Goal: Communication & Community: Answer question/provide support

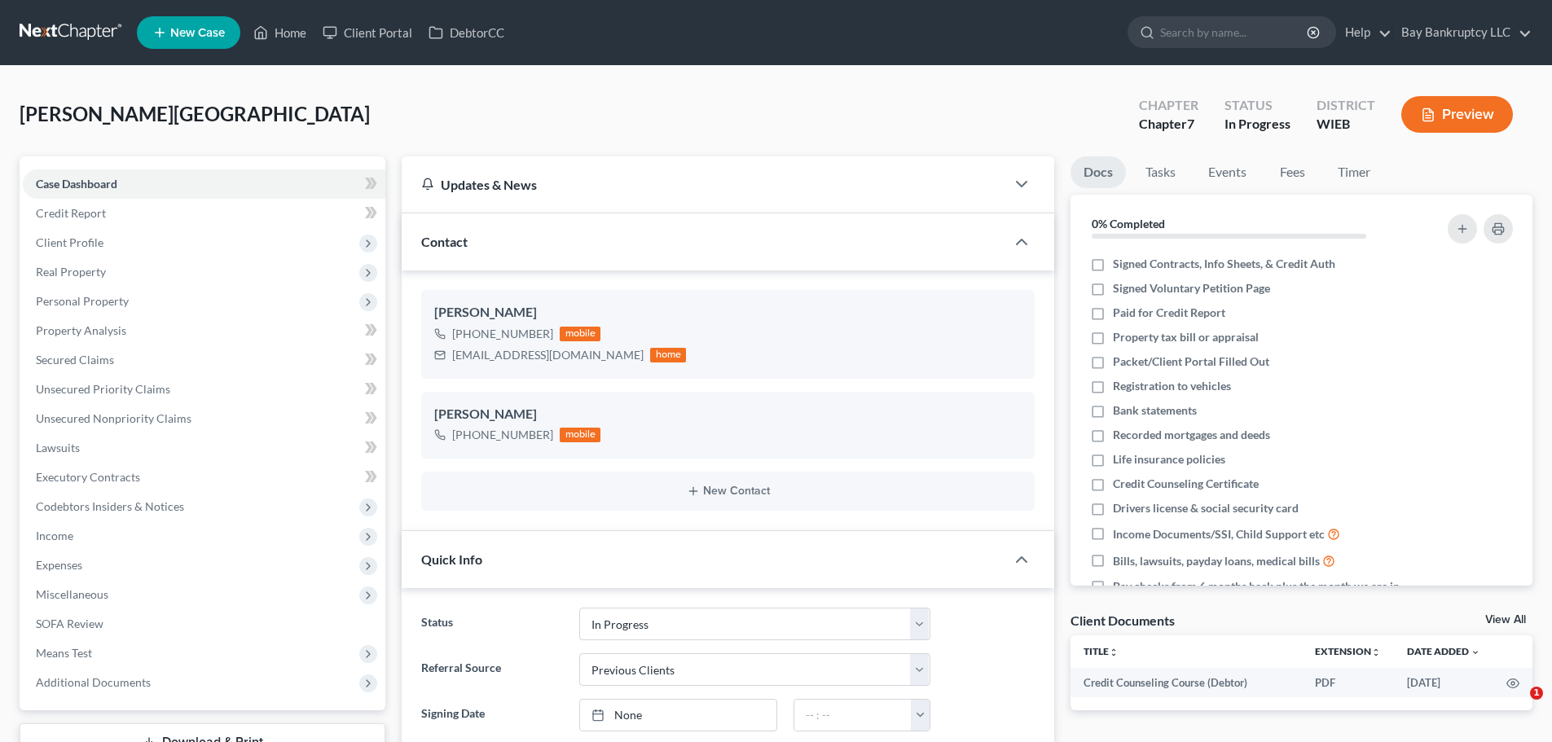
select select "3"
select select "1"
select select "0"
drag, startPoint x: 298, startPoint y: 31, endPoint x: 621, endPoint y: 160, distance: 347.6
click at [298, 31] on link "Home" at bounding box center [279, 32] width 69 height 29
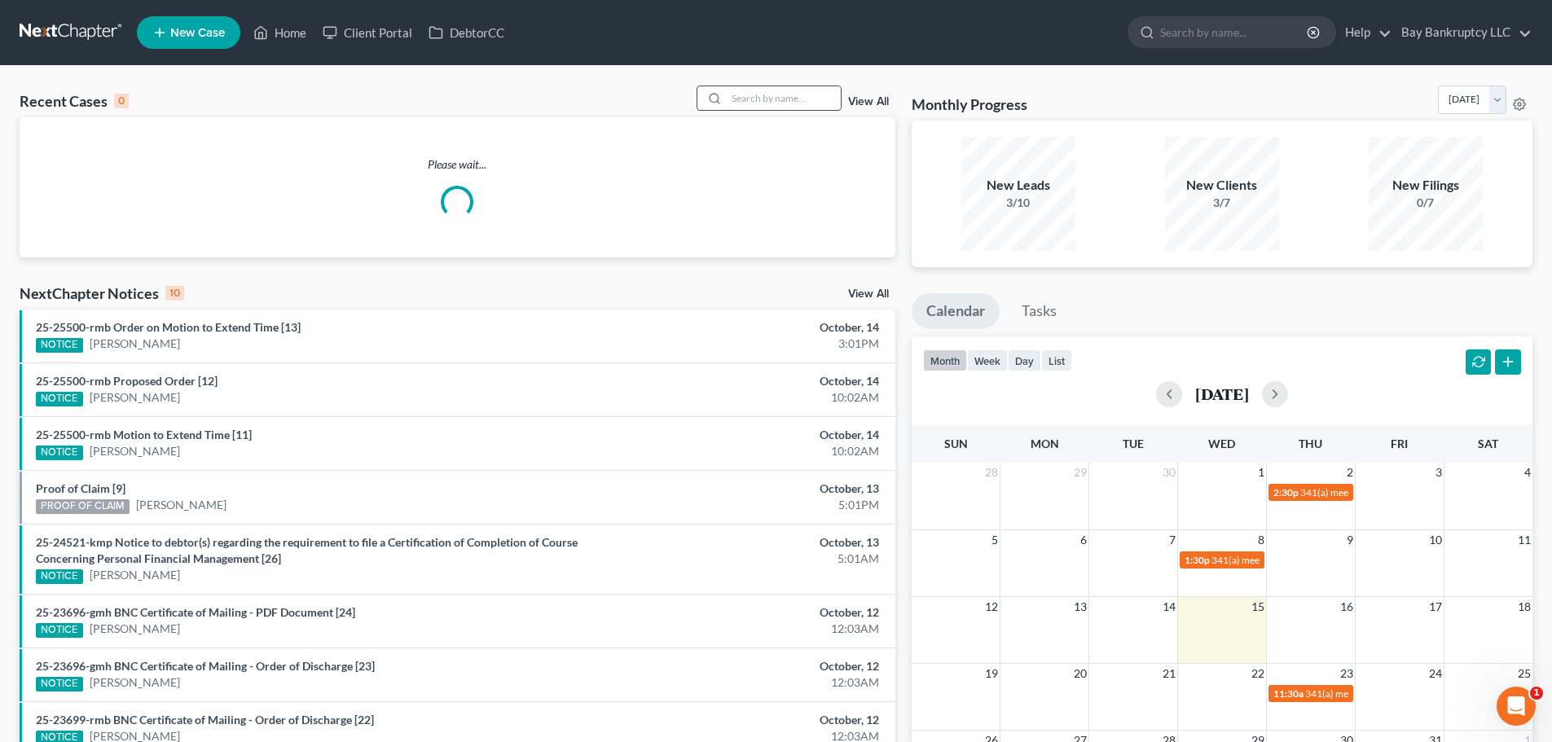
click at [793, 104] on input "search" at bounding box center [784, 98] width 114 height 24
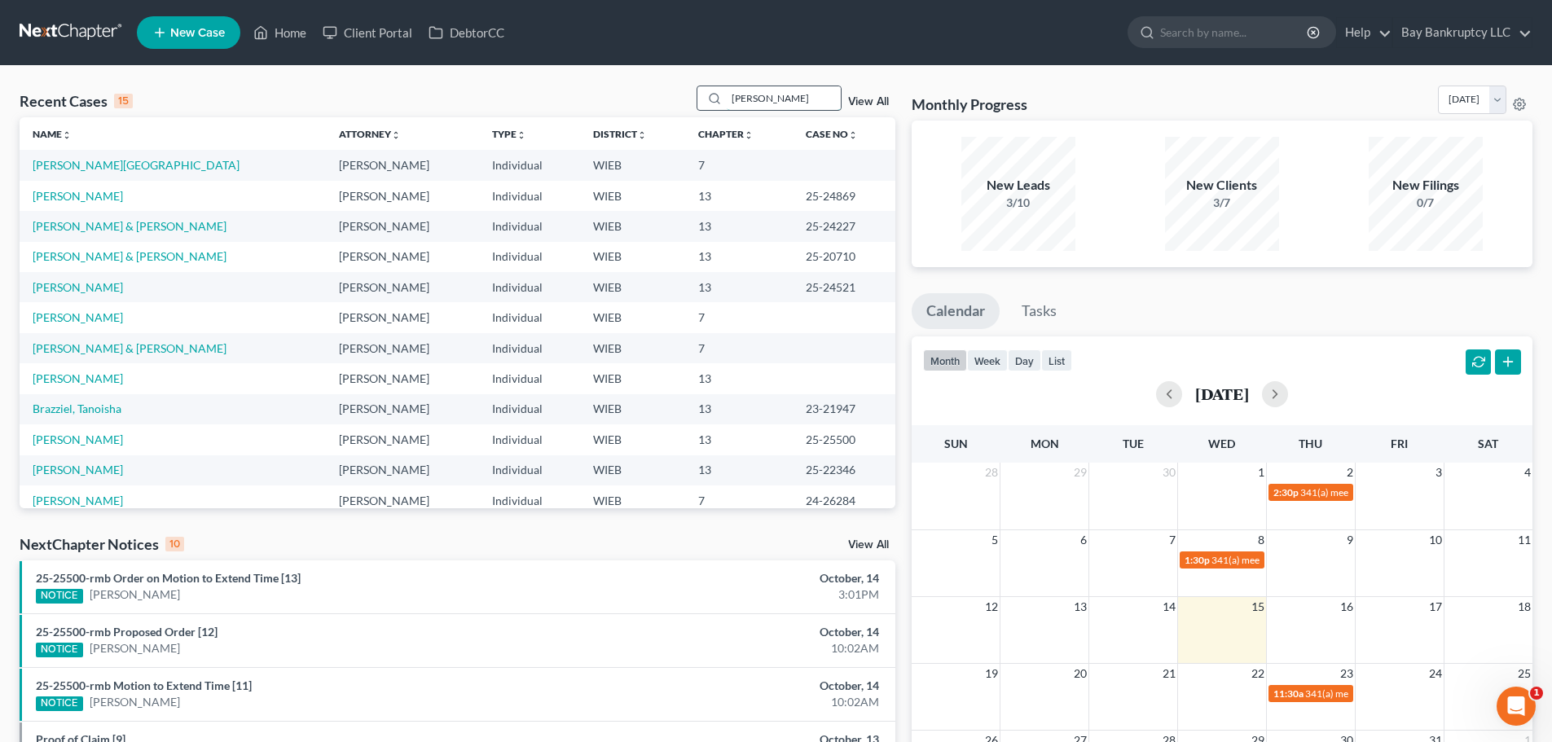
type input "[PERSON_NAME]"
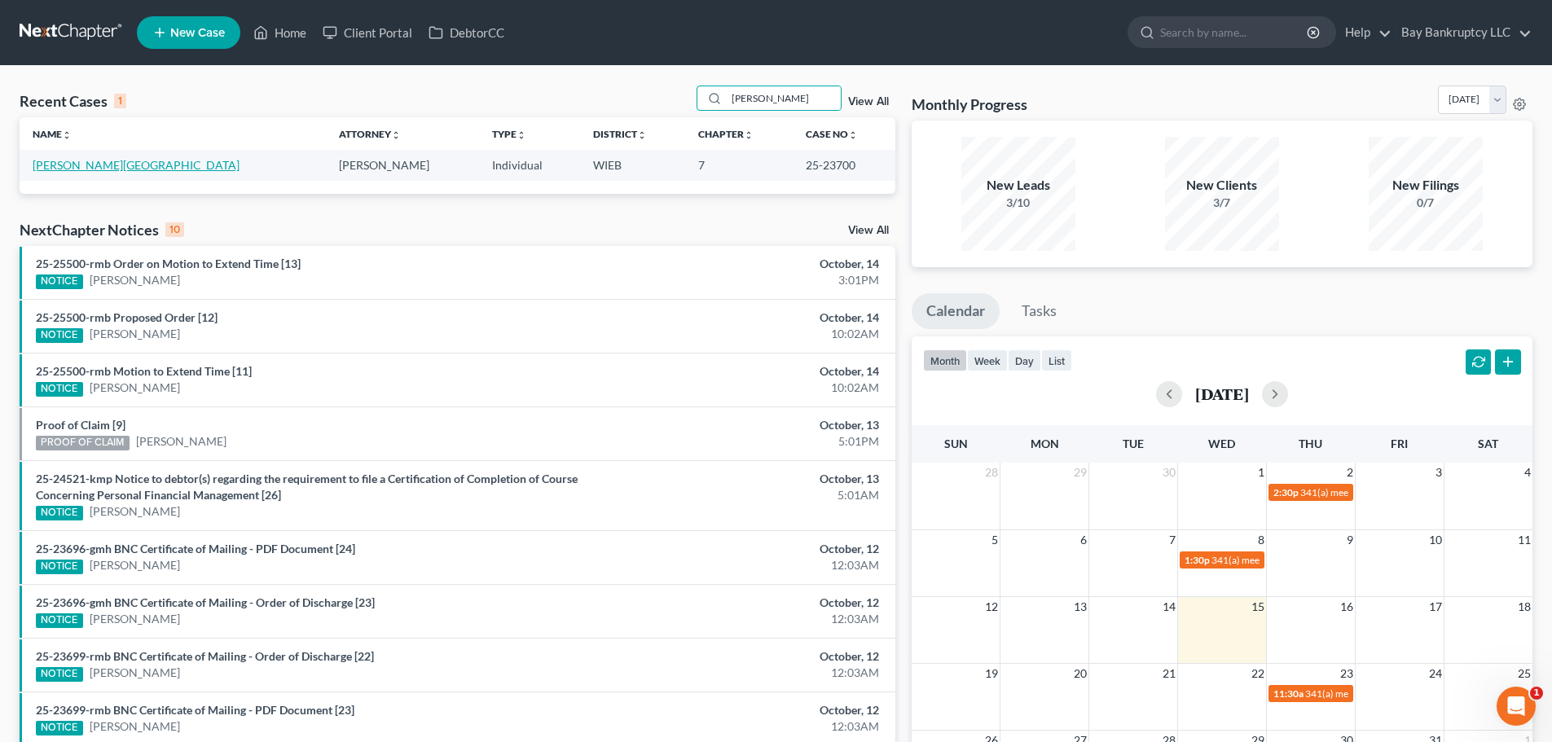
click at [59, 167] on link "[PERSON_NAME][GEOGRAPHIC_DATA]" at bounding box center [136, 165] width 207 height 14
select select "2"
select select "0"
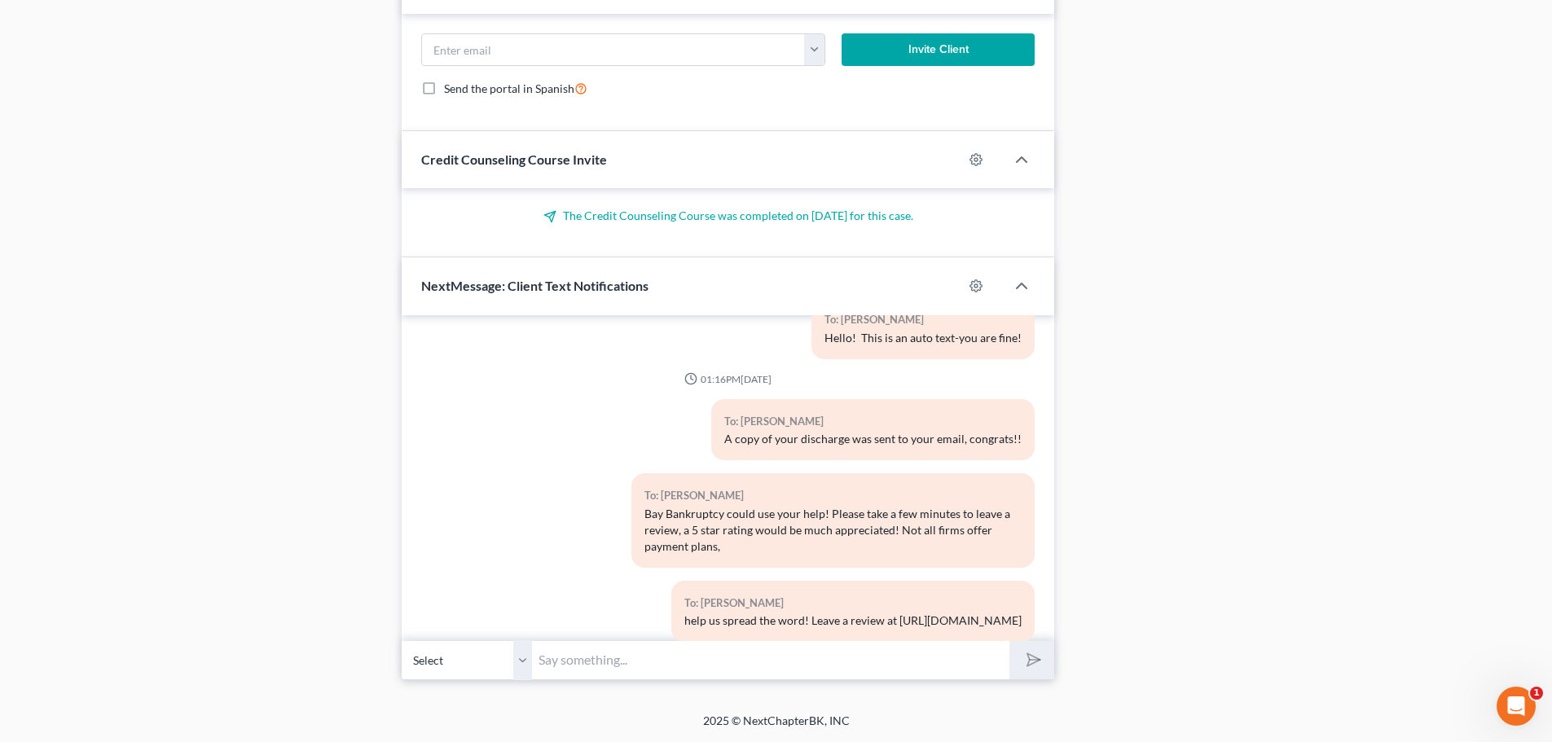
scroll to position [7862, 0]
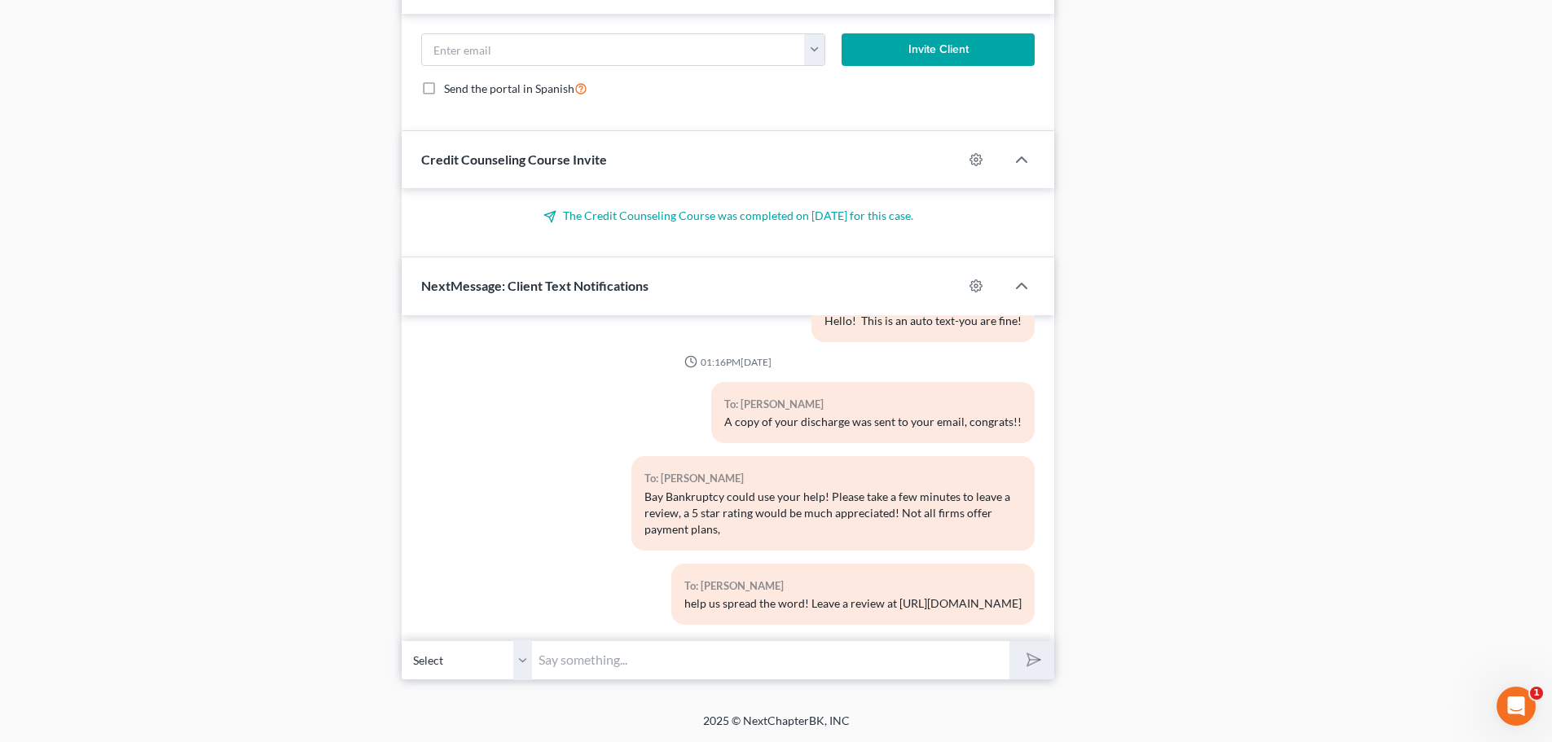
click at [590, 657] on input "text" at bounding box center [770, 660] width 477 height 40
type input "Hi [PERSON_NAME]-its [PERSON_NAME]-just give me a call back when"
drag, startPoint x: 833, startPoint y: 669, endPoint x: 518, endPoint y: 703, distance: 317.1
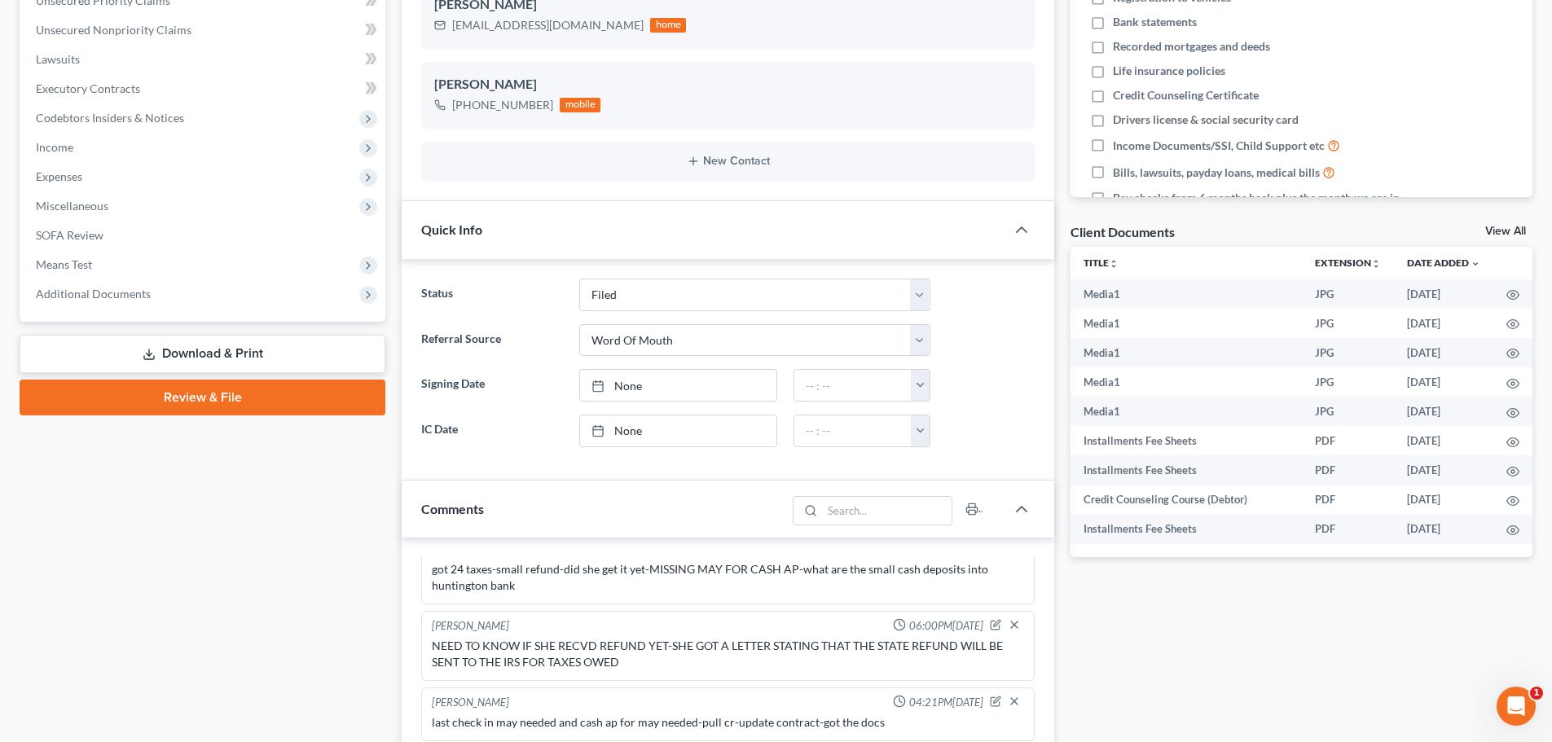
scroll to position [0, 0]
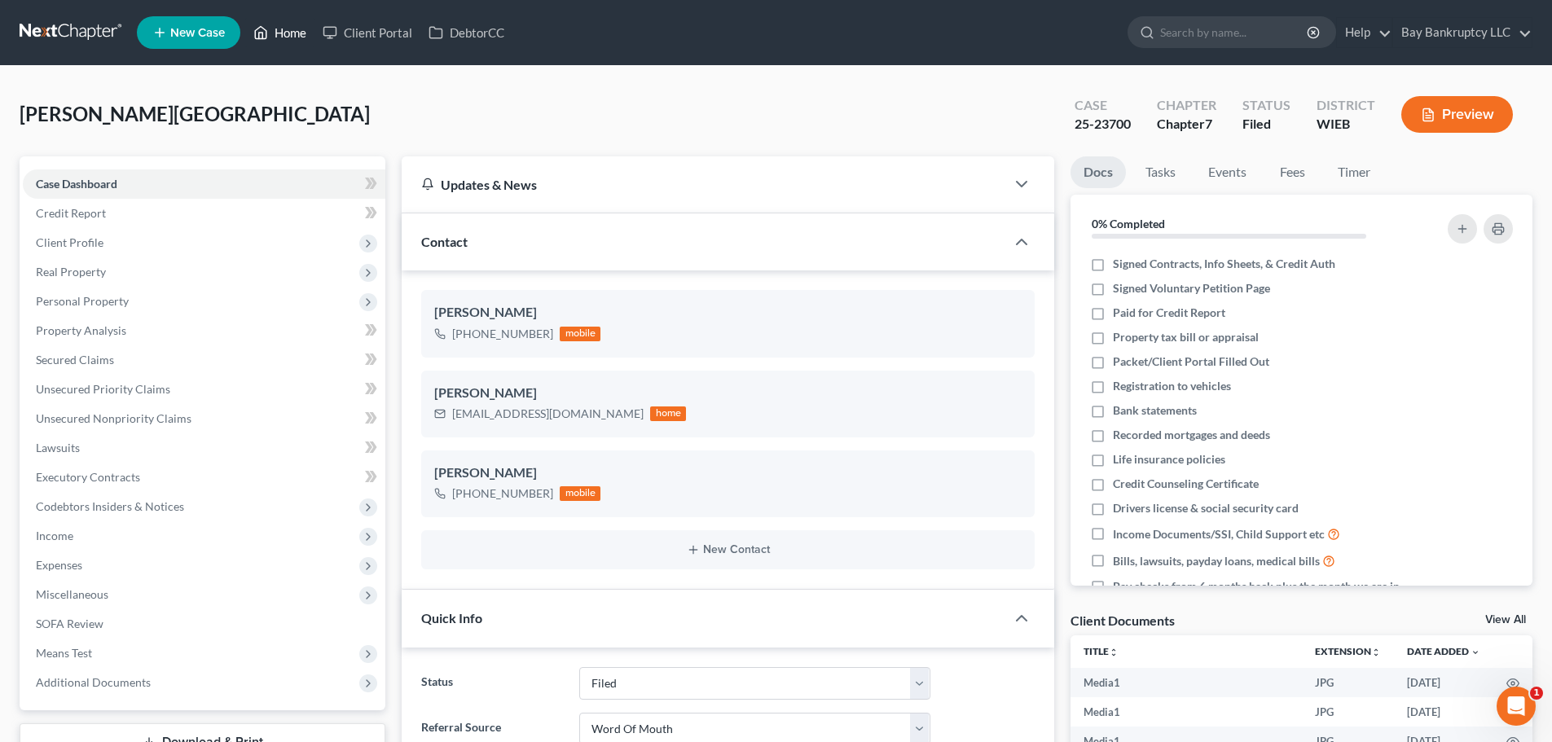
click at [287, 37] on link "Home" at bounding box center [279, 32] width 69 height 29
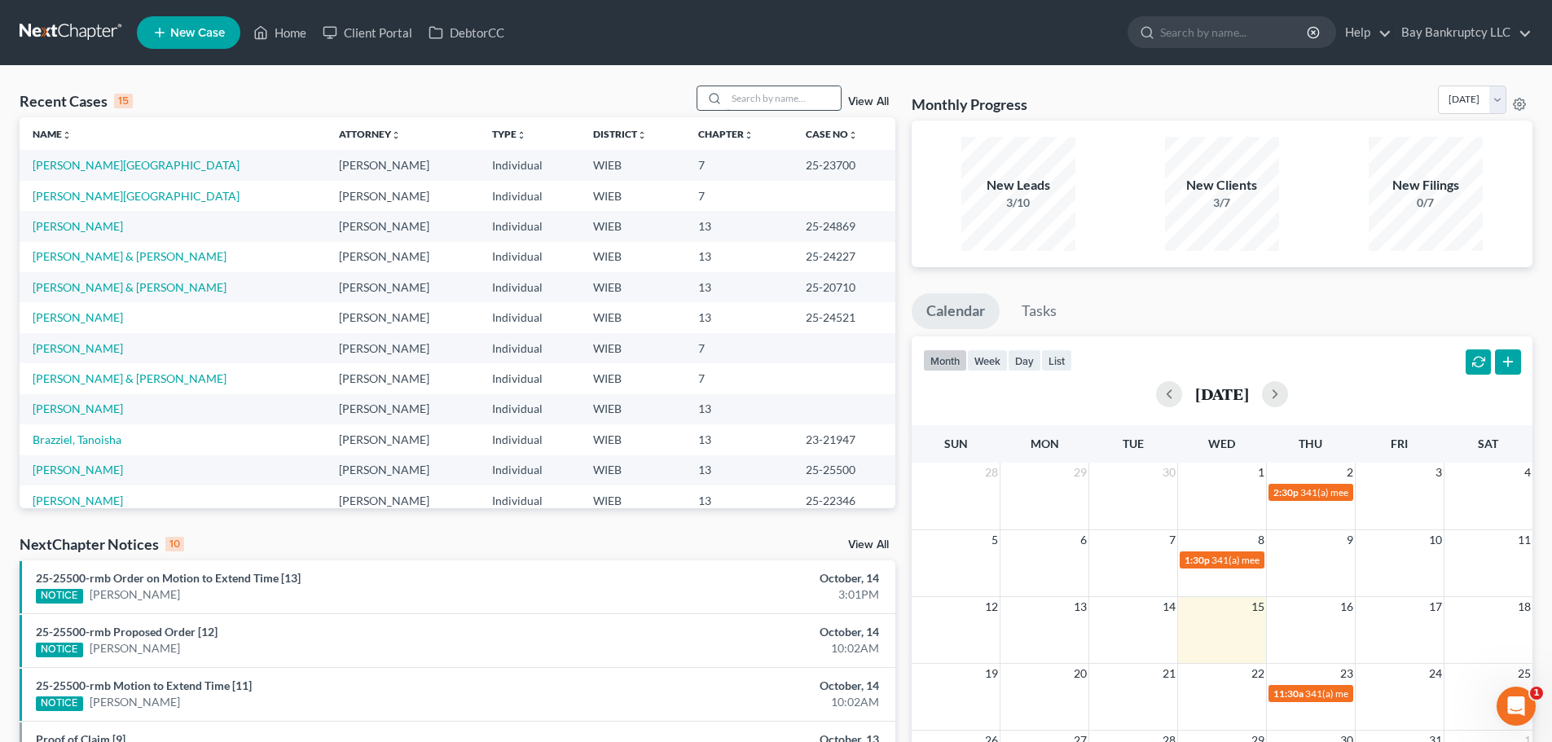
click at [771, 104] on input "search" at bounding box center [784, 98] width 114 height 24
type input "[PERSON_NAME]"
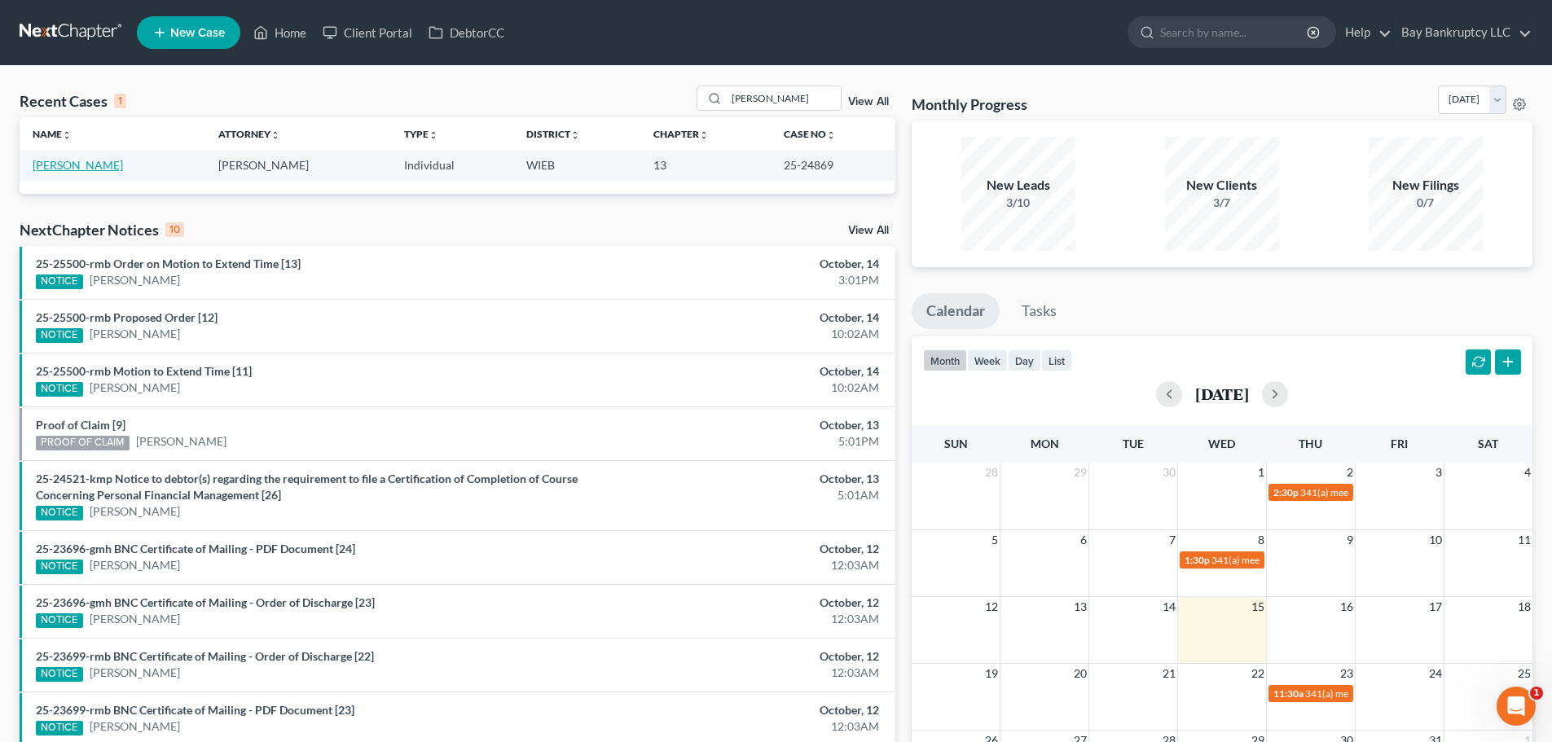
click at [102, 165] on link "[PERSON_NAME]" at bounding box center [78, 165] width 90 height 14
select select "2"
select select "0"
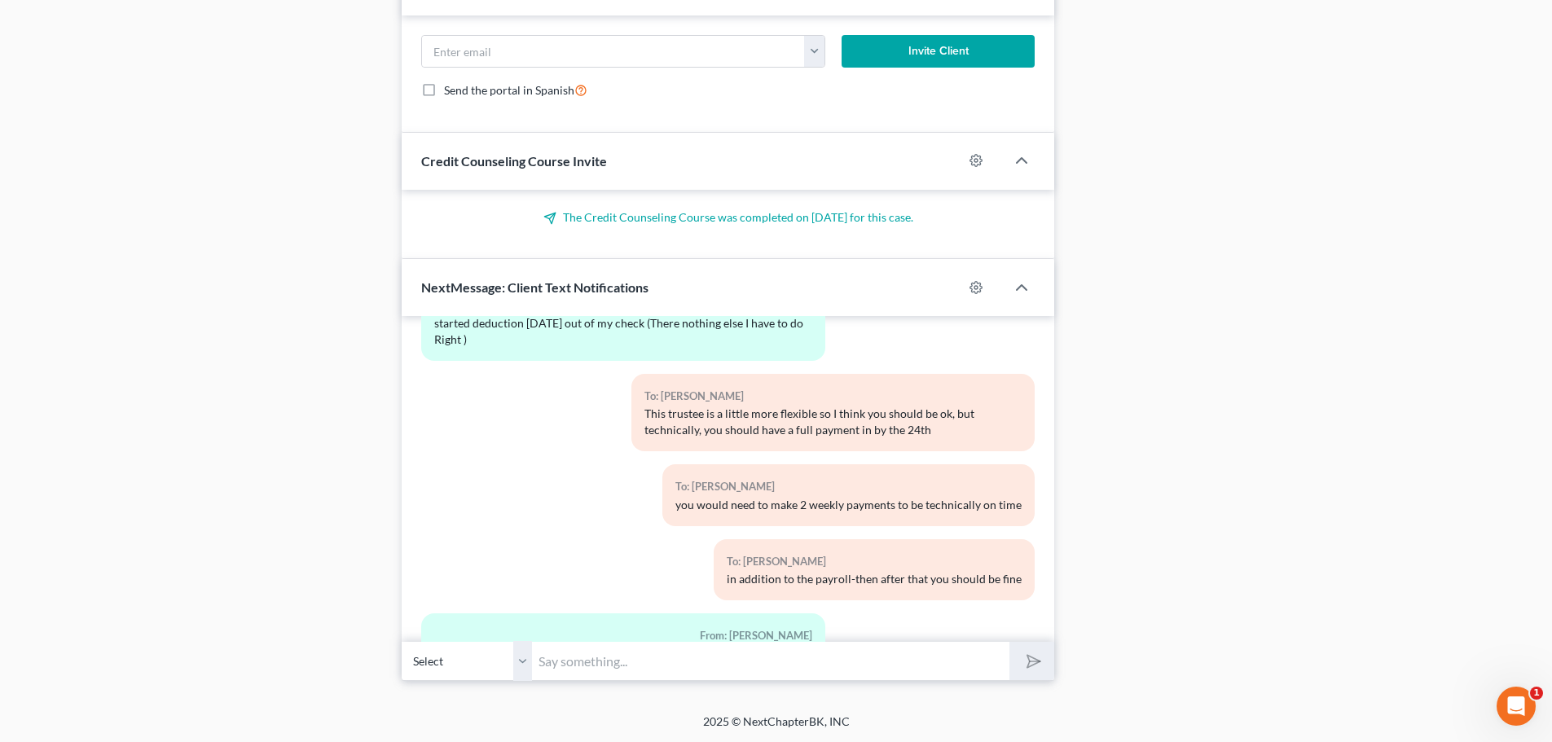
scroll to position [1388, 0]
click at [558, 658] on input "text" at bounding box center [770, 660] width 477 height 40
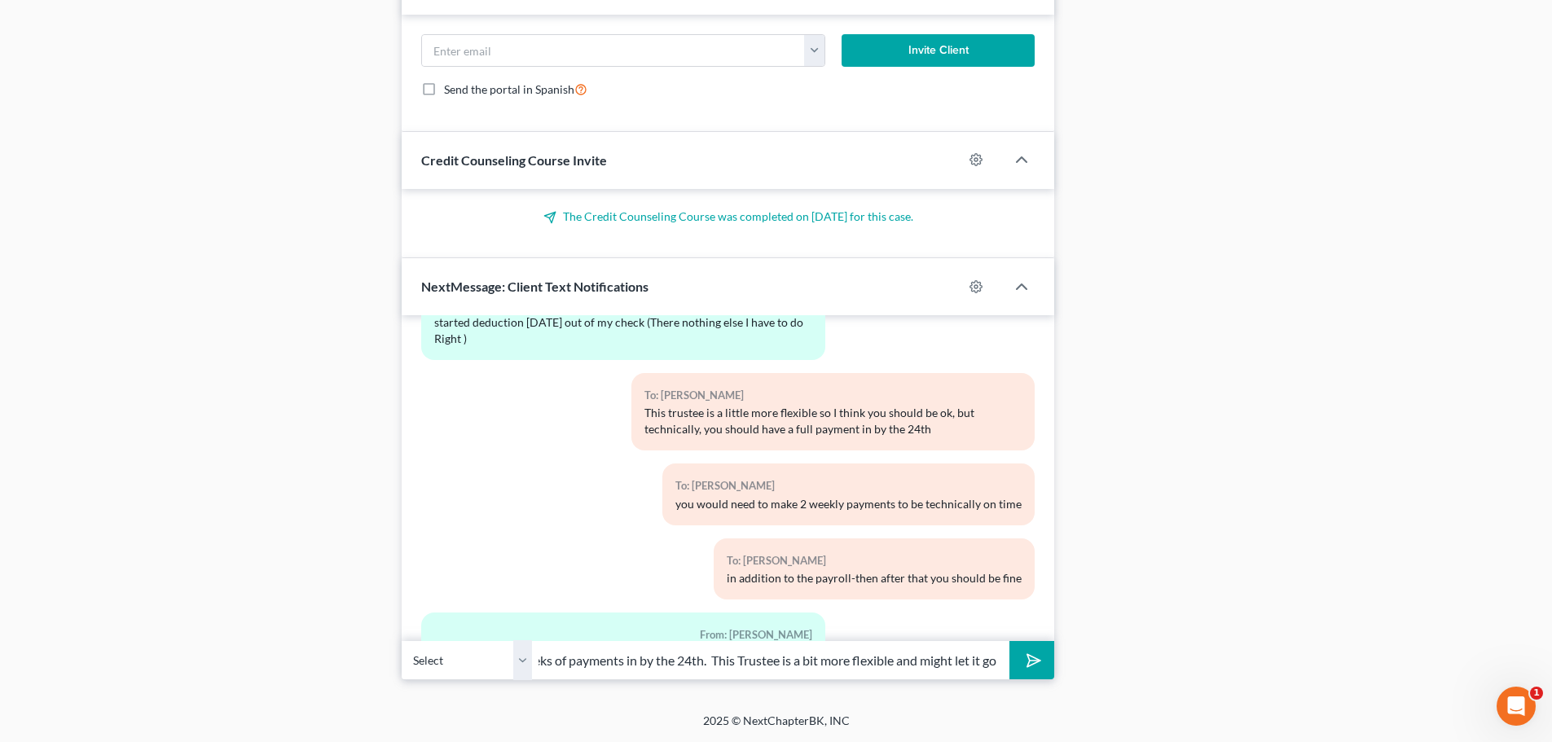
scroll to position [0, 358]
type input "If the payments started on the 10th you wont have a full 4 weeks of payments in…"
click at [1035, 655] on icon "submit" at bounding box center [1030, 660] width 23 height 23
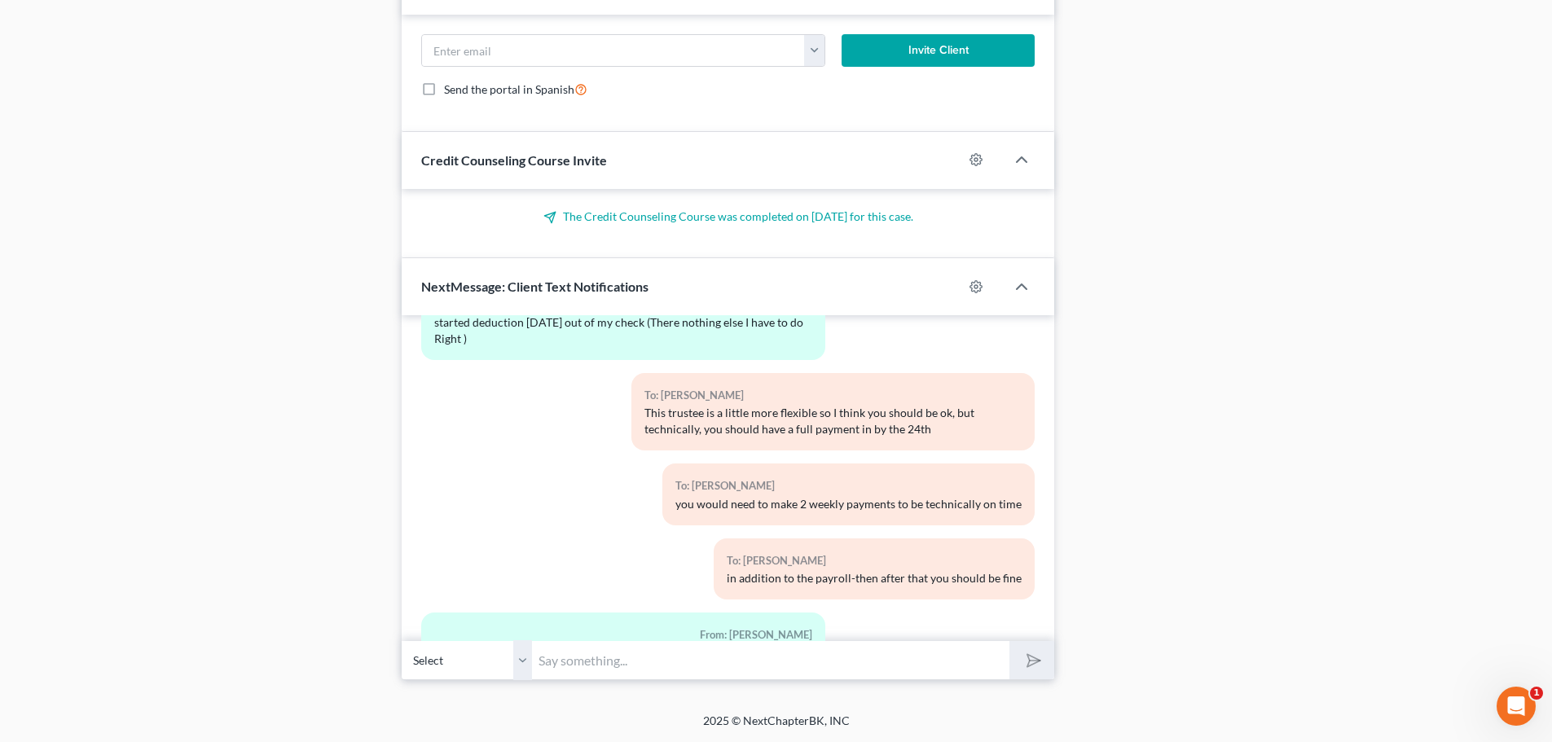
scroll to position [8461, 0]
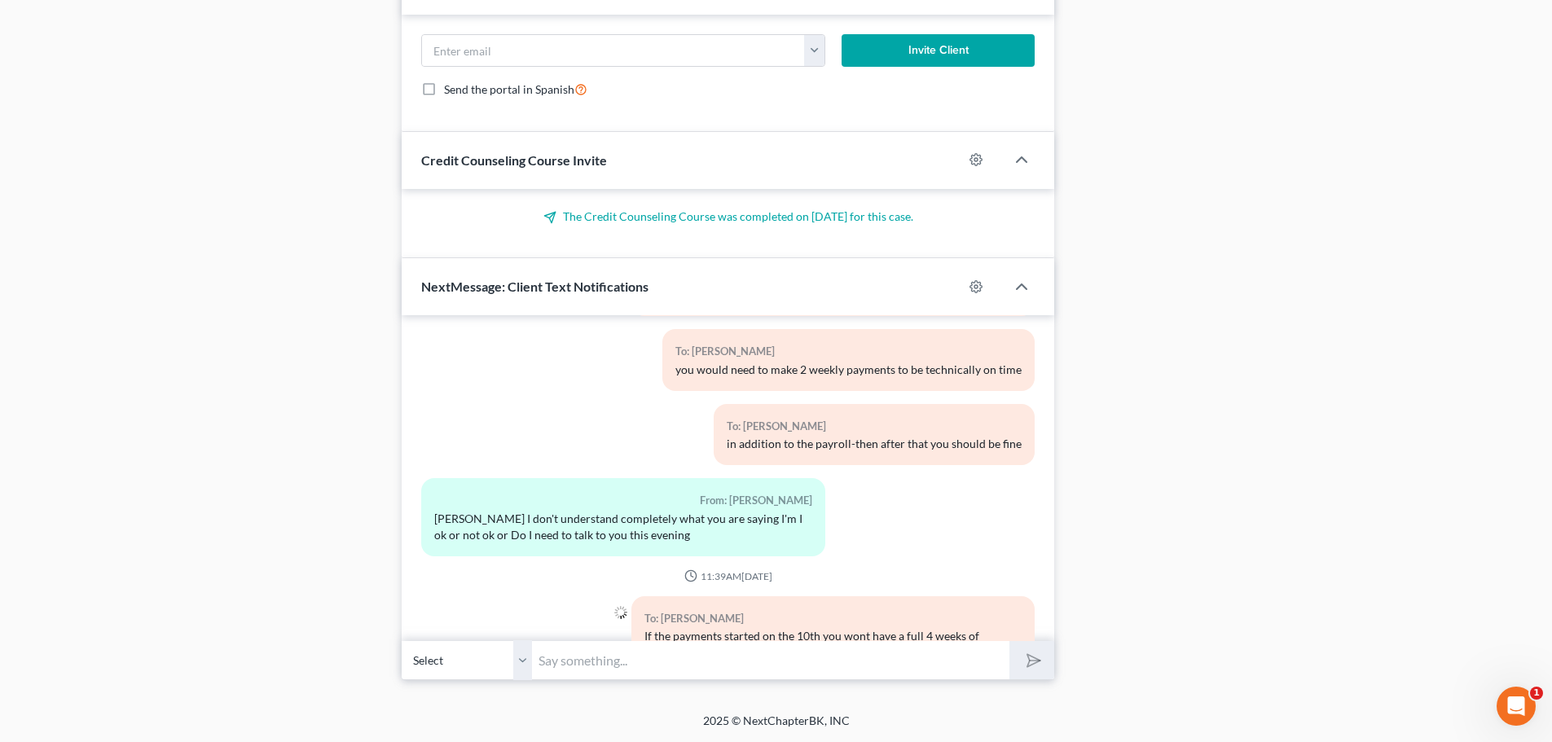
click at [635, 666] on input "text" at bounding box center [770, 660] width 477 height 40
type input "if you want to be very sure-then you would need to pay 2 weeks worth of payment…"
click at [1031, 654] on icon "submit" at bounding box center [1030, 660] width 23 height 23
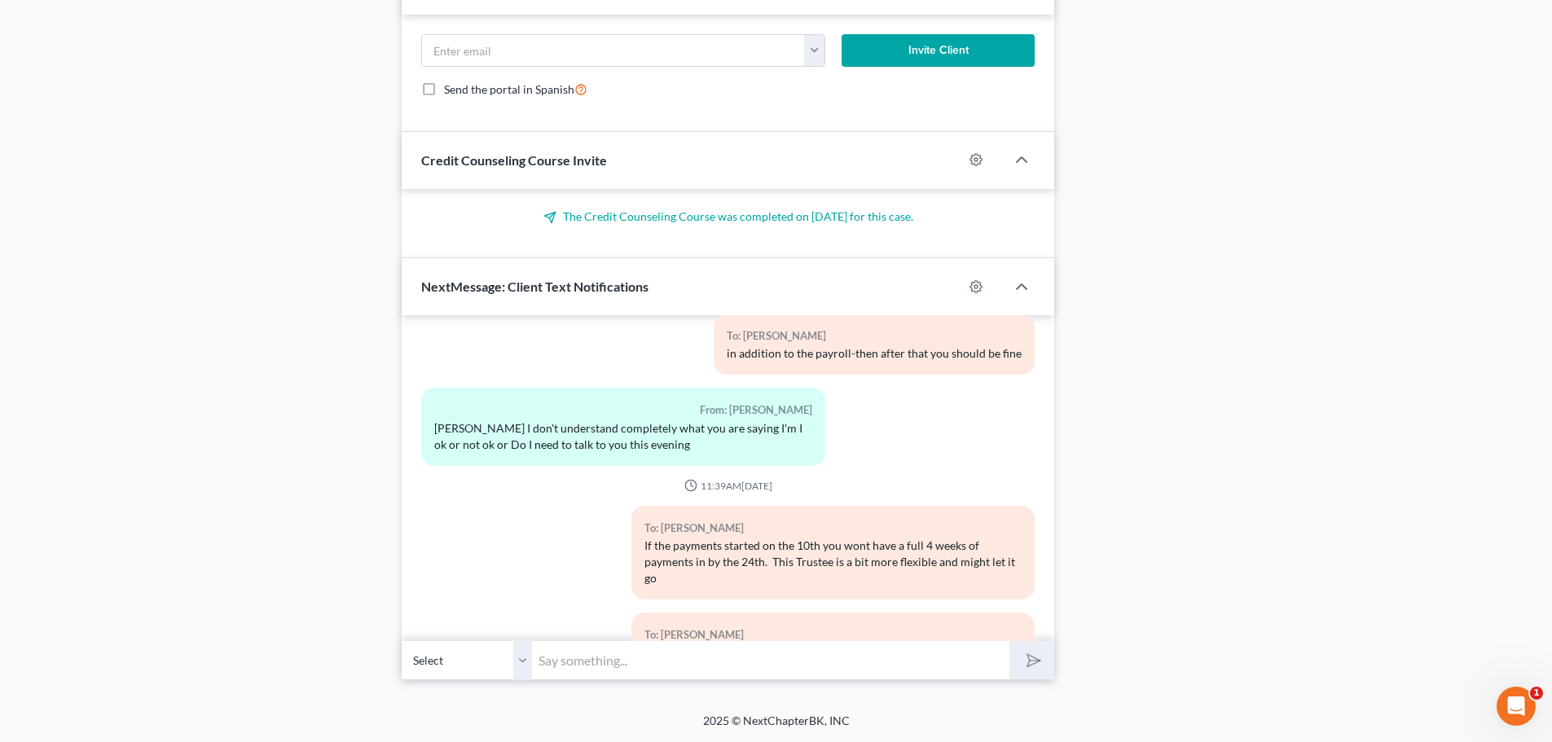
click at [798, 662] on input "text" at bounding box center [770, 660] width 477 height 40
click at [800, 660] on input "if you look at a calendar and your pay days" at bounding box center [770, 660] width 477 height 40
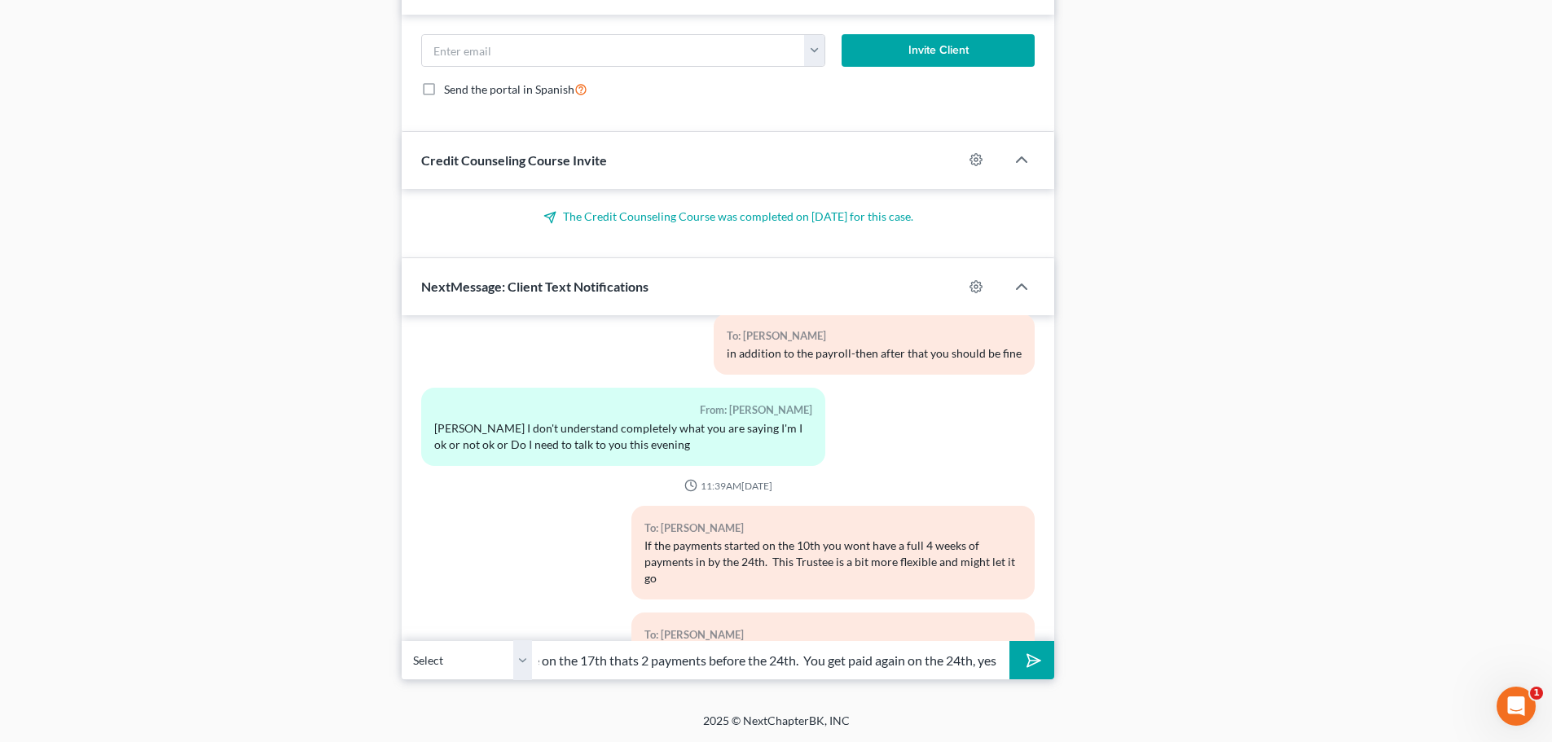
scroll to position [0, 435]
type input "if you look at a calendar and your pay days--there is one on the 10th and one o…"
click at [1031, 659] on icon "submit" at bounding box center [1030, 660] width 23 height 23
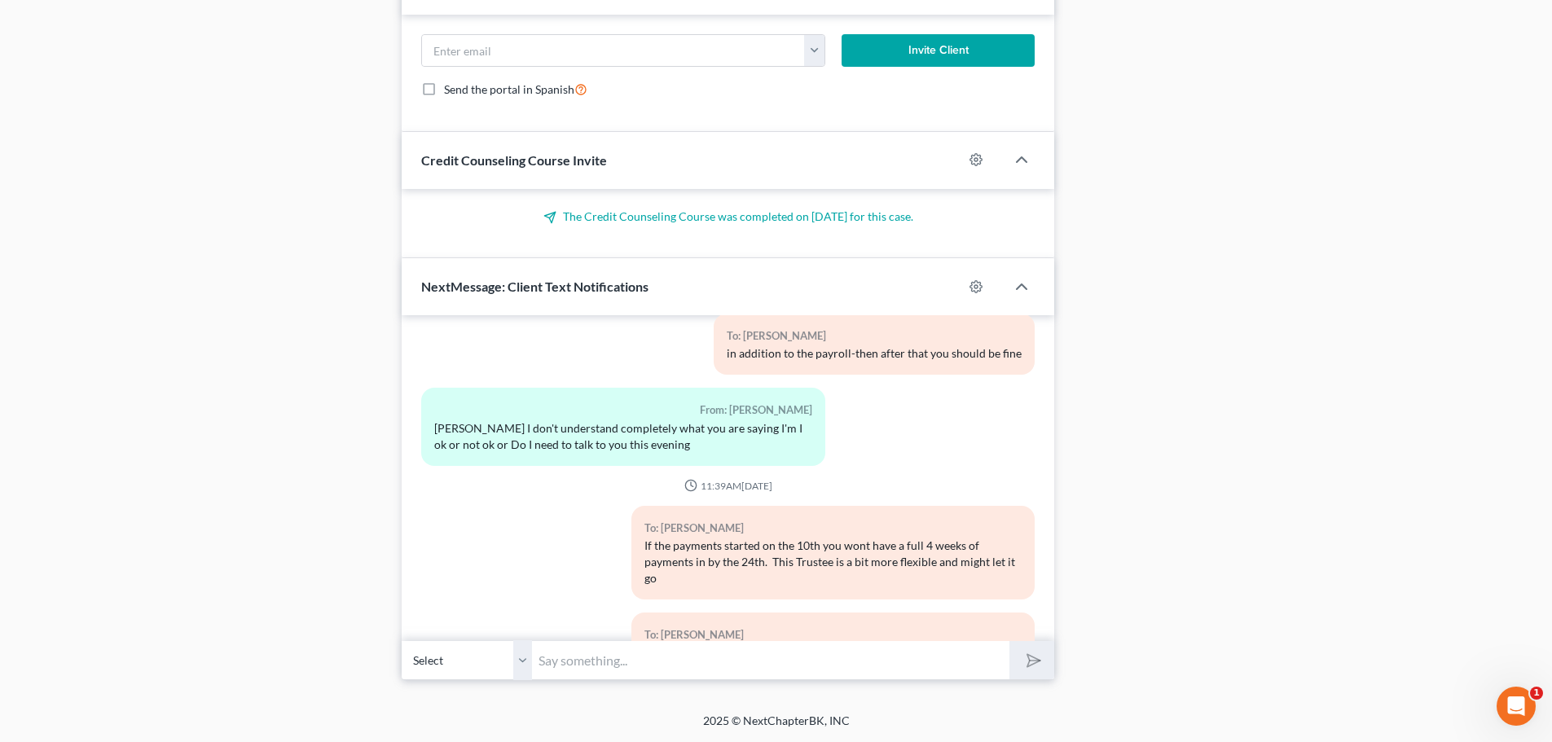
scroll to position [8658, 0]
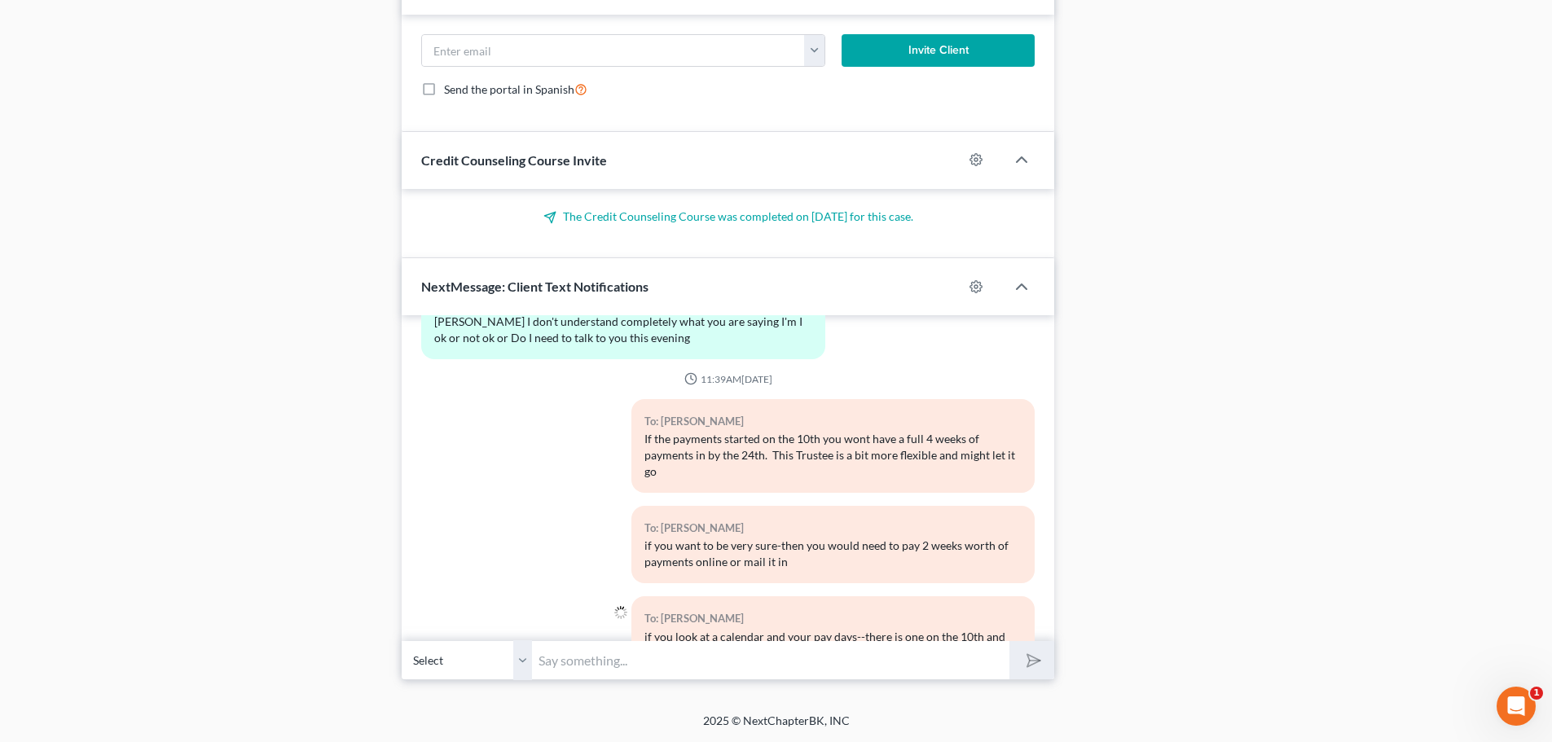
click at [679, 664] on input "text" at bounding box center [770, 660] width 477 height 40
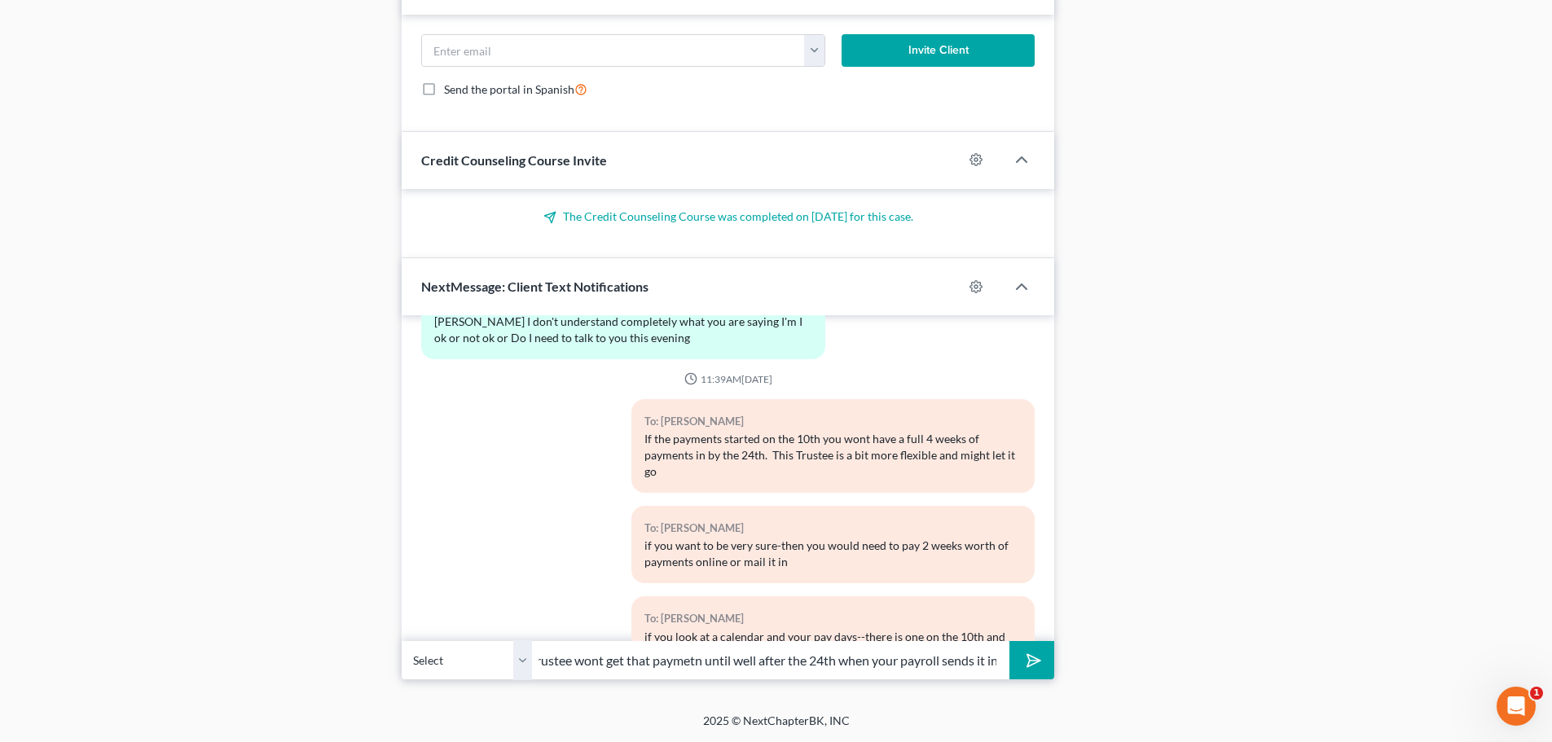
scroll to position [0, 58]
type input "but the trustee wont get that payment until well after the 24th when your payro…"
click at [1031, 657] on polygon "submit" at bounding box center [1031, 661] width 20 height 20
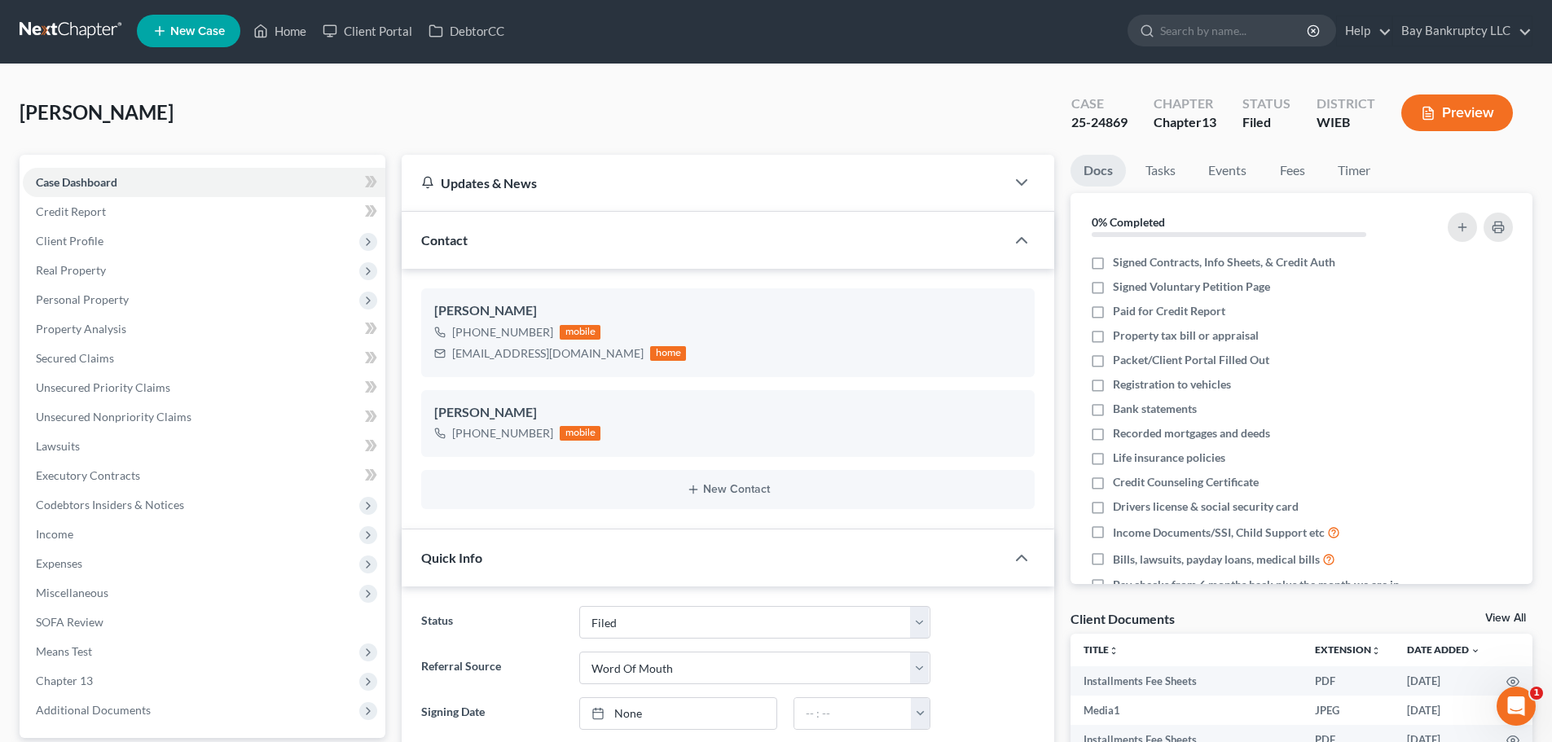
scroll to position [0, 0]
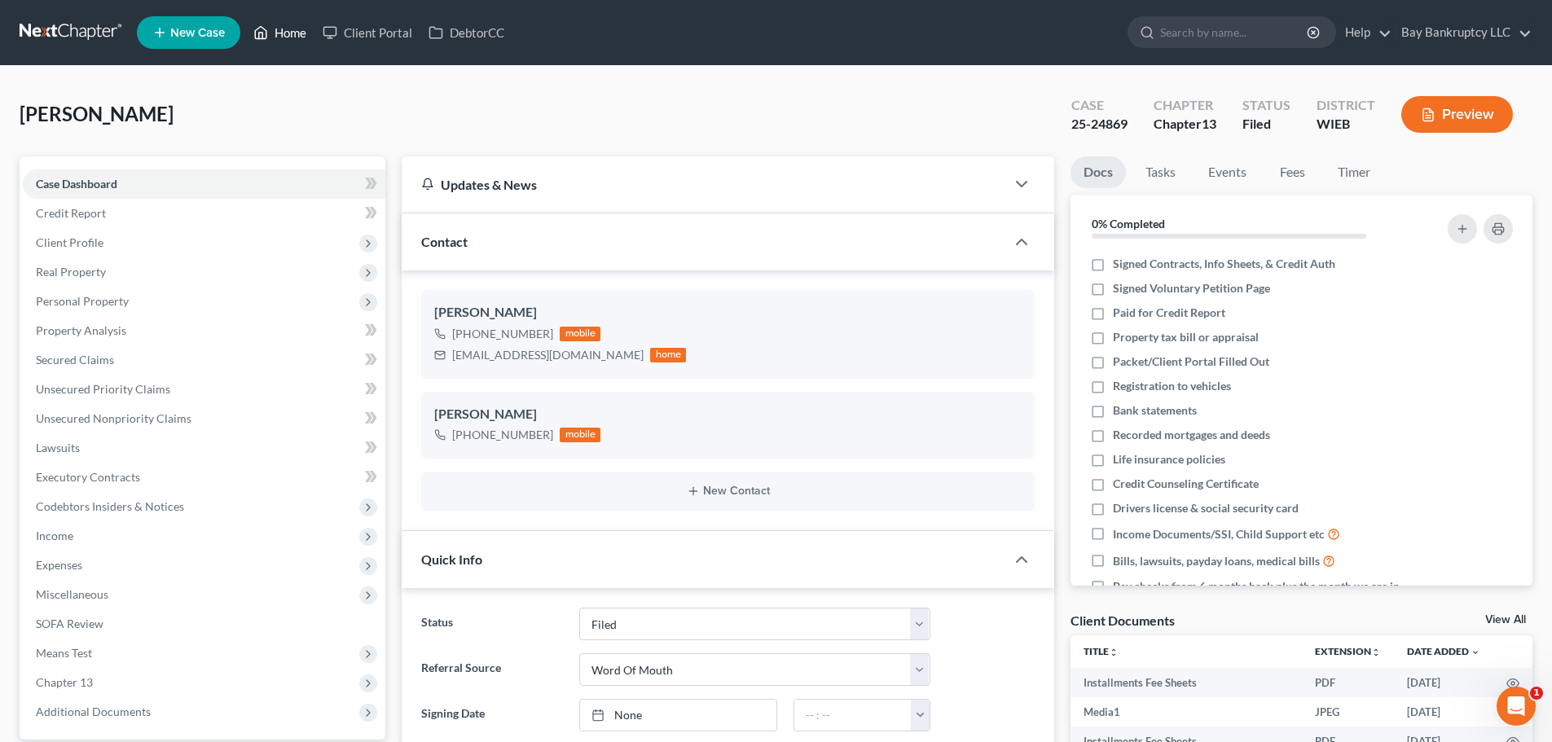
click at [306, 32] on link "Home" at bounding box center [279, 32] width 69 height 29
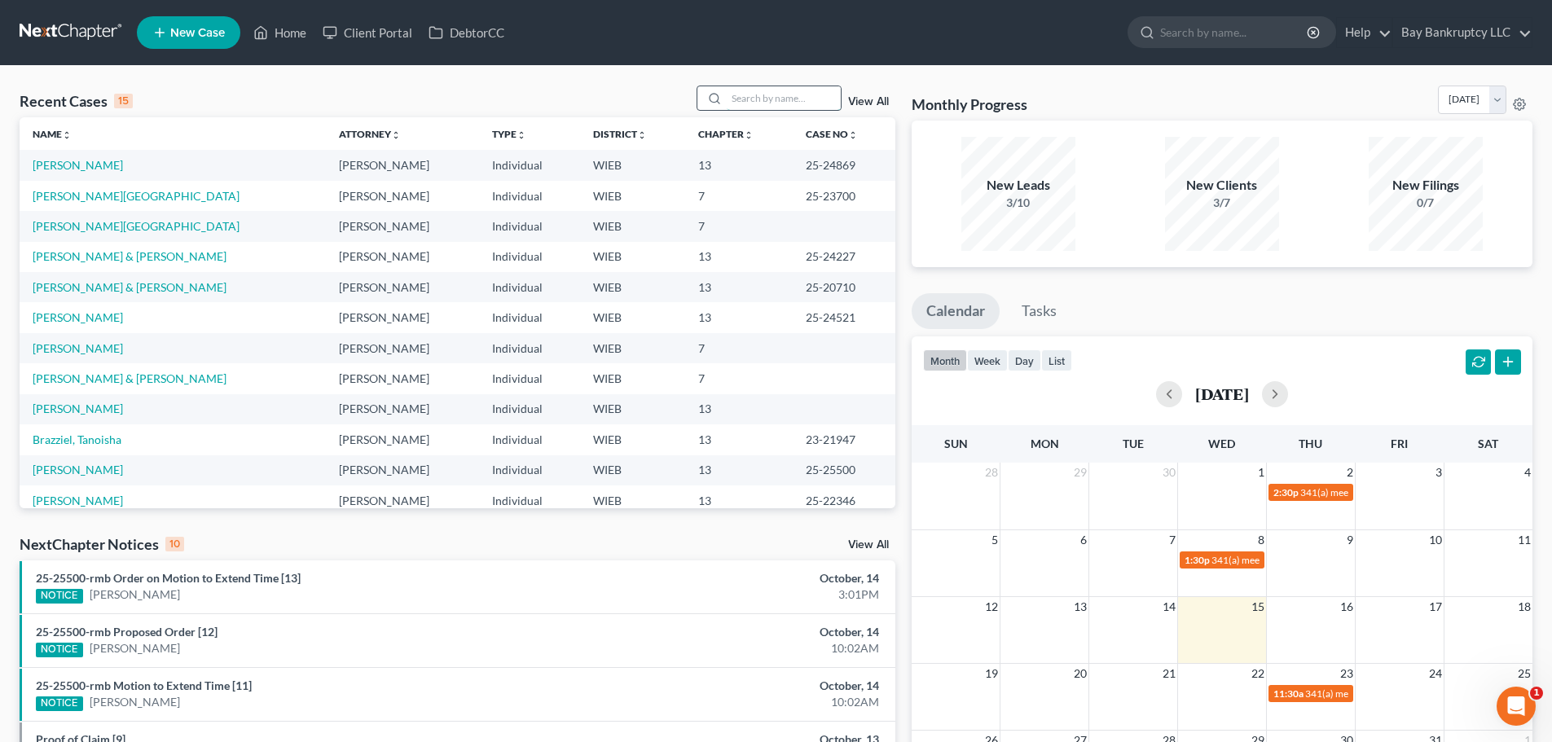
click at [777, 95] on input "search" at bounding box center [784, 98] width 114 height 24
type input "[PERSON_NAME]"
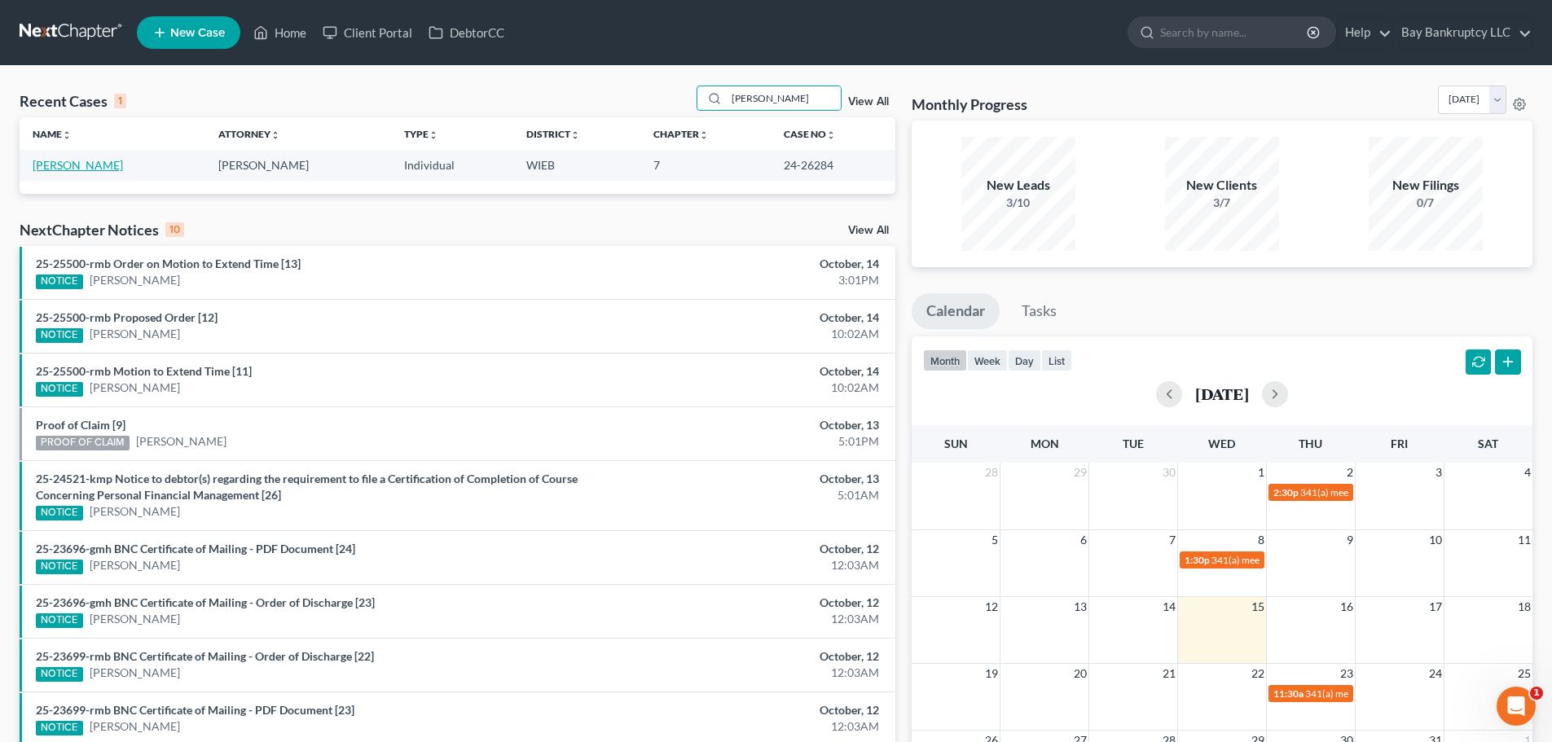
click at [86, 166] on link "[PERSON_NAME]" at bounding box center [78, 165] width 90 height 14
select select "0"
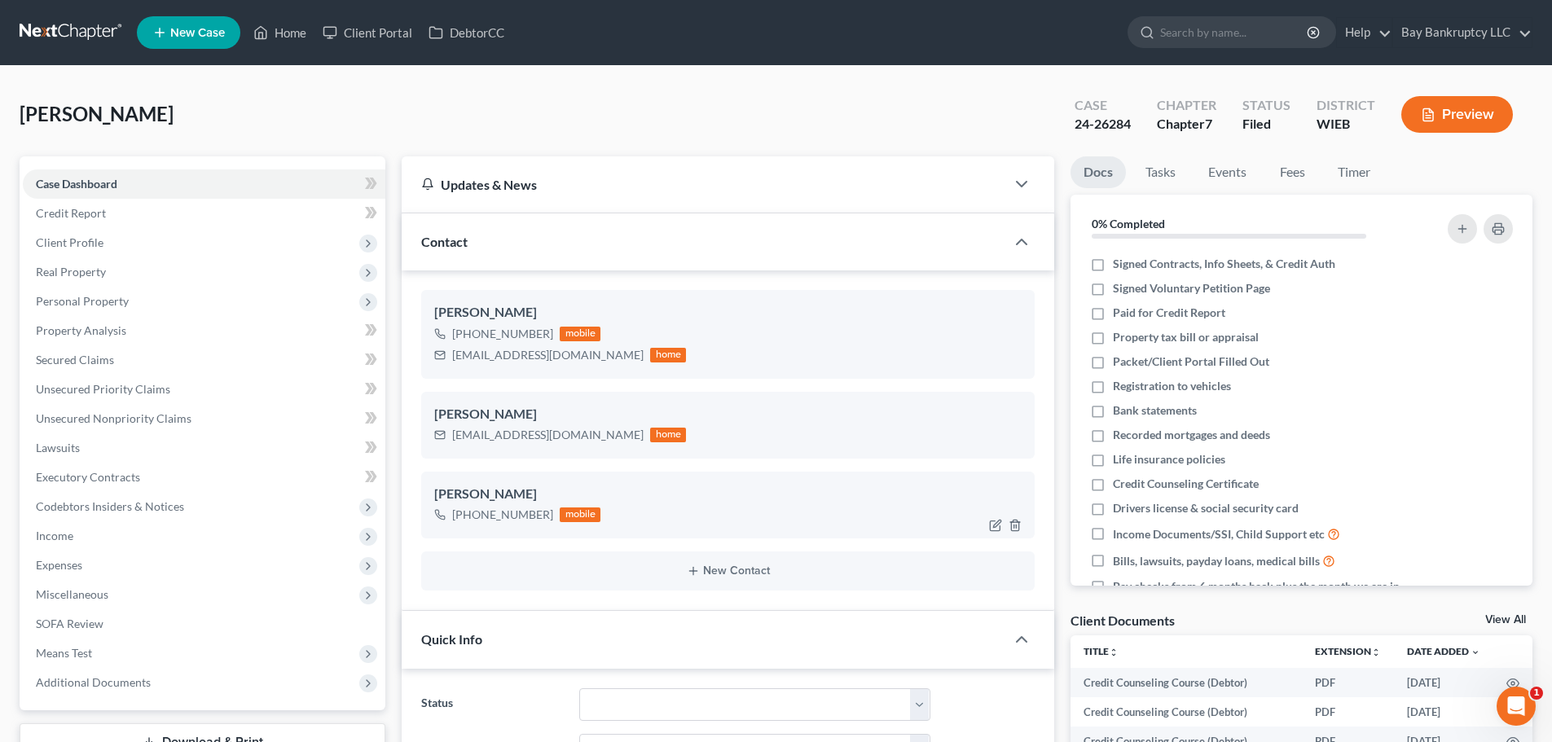
scroll to position [12340, 0]
drag, startPoint x: 453, startPoint y: 356, endPoint x: 554, endPoint y: 365, distance: 101.4
click at [554, 365] on div "[EMAIL_ADDRESS][DOMAIN_NAME] home" at bounding box center [560, 355] width 252 height 21
copy div "[EMAIL_ADDRESS][DOMAIN_NAME]"
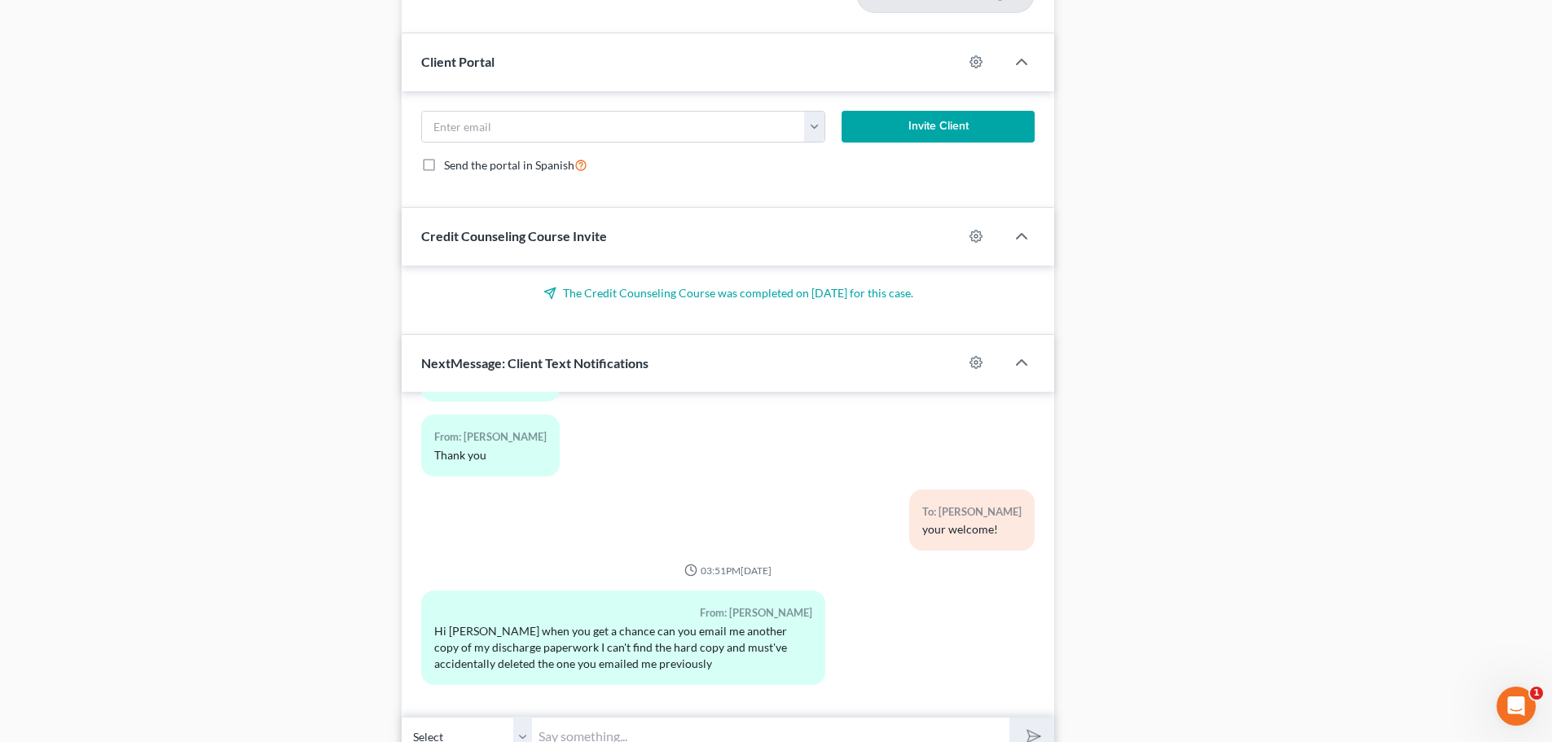
scroll to position [2215, 0]
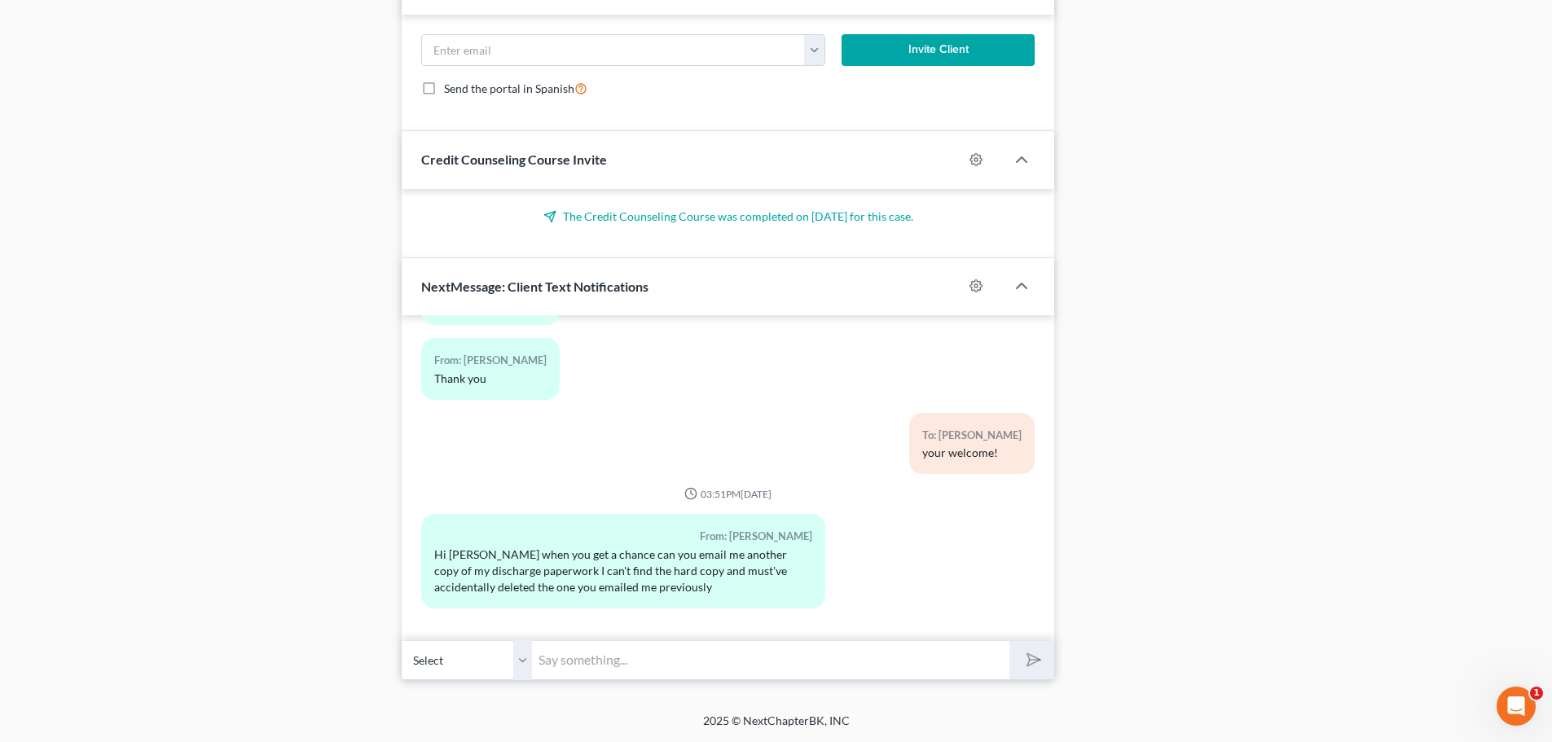
click at [771, 671] on input "text" at bounding box center [770, 660] width 477 height 40
type input "ok, that has been sent!"
click at [1015, 652] on button "submit" at bounding box center [1031, 660] width 45 height 38
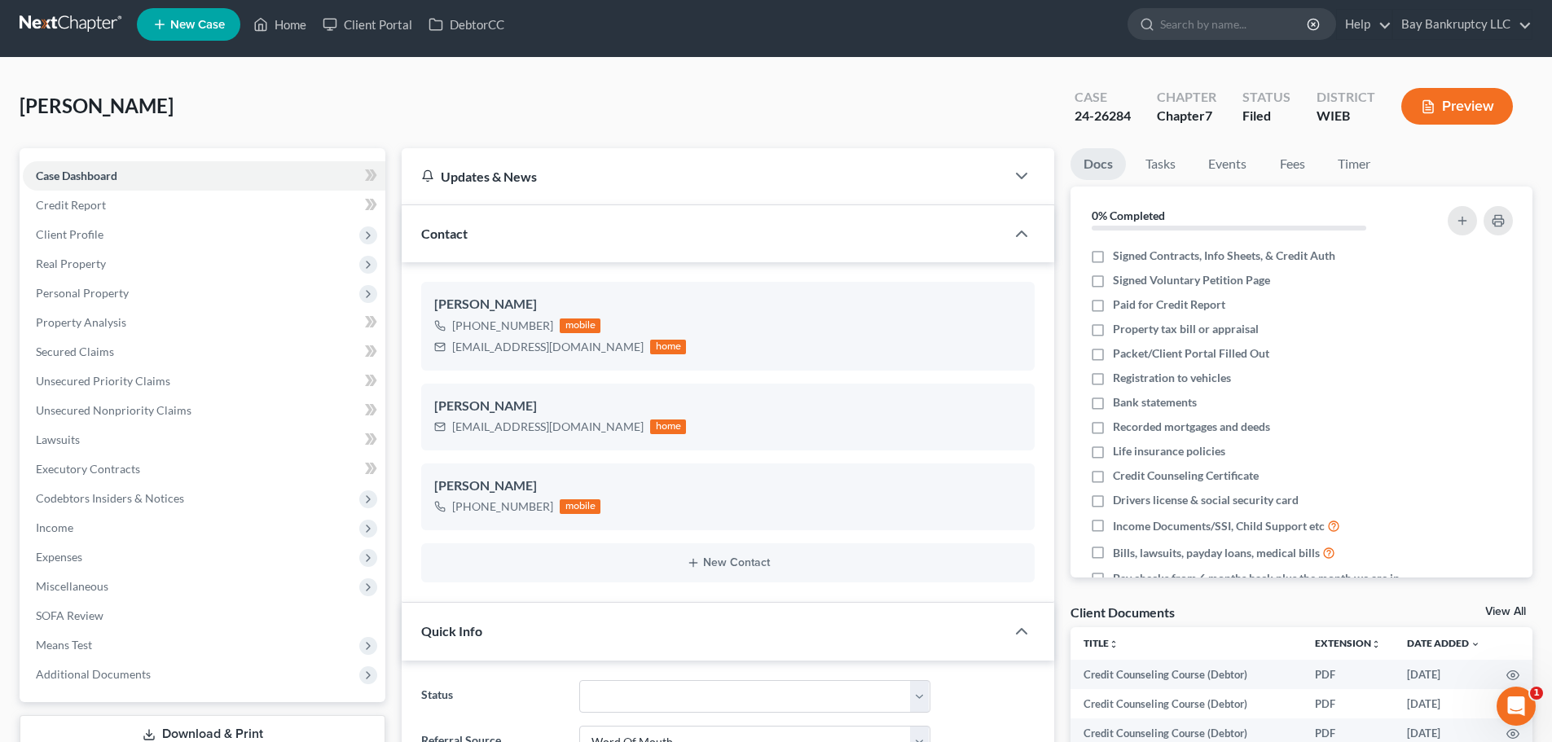
scroll to position [0, 0]
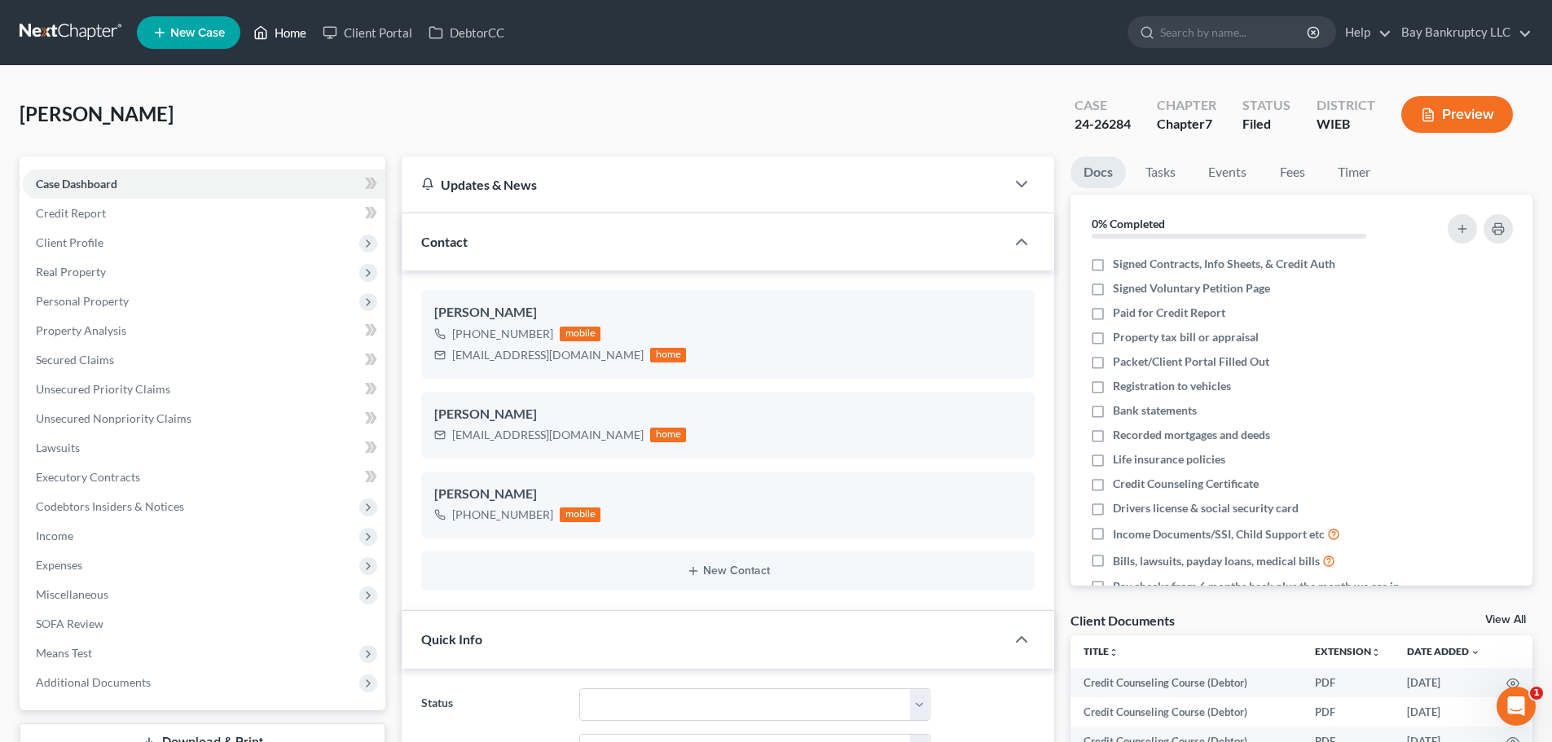
click at [297, 30] on link "Home" at bounding box center [279, 32] width 69 height 29
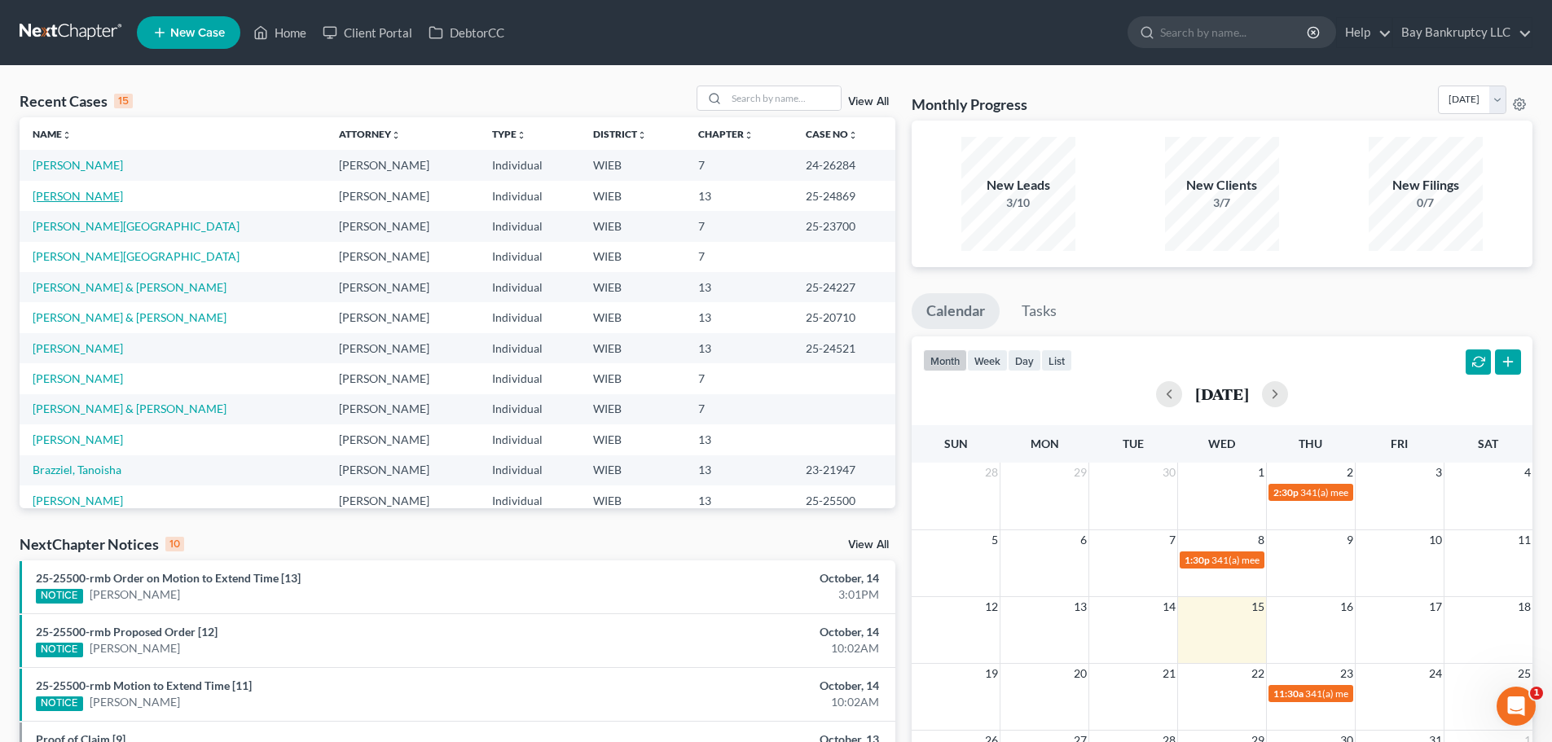
click at [56, 191] on link "[PERSON_NAME]" at bounding box center [78, 196] width 90 height 14
select select "0"
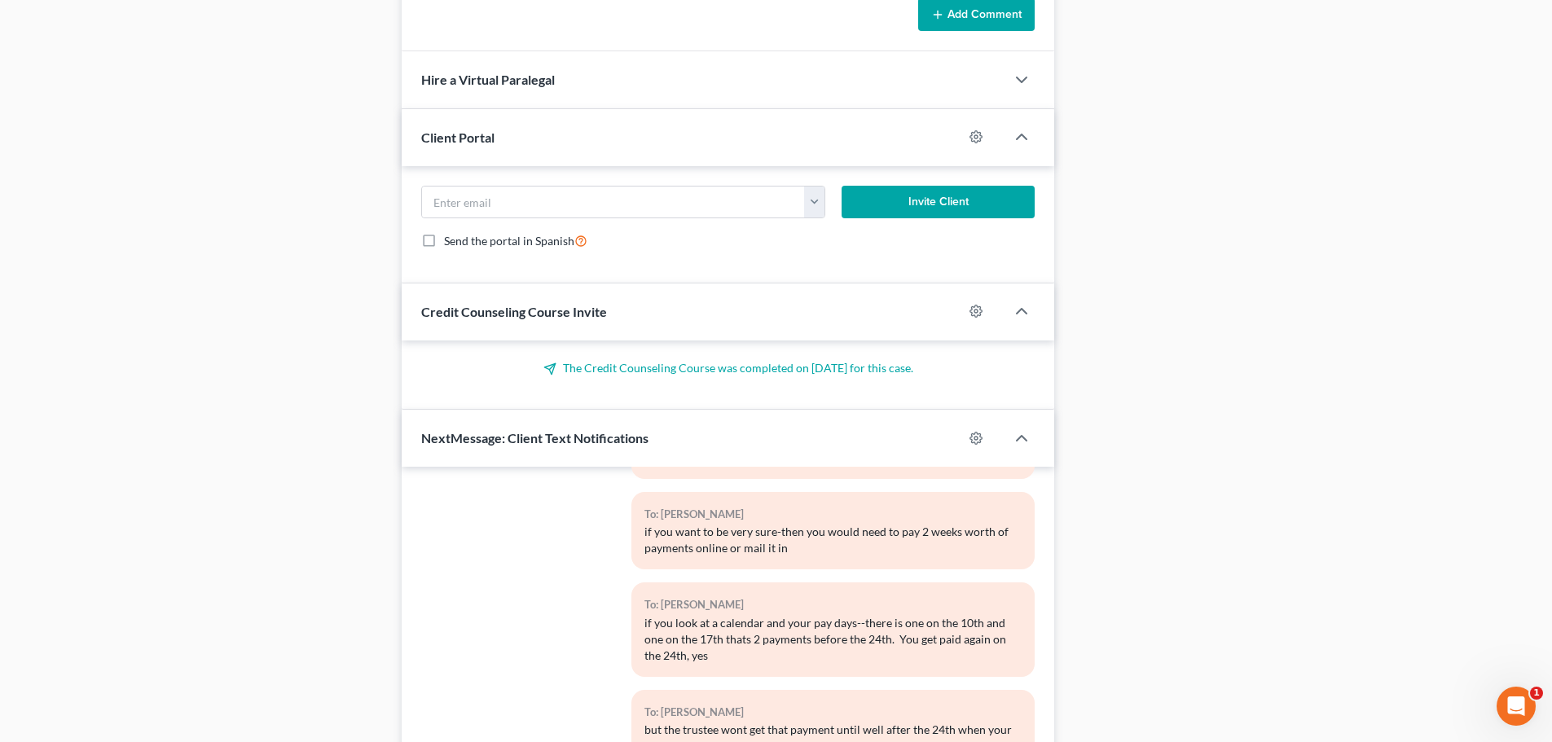
scroll to position [1388, 0]
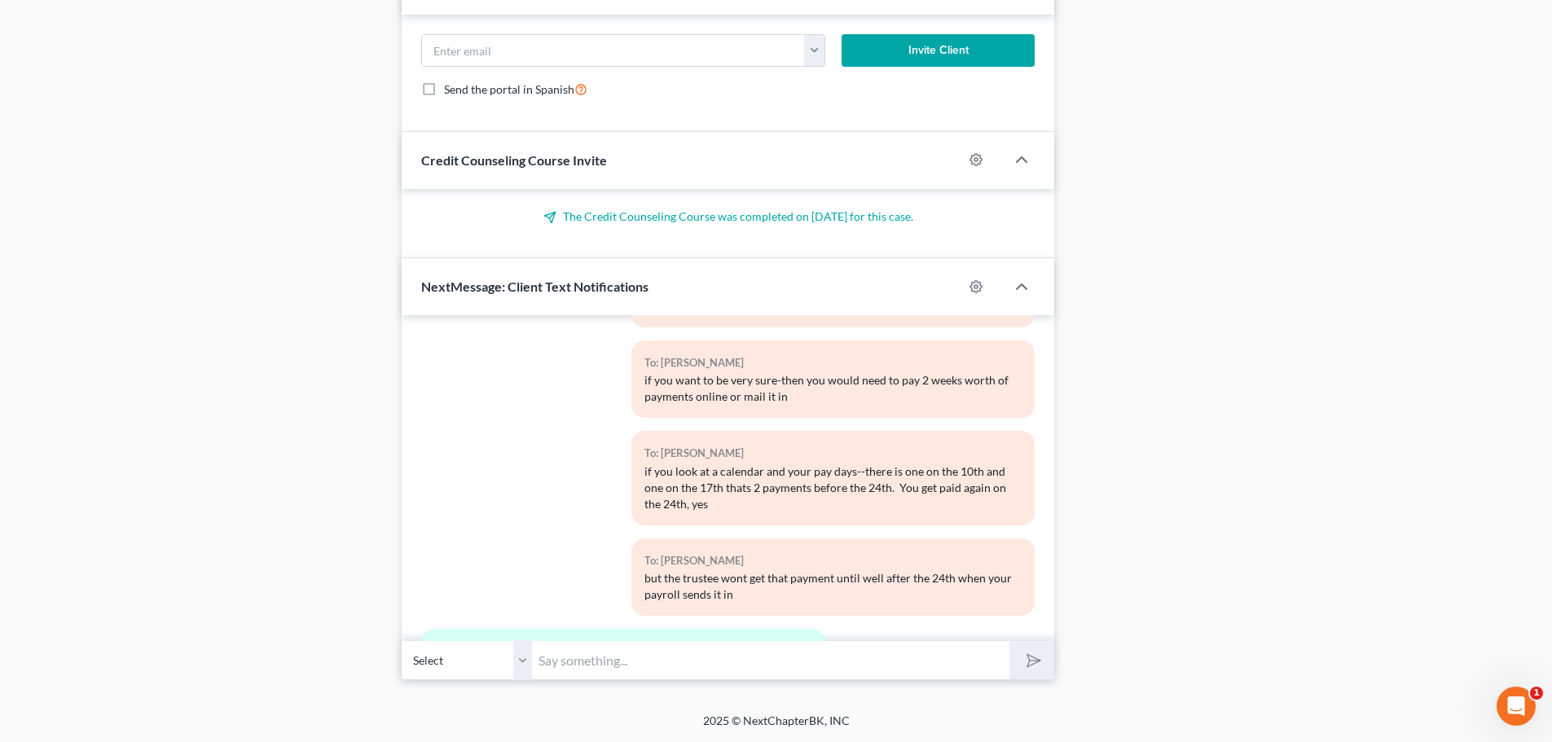
click at [595, 654] on input "text" at bounding box center [770, 660] width 477 height 40
type input "I"
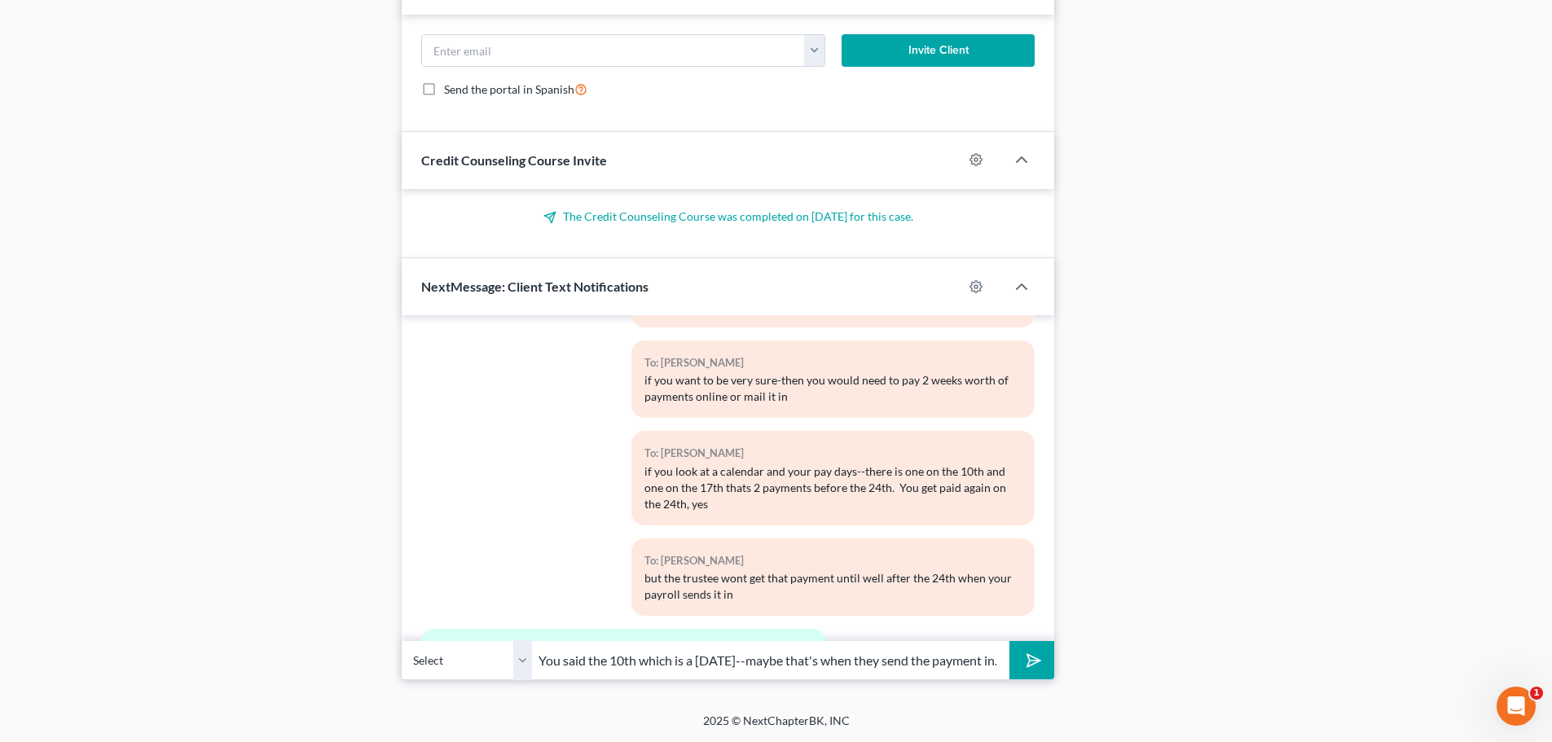
type input "You said the 10th which is a [DATE]--maybe that's when they send the payment in."
click at [1026, 665] on icon "submit" at bounding box center [1030, 660] width 23 height 23
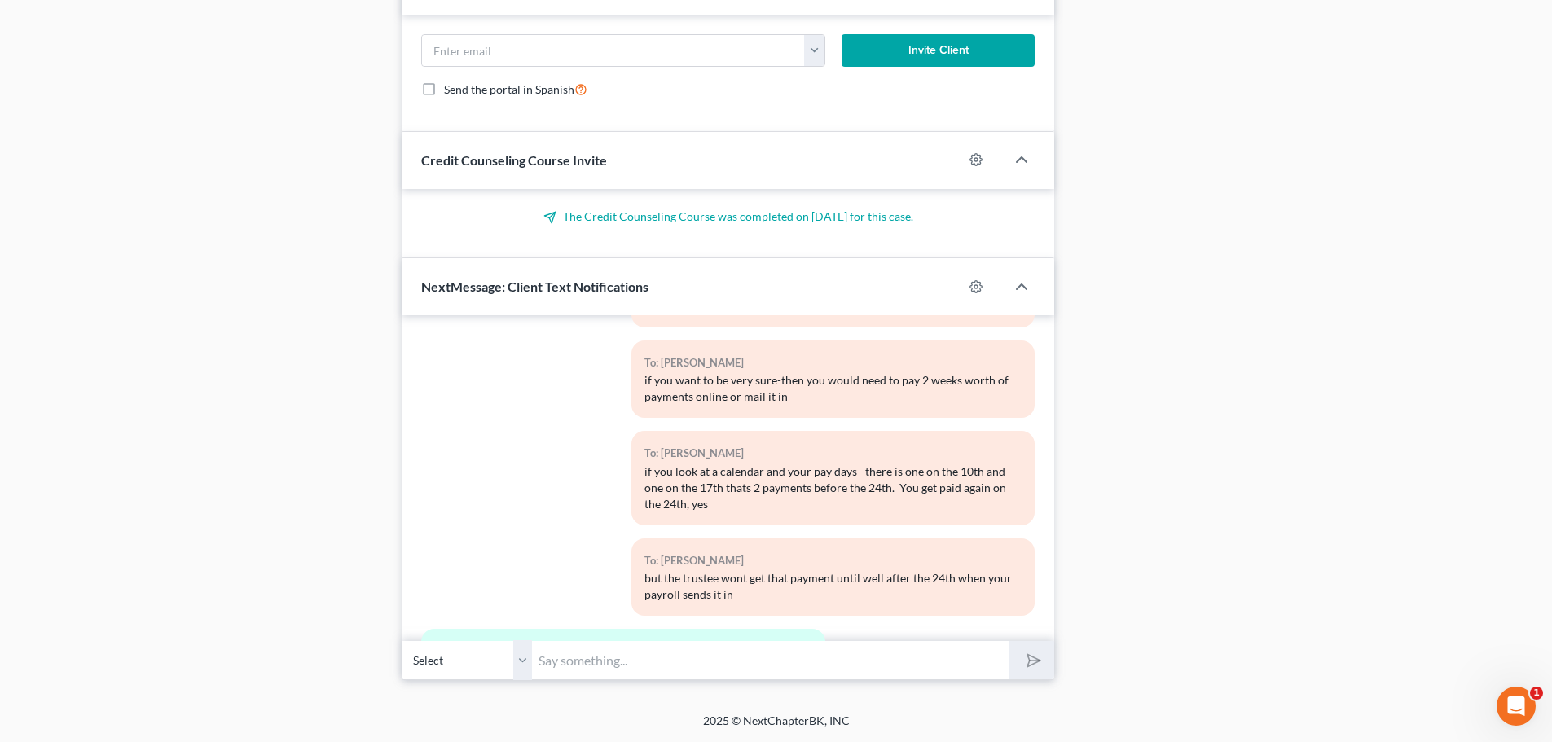
scroll to position [8915, 0]
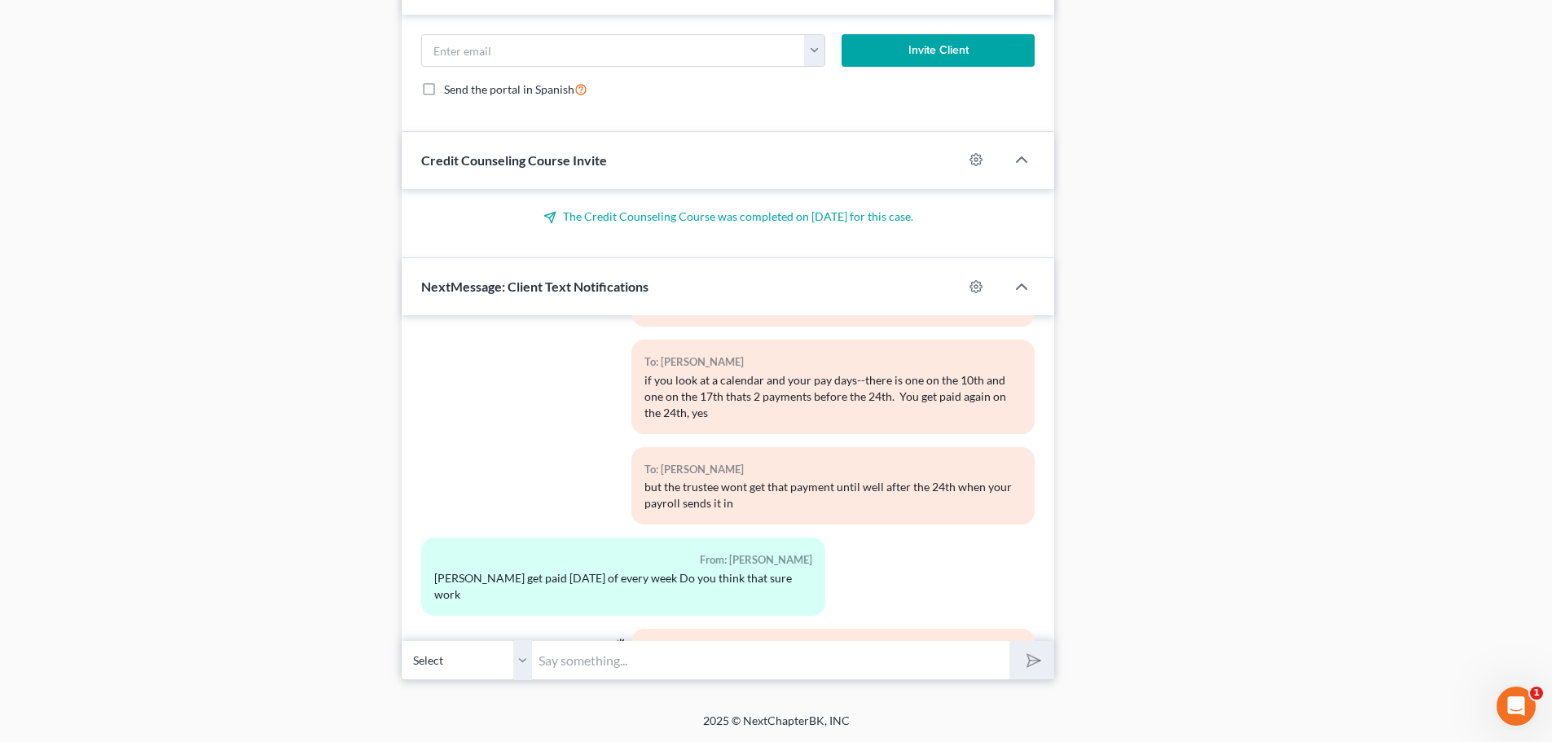
click at [616, 664] on input "text" at bounding box center [770, 660] width 477 height 40
type input "I"
type input "Do you know how many payments have come out of your check? Did a payment come o…"
click at [1053, 662] on button "submit" at bounding box center [1031, 660] width 45 height 38
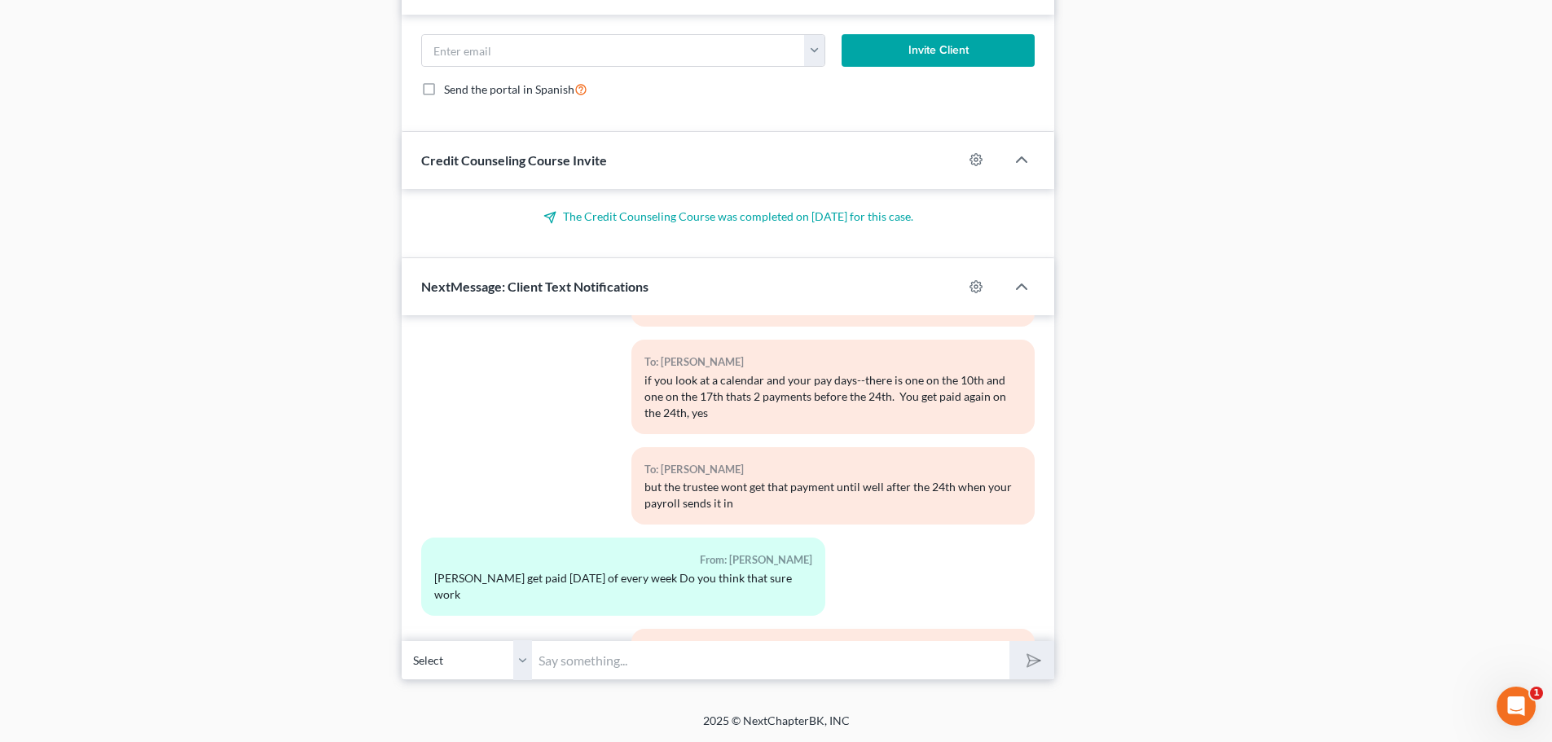
scroll to position [9005, 0]
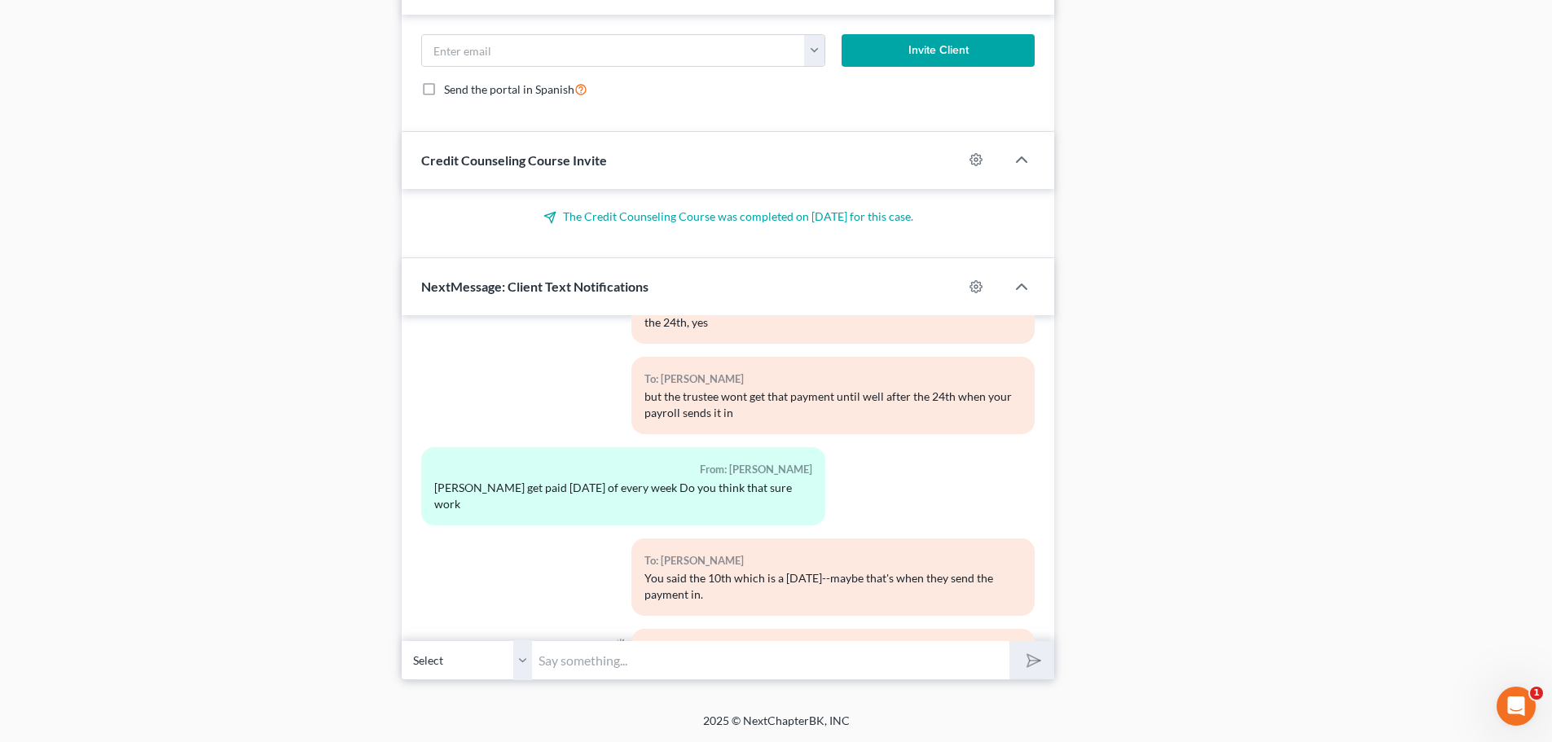
click at [596, 661] on input "text" at bounding box center [770, 660] width 477 height 40
type input "You need to find out how many payments have been deducted so far"
click at [1039, 669] on button "submit" at bounding box center [1031, 660] width 45 height 38
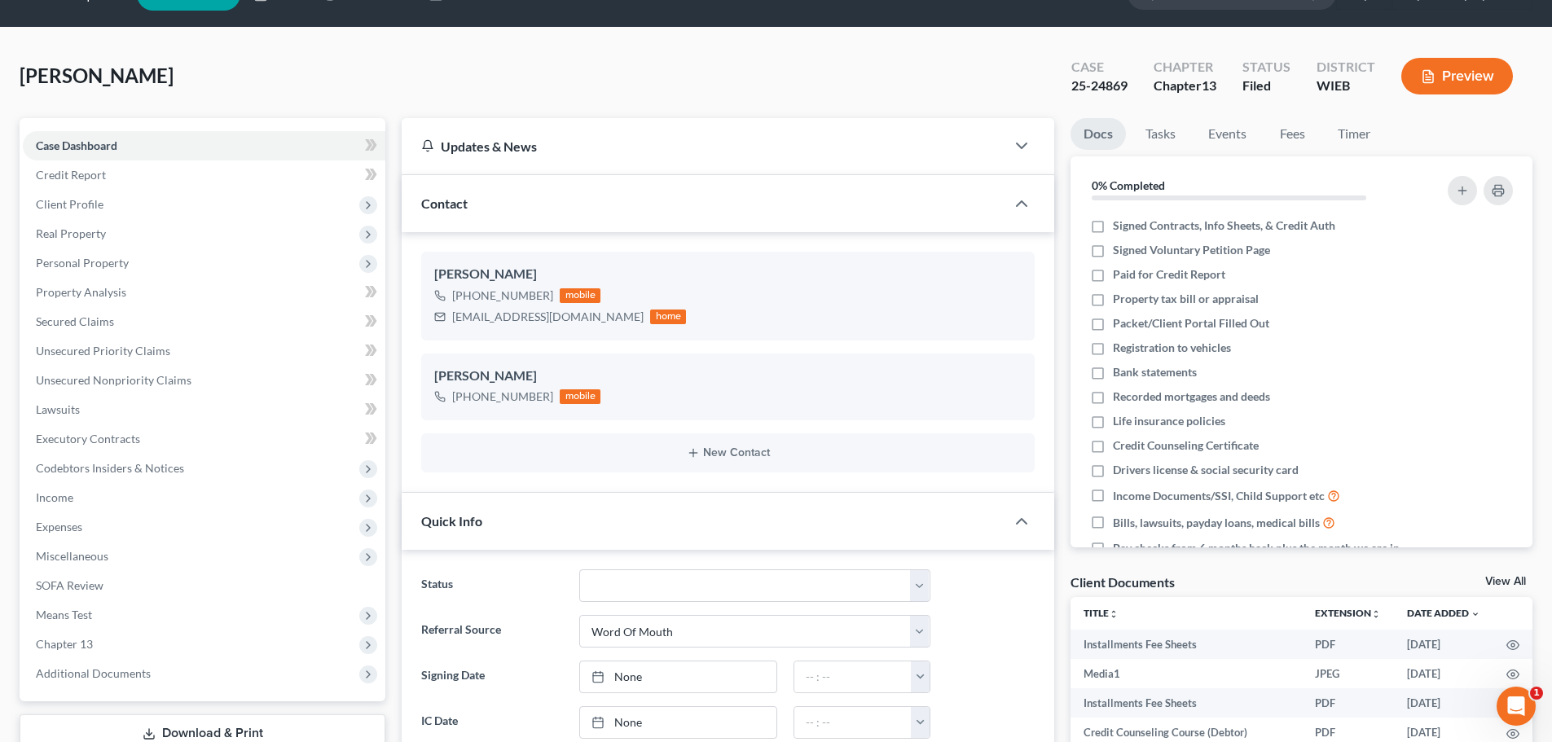
scroll to position [0, 0]
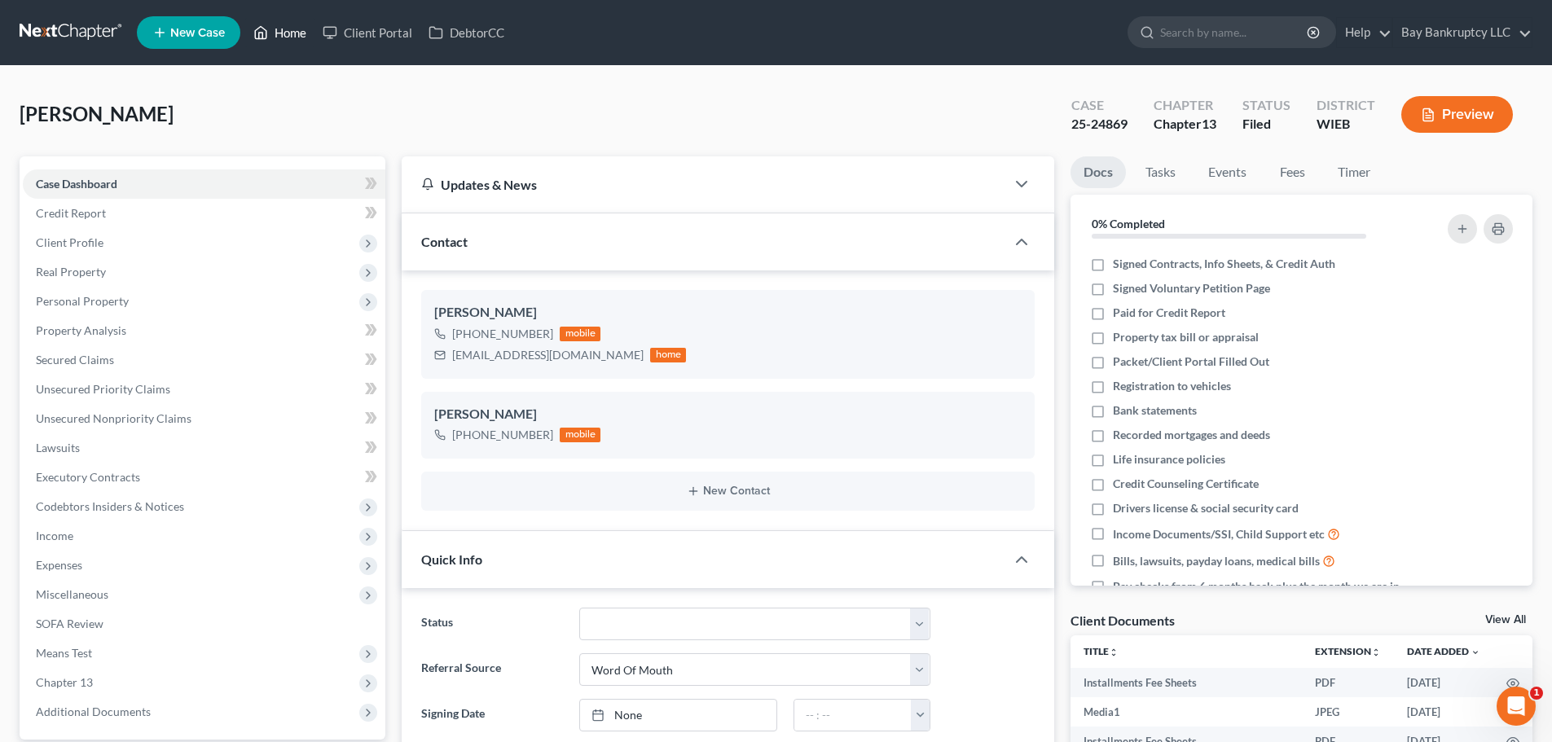
drag, startPoint x: 283, startPoint y: 33, endPoint x: 335, endPoint y: 112, distance: 94.2
click at [283, 33] on link "Home" at bounding box center [279, 32] width 69 height 29
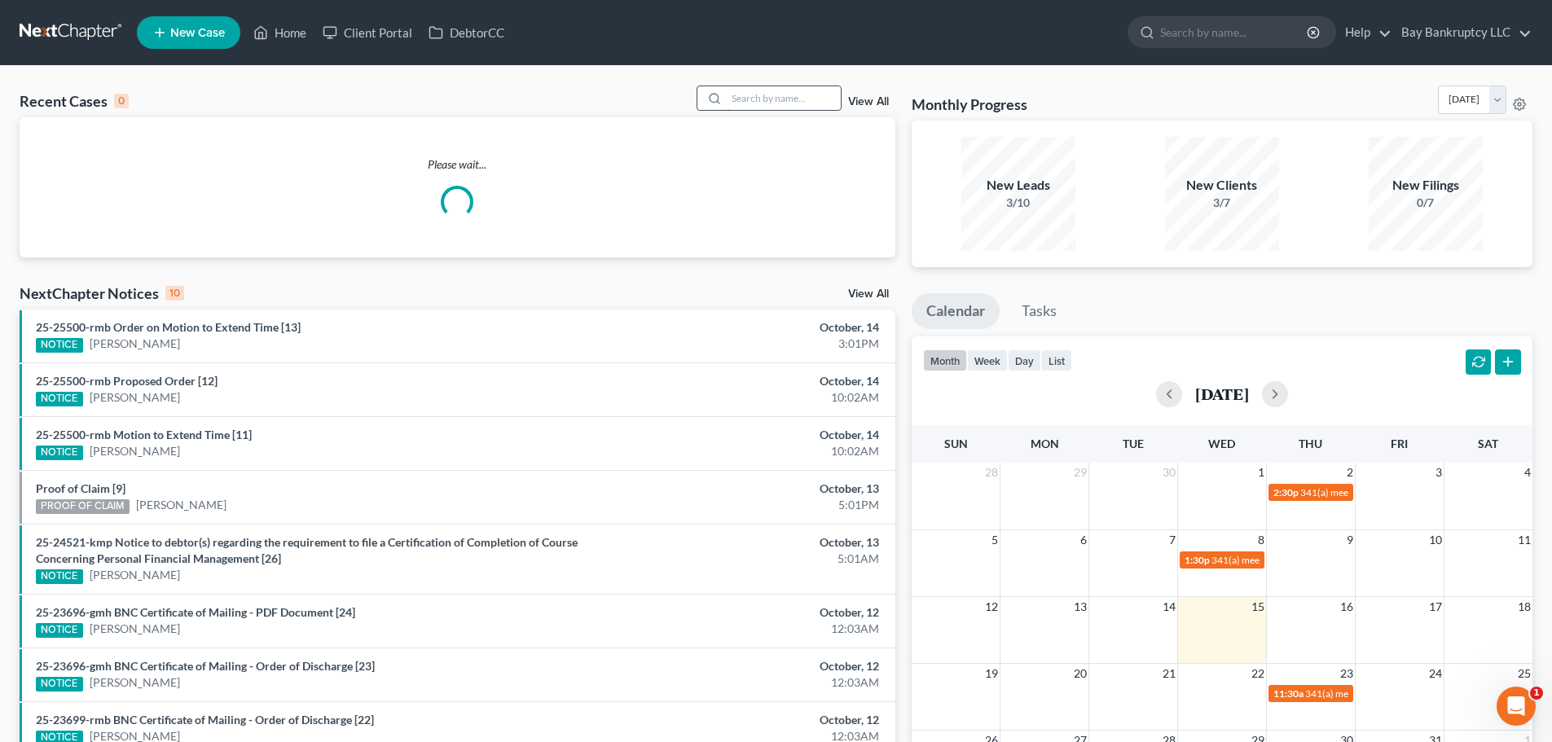
click at [754, 99] on input "search" at bounding box center [784, 98] width 114 height 24
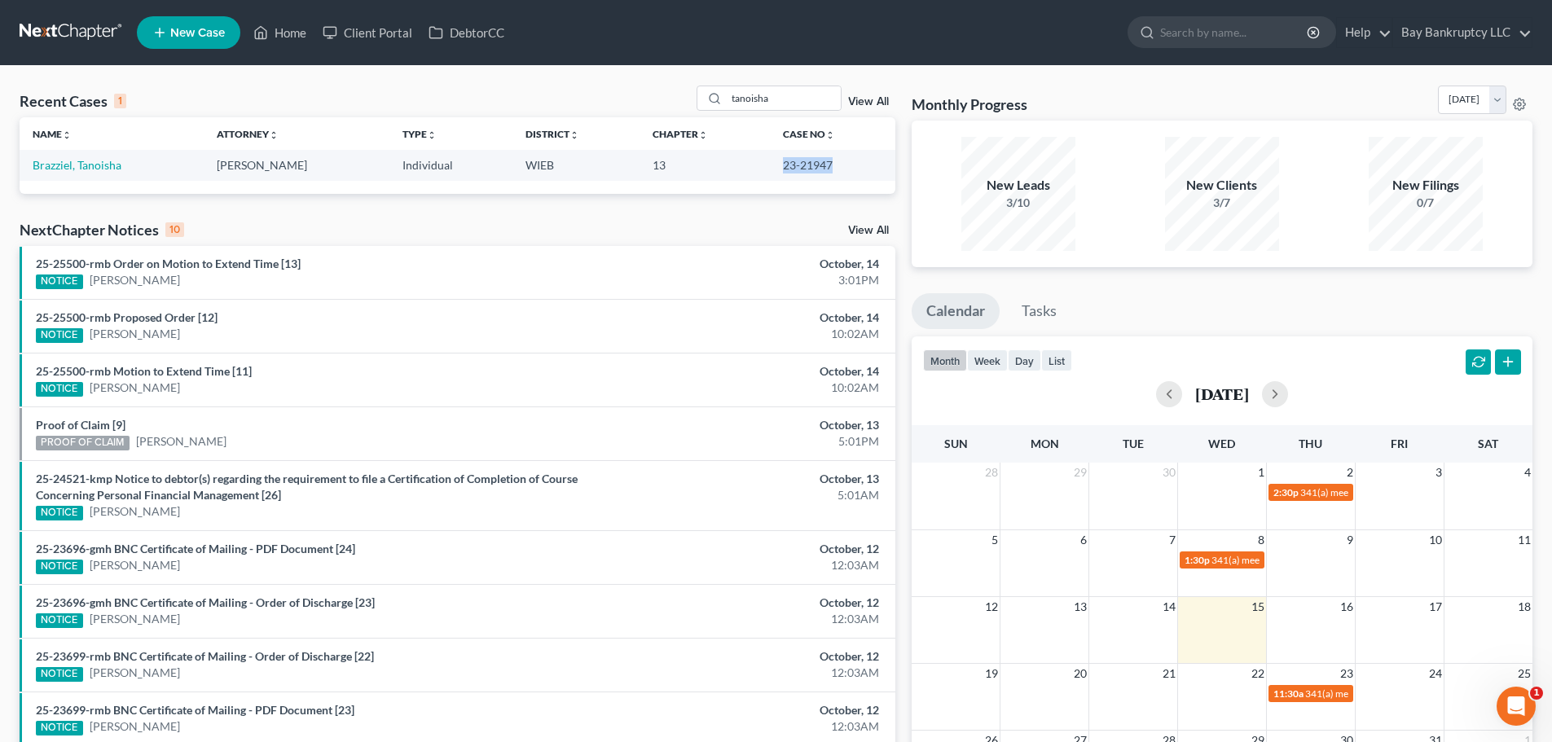
drag, startPoint x: 776, startPoint y: 166, endPoint x: 827, endPoint y: 169, distance: 50.6
click at [827, 169] on td "23-21947" at bounding box center [832, 165] width 125 height 30
copy td "23-21947"
drag, startPoint x: 788, startPoint y: 96, endPoint x: 668, endPoint y: 120, distance: 122.1
click at [668, 120] on div "Recent Cases 1 tanoisha View All Name unfold_more expand_more expand_less Attor…" at bounding box center [458, 140] width 876 height 108
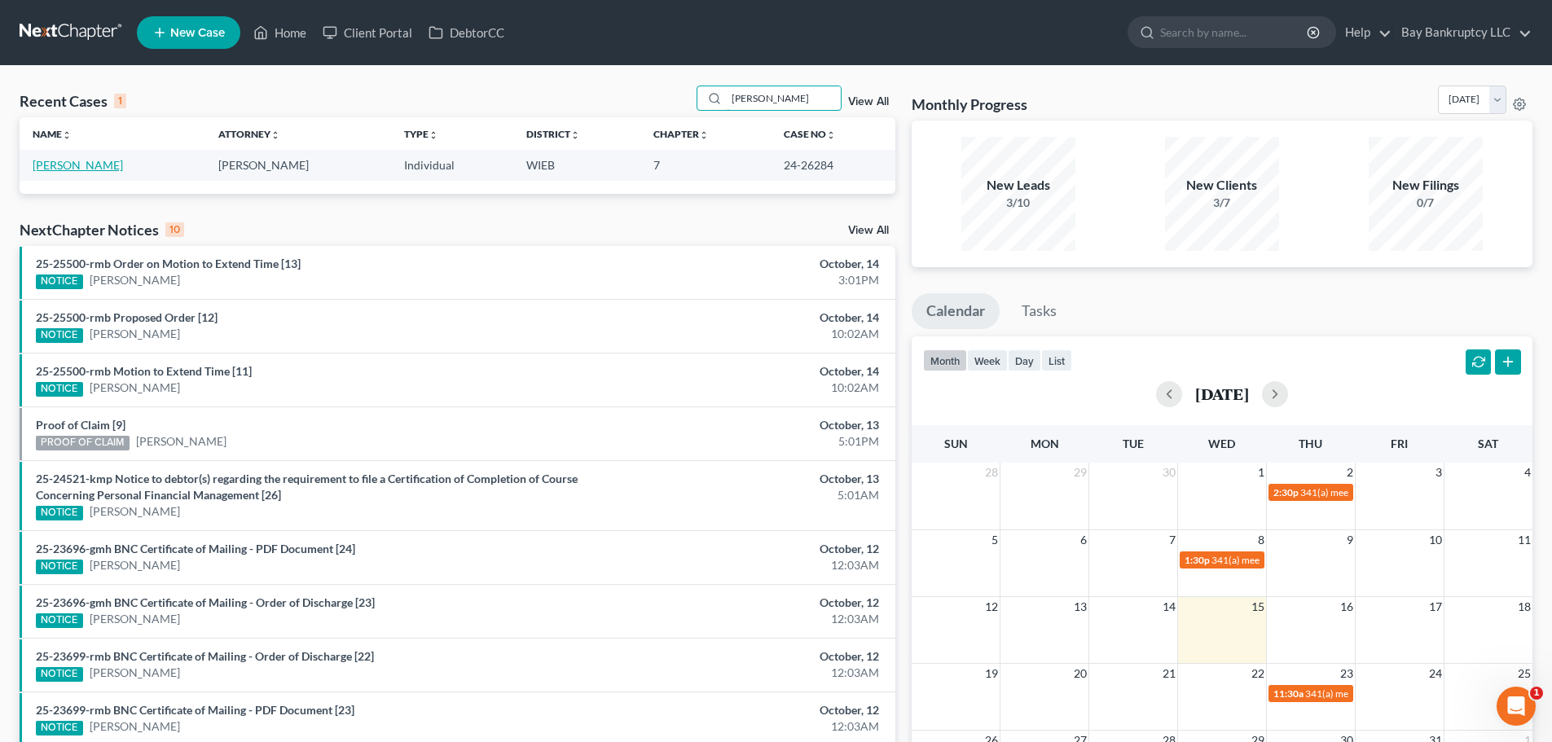
type input "[PERSON_NAME]"
click at [53, 169] on link "[PERSON_NAME]" at bounding box center [78, 165] width 90 height 14
select select "2"
select select "0"
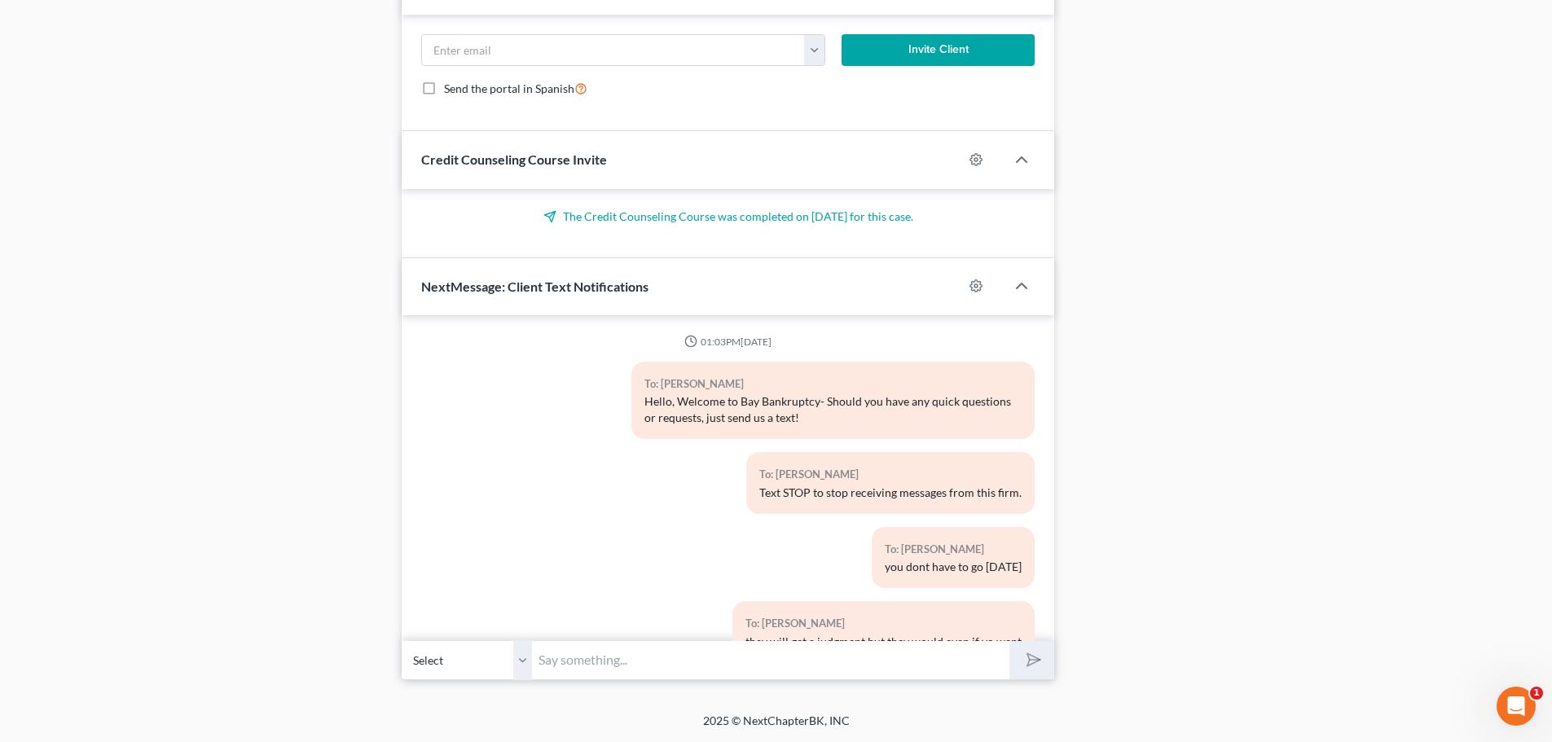
scroll to position [12516, 0]
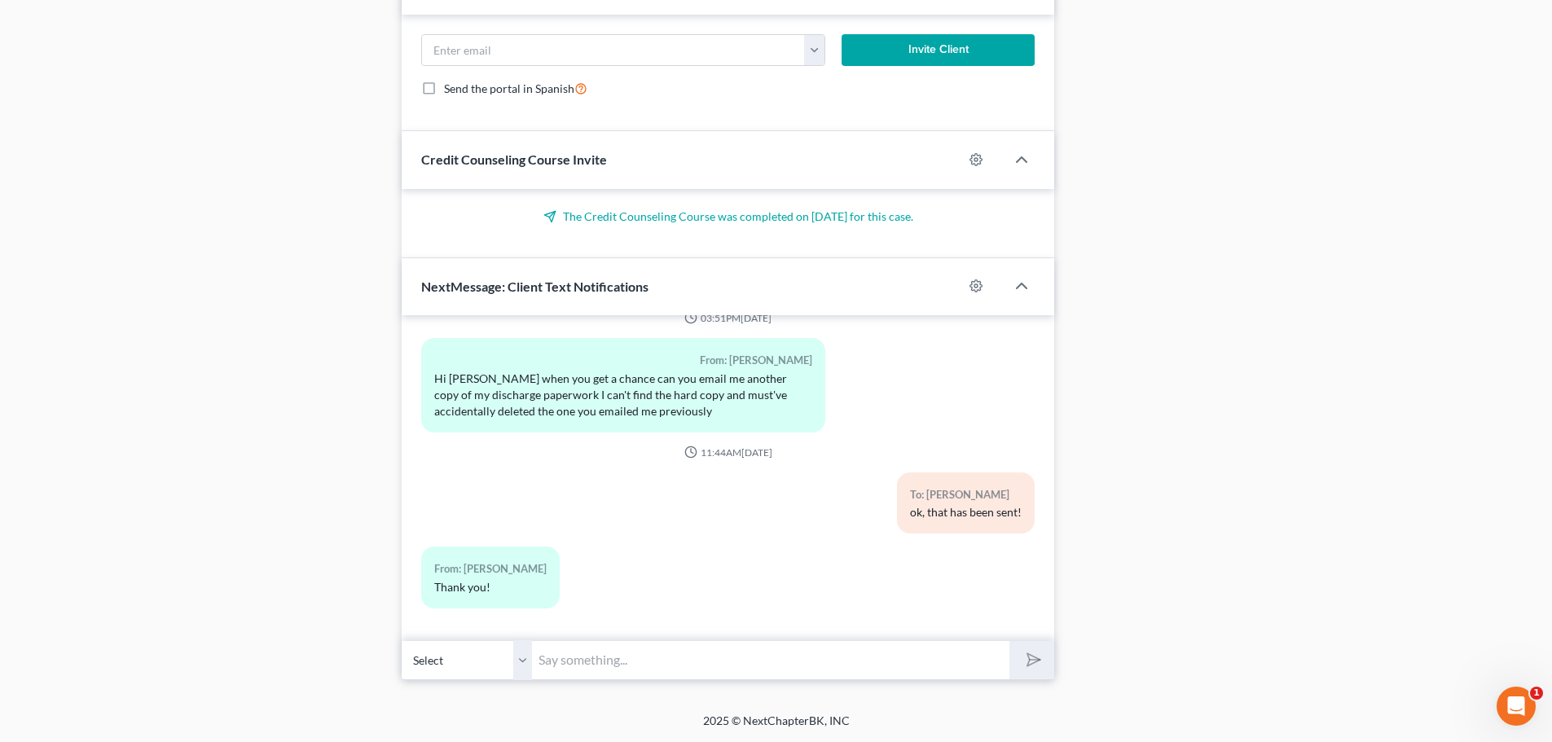
click at [585, 658] on input "text" at bounding box center [770, 660] width 477 height 40
type input "your very welcome!"
click at [1031, 655] on polygon "submit" at bounding box center [1031, 661] width 20 height 20
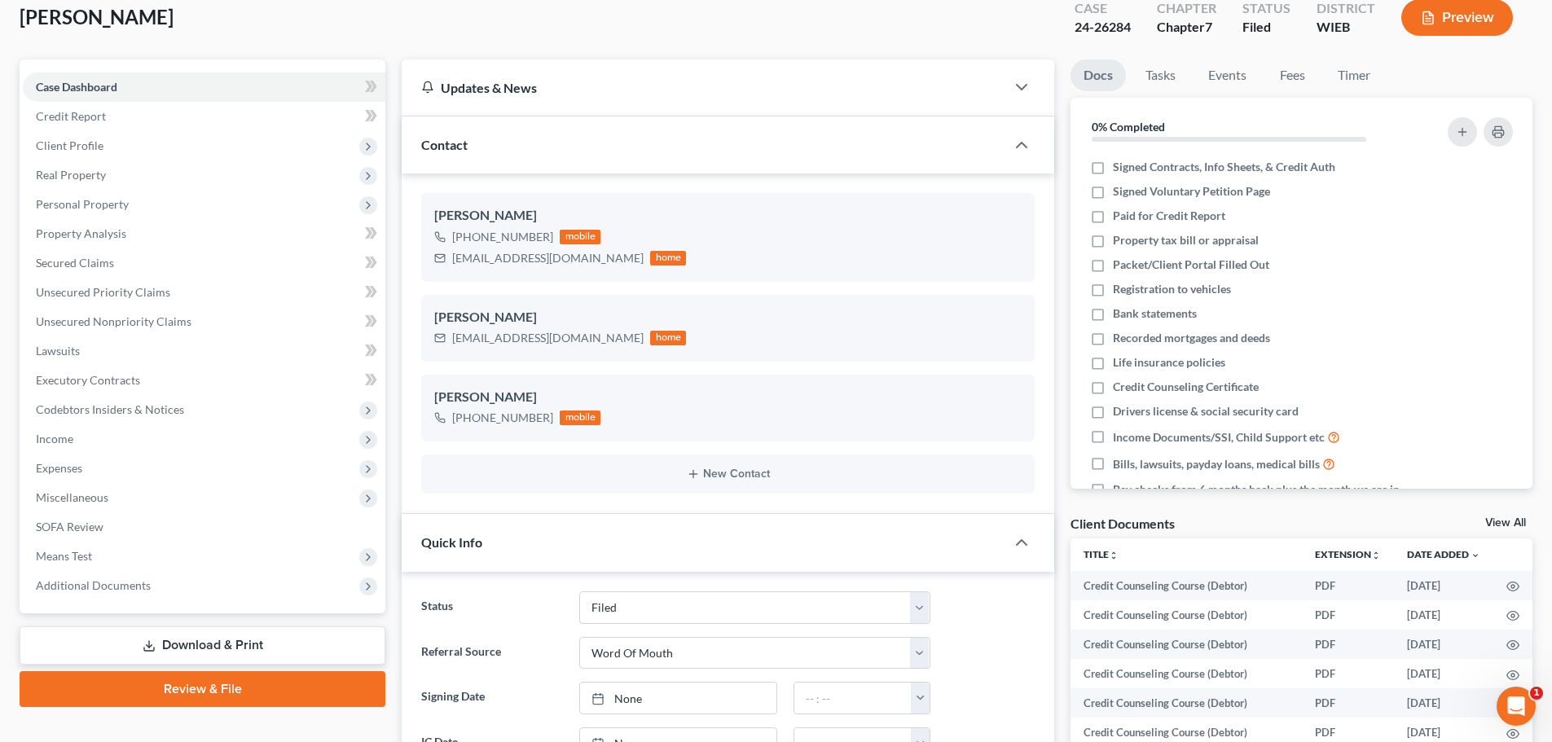
scroll to position [0, 0]
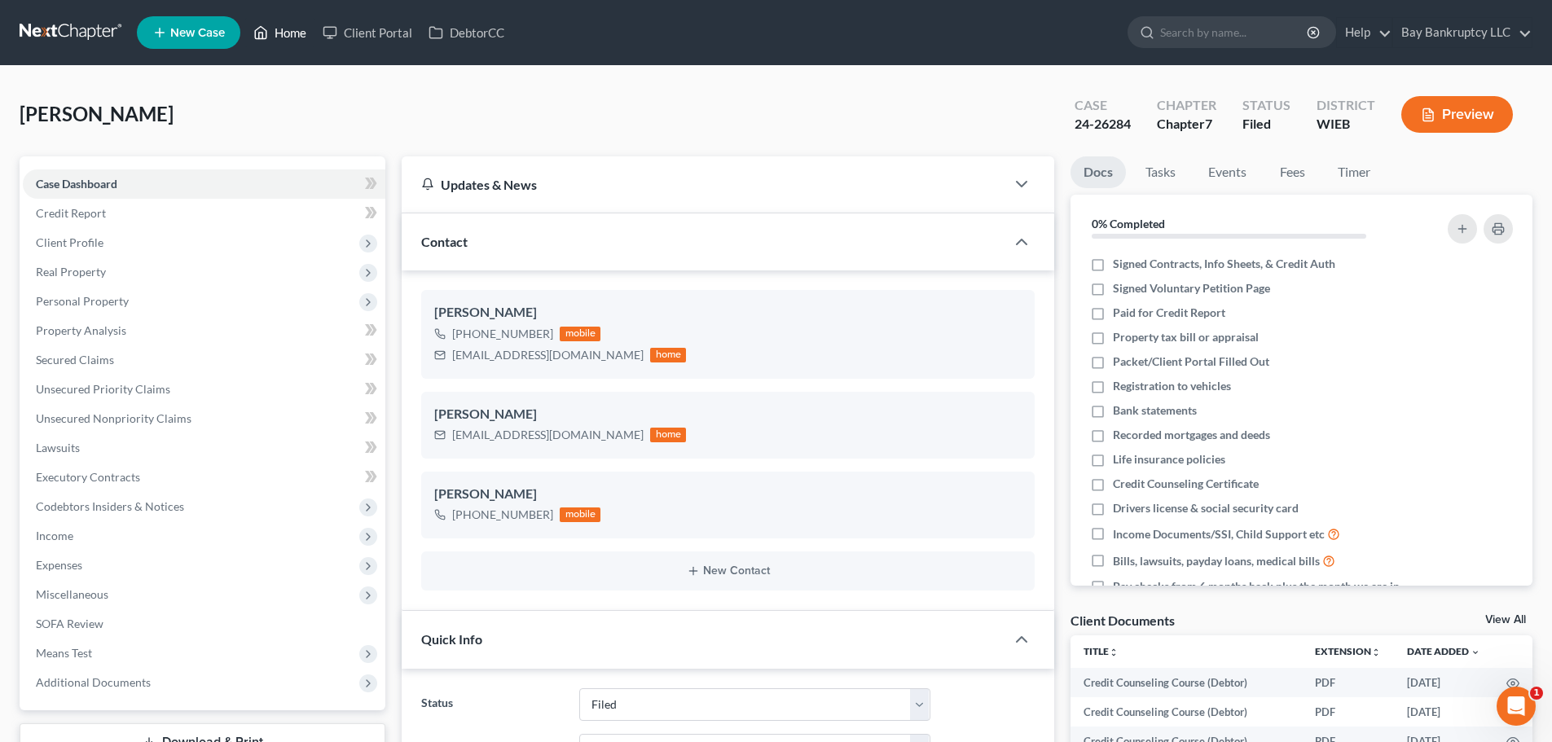
click at [296, 34] on link "Home" at bounding box center [279, 32] width 69 height 29
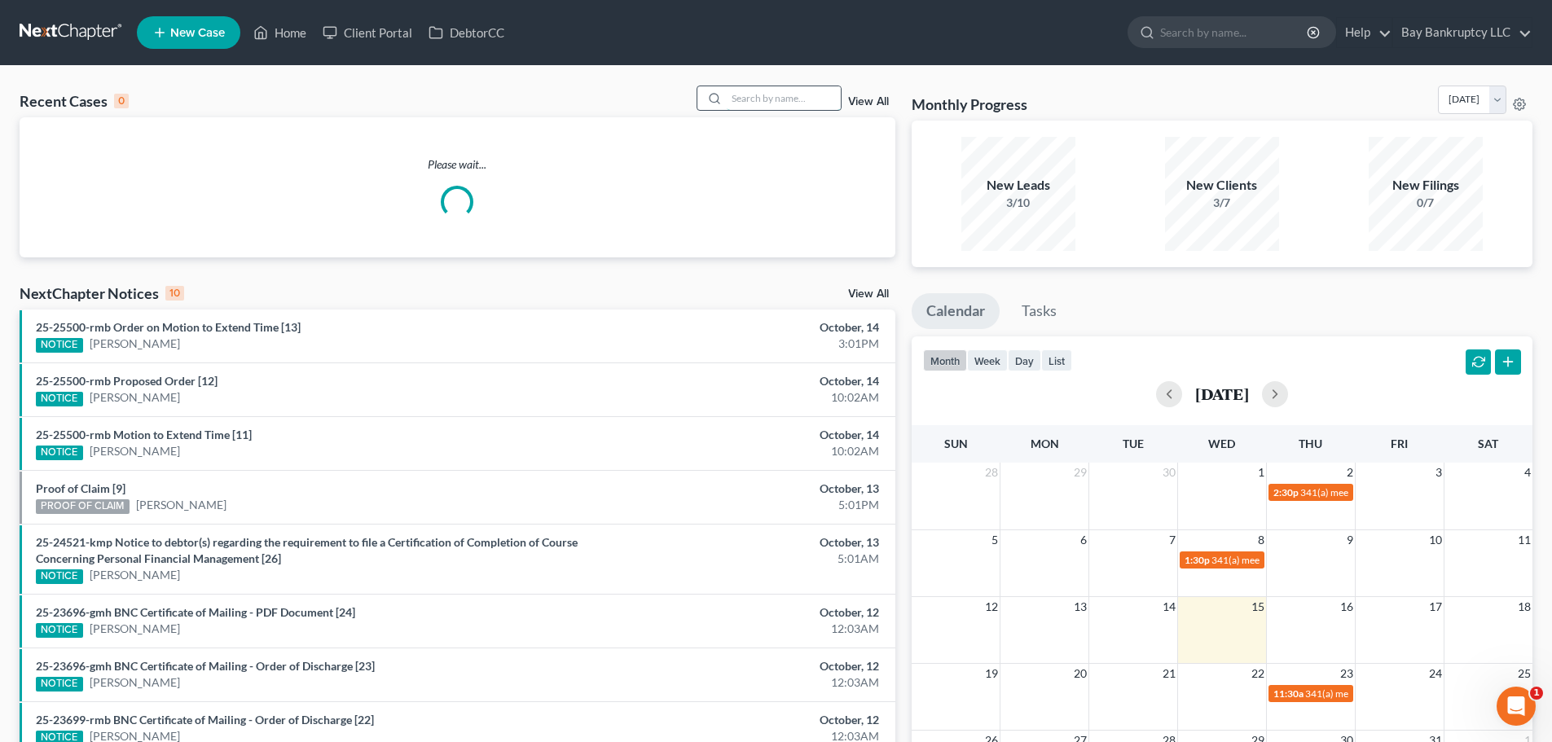
click at [793, 99] on input "search" at bounding box center [784, 98] width 114 height 24
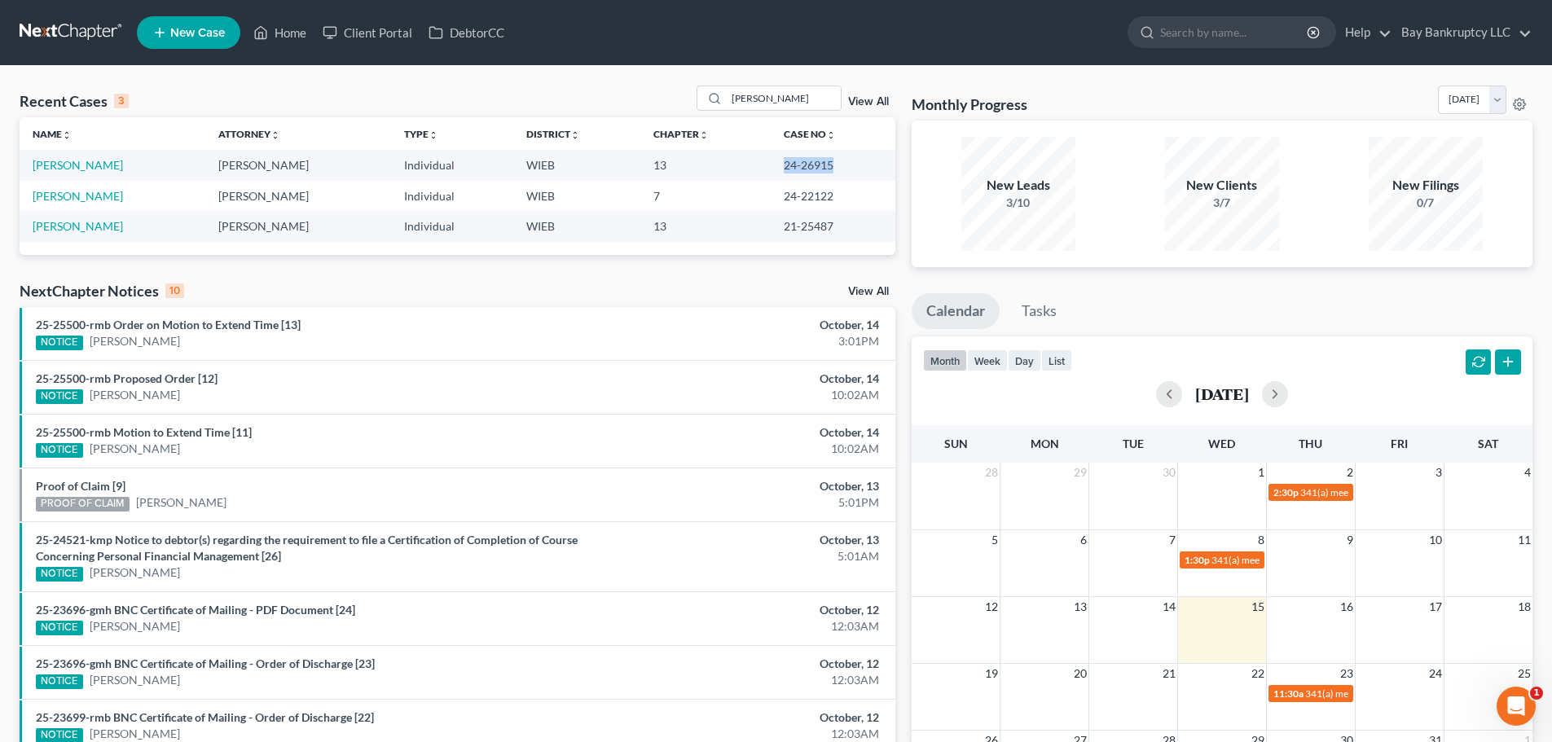
drag, startPoint x: 773, startPoint y: 170, endPoint x: 831, endPoint y: 171, distance: 57.8
click at [831, 171] on td "24-26915" at bounding box center [833, 165] width 125 height 30
copy td "24-26915"
drag, startPoint x: 796, startPoint y: 97, endPoint x: 635, endPoint y: 120, distance: 162.9
click at [635, 120] on div "Recent Cases 3 [PERSON_NAME] View All Name unfold_more expand_more expand_less …" at bounding box center [458, 170] width 876 height 169
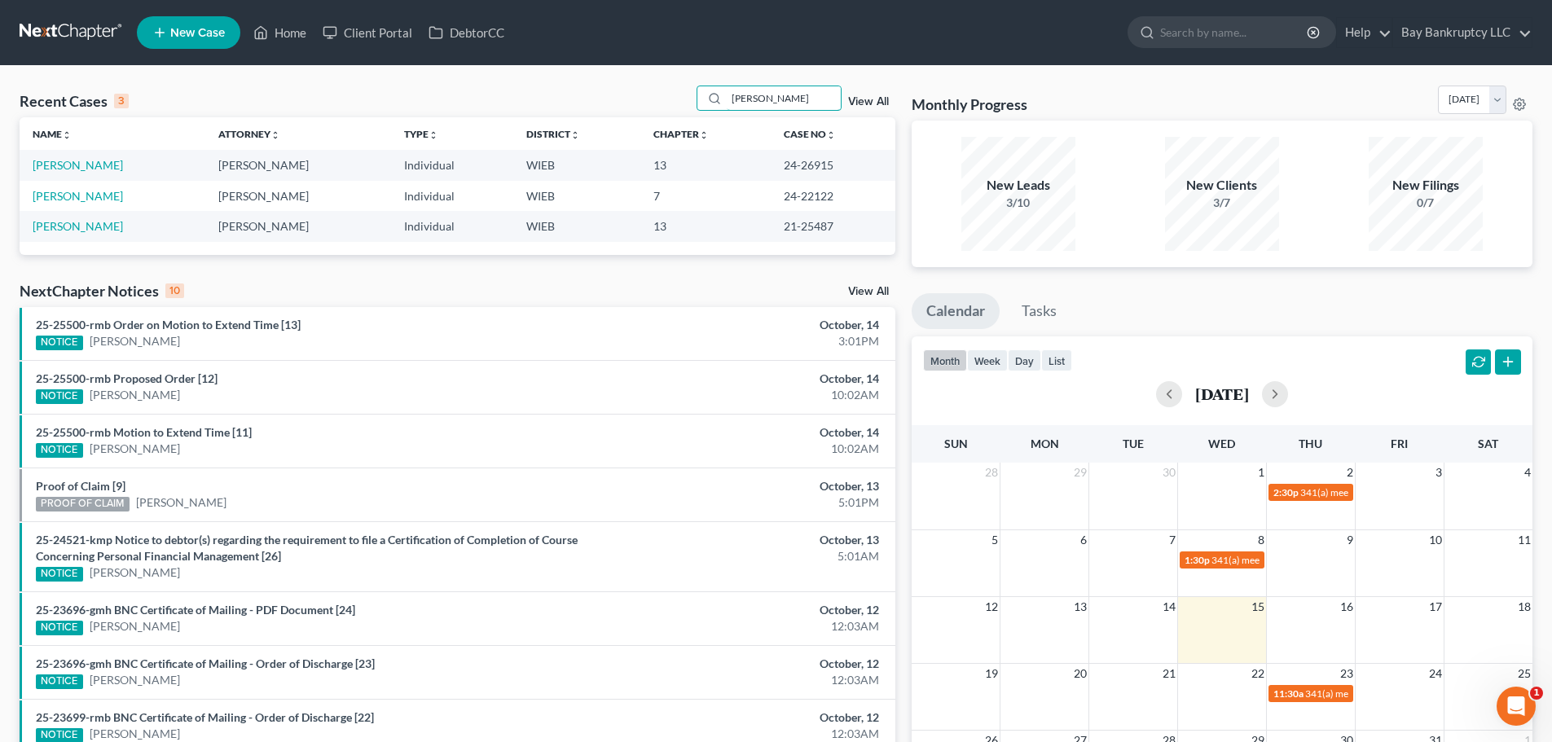
type input "[PERSON_NAME]"
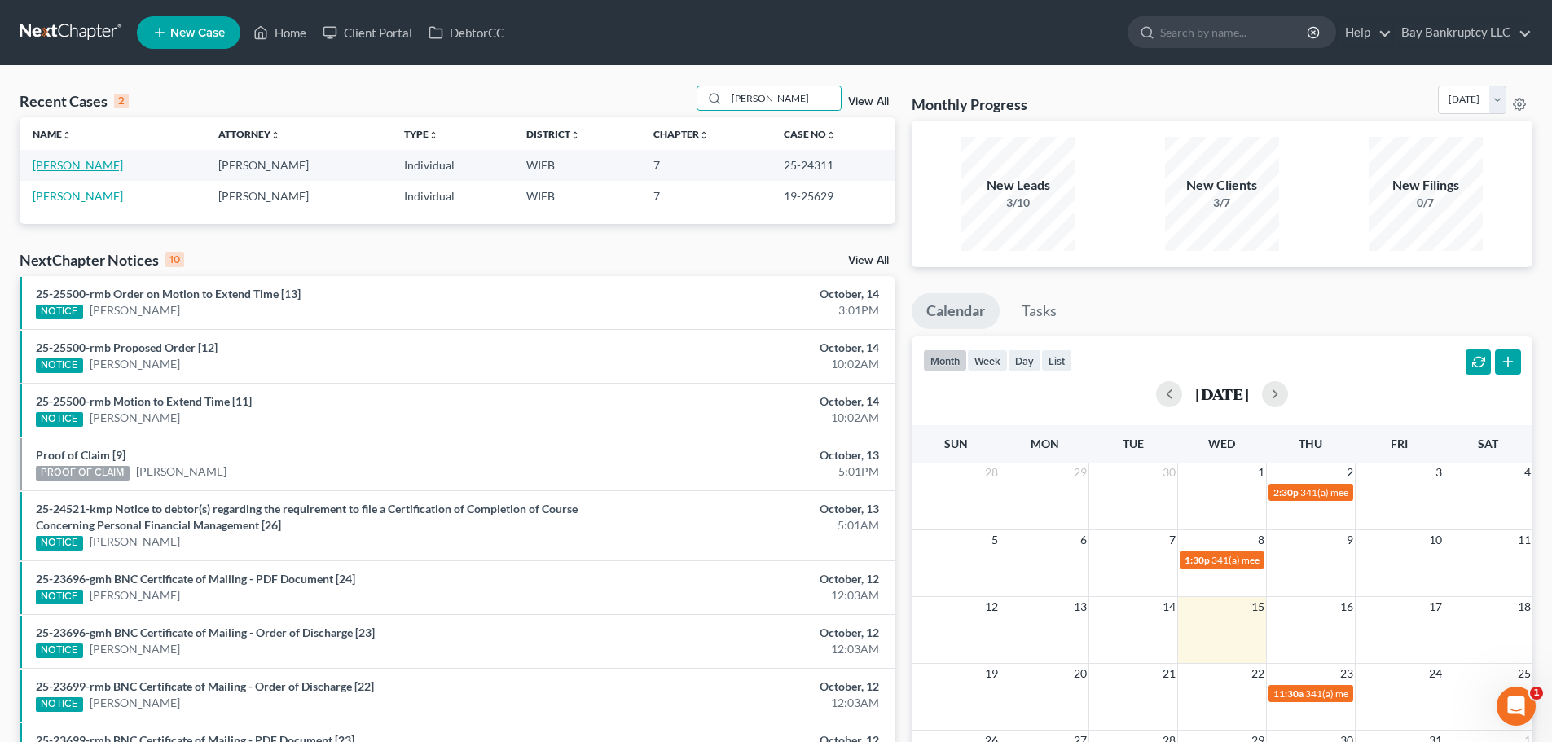
click at [64, 163] on link "[PERSON_NAME]" at bounding box center [78, 165] width 90 height 14
select select "1"
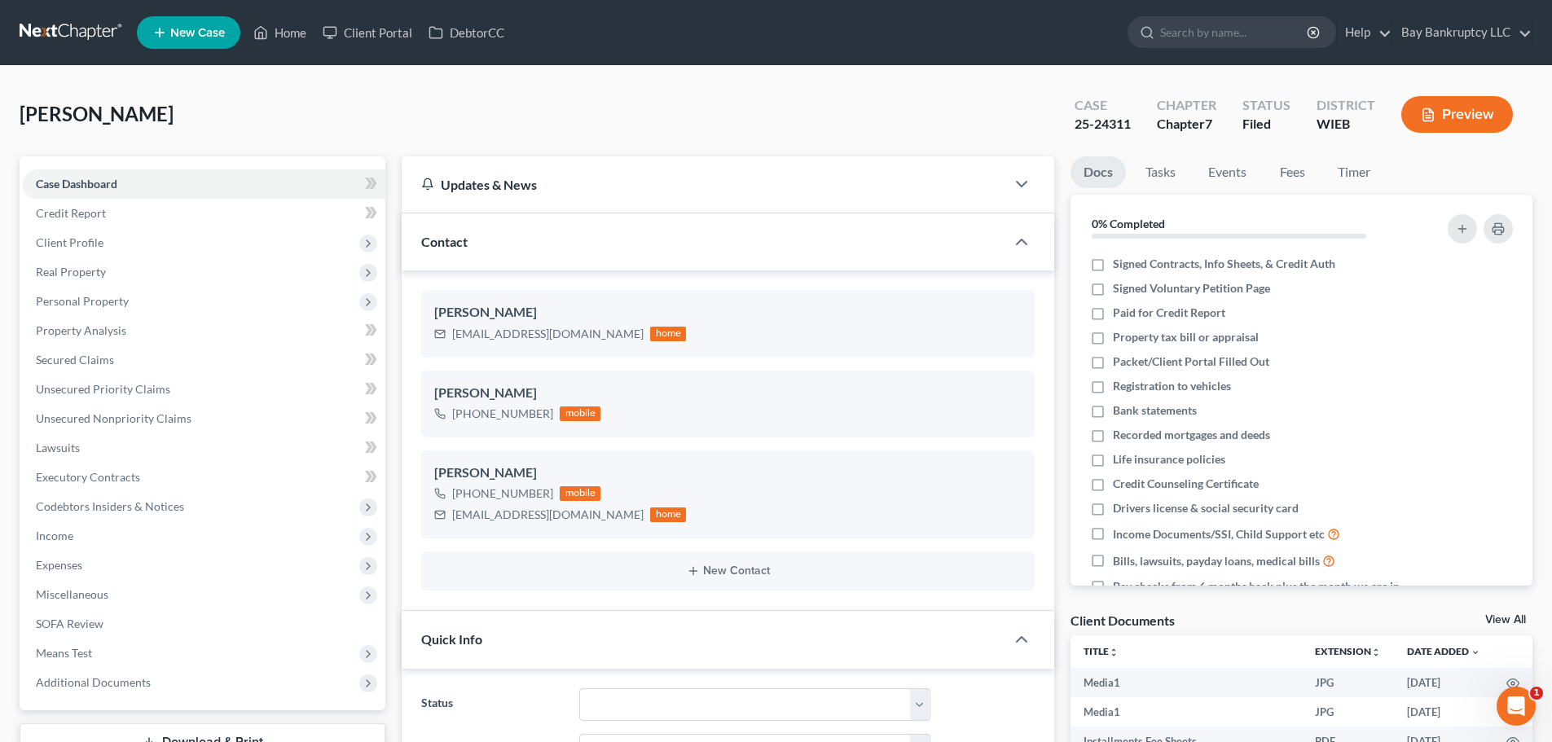
click at [129, 675] on span "Additional Documents" at bounding box center [93, 682] width 115 height 14
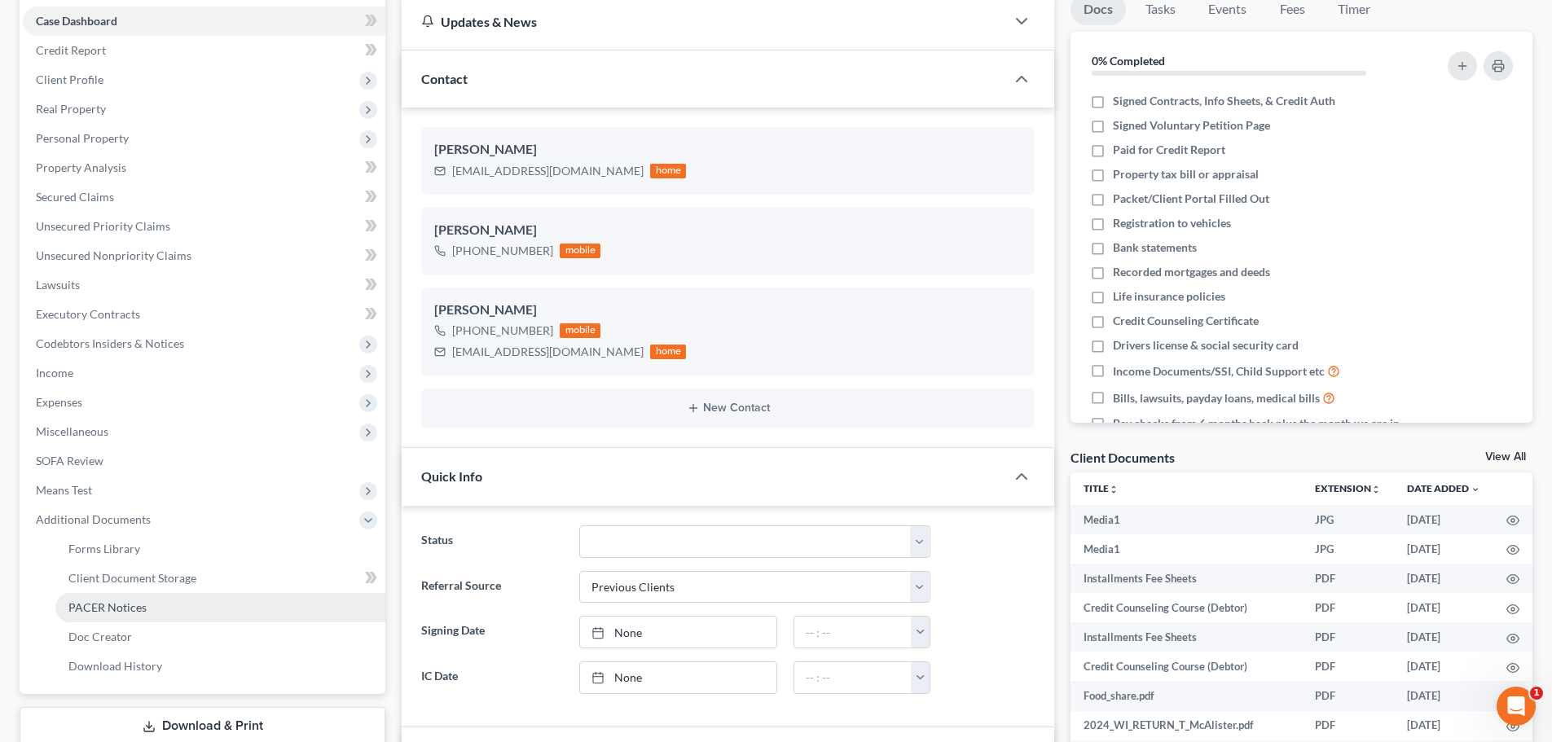
scroll to position [896, 0]
click at [130, 610] on span "PACER Notices" at bounding box center [107, 607] width 78 height 14
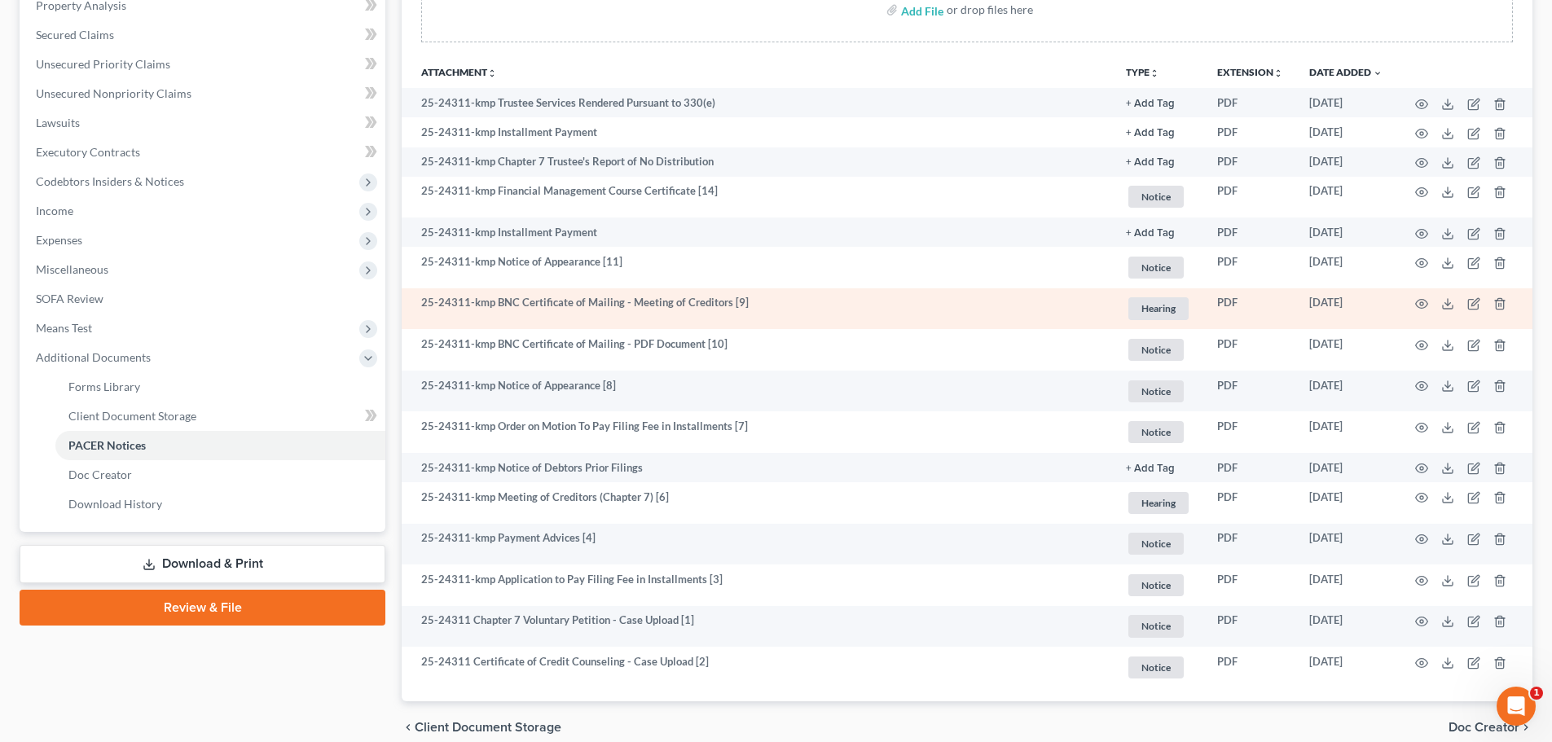
scroll to position [326, 0]
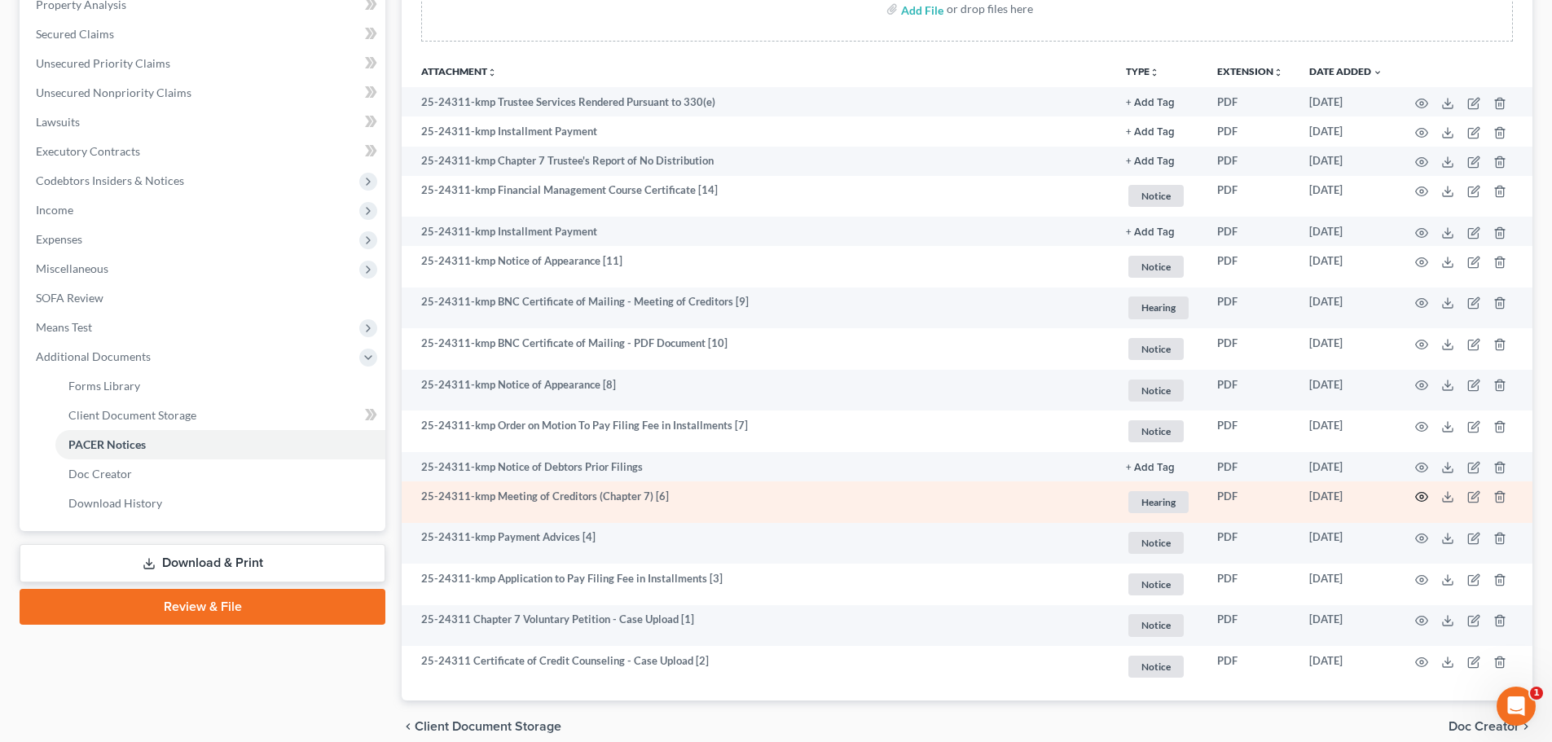
click at [1422, 496] on circle "button" at bounding box center [1421, 496] width 3 height 3
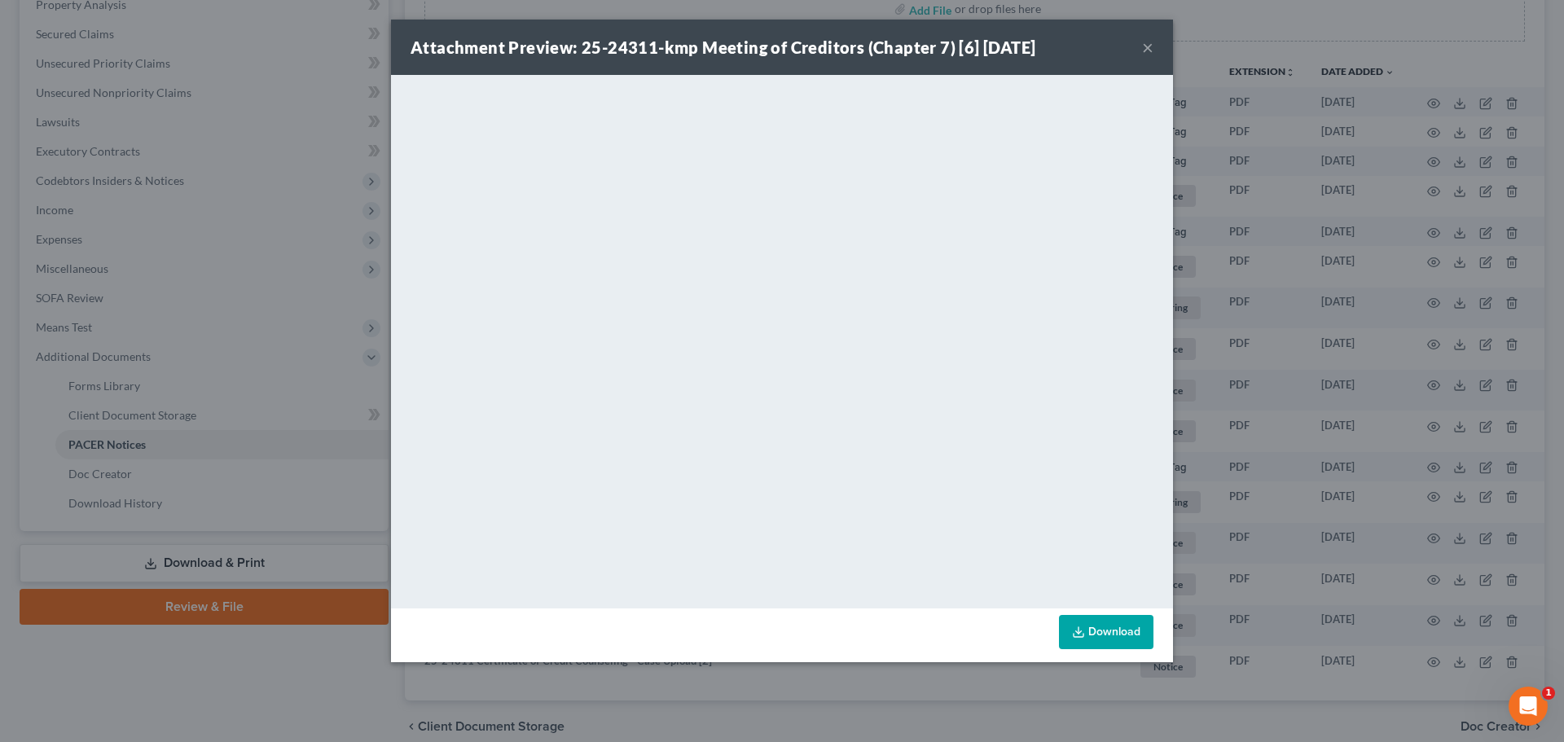
click at [1151, 51] on button "×" at bounding box center [1147, 47] width 11 height 20
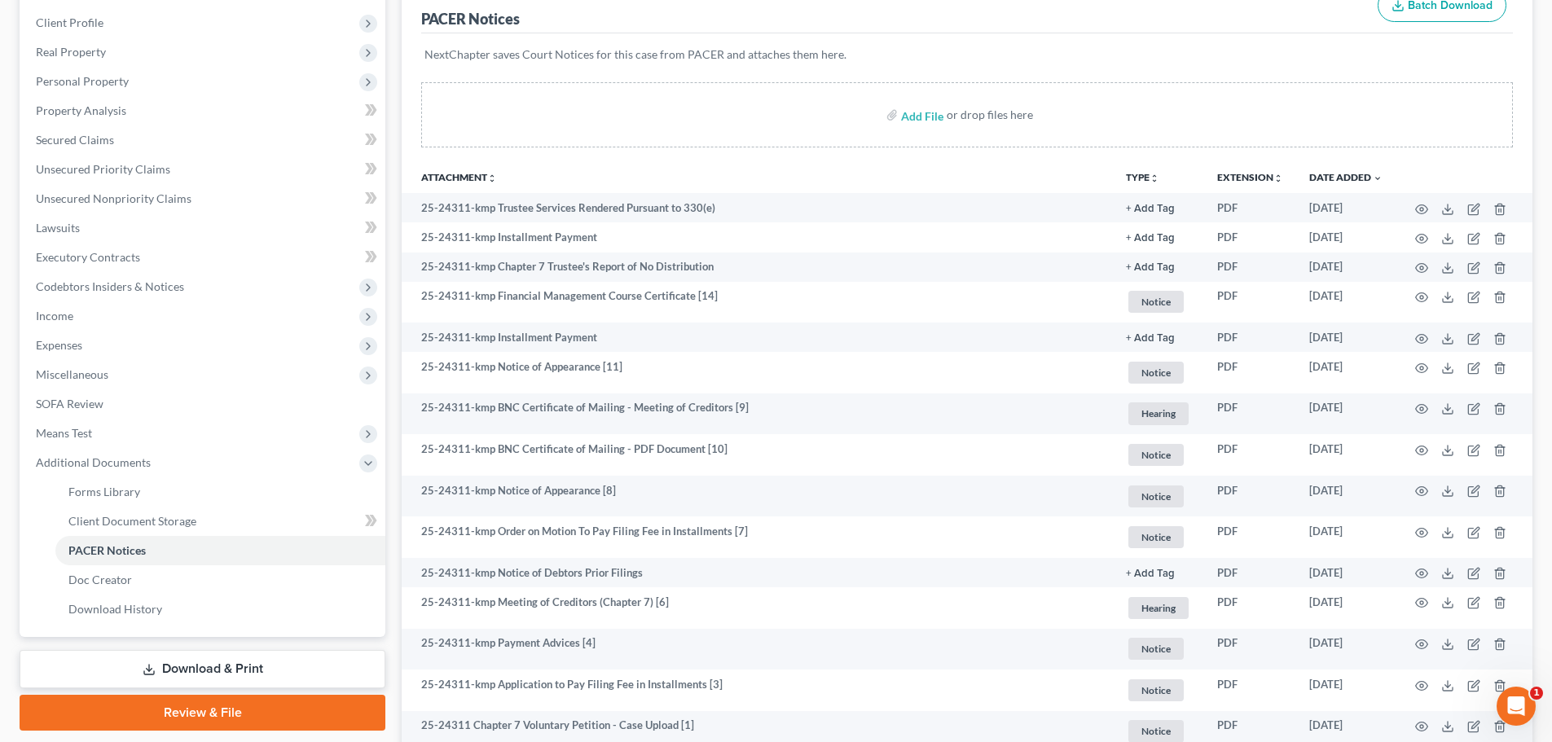
scroll to position [0, 0]
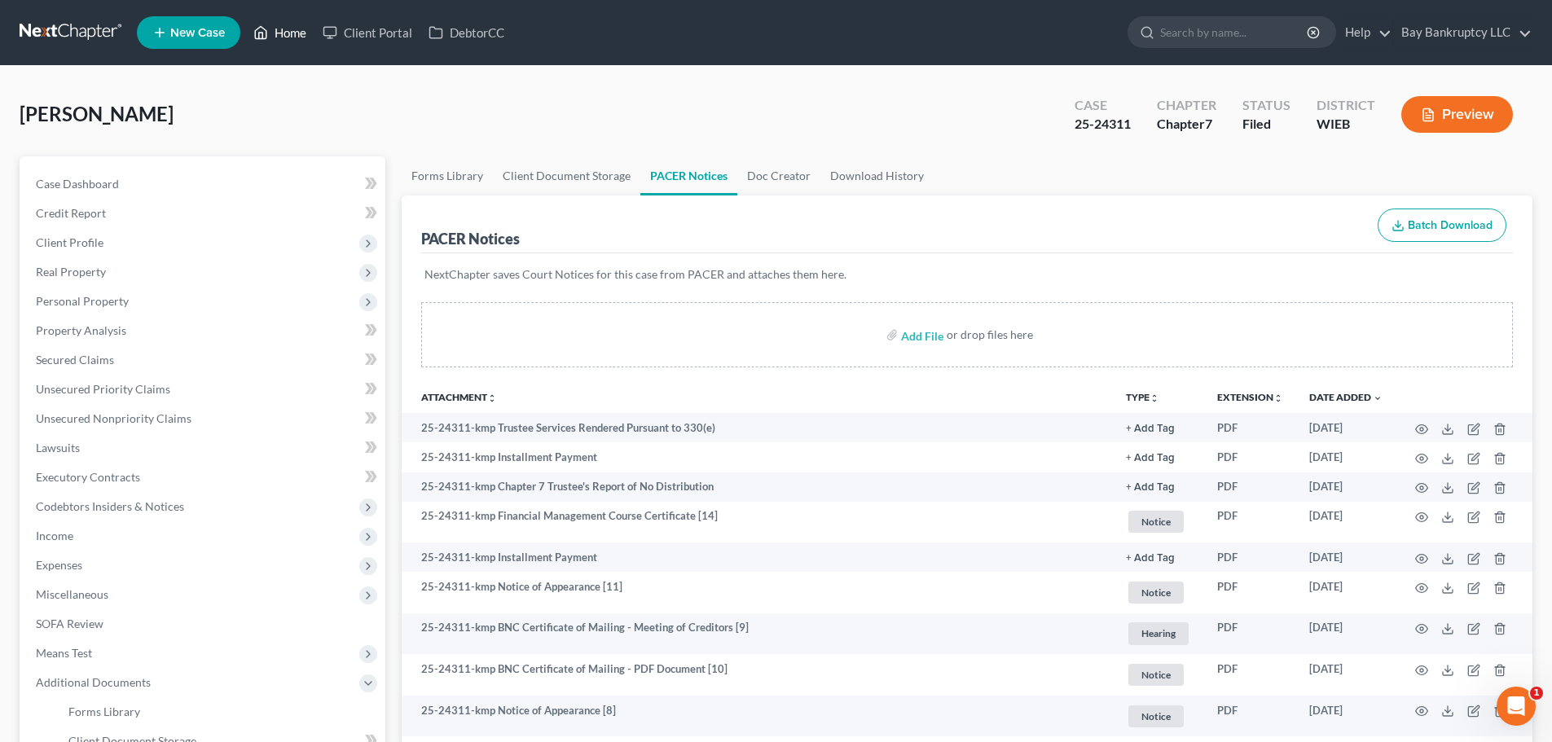
click at [292, 26] on link "Home" at bounding box center [279, 32] width 69 height 29
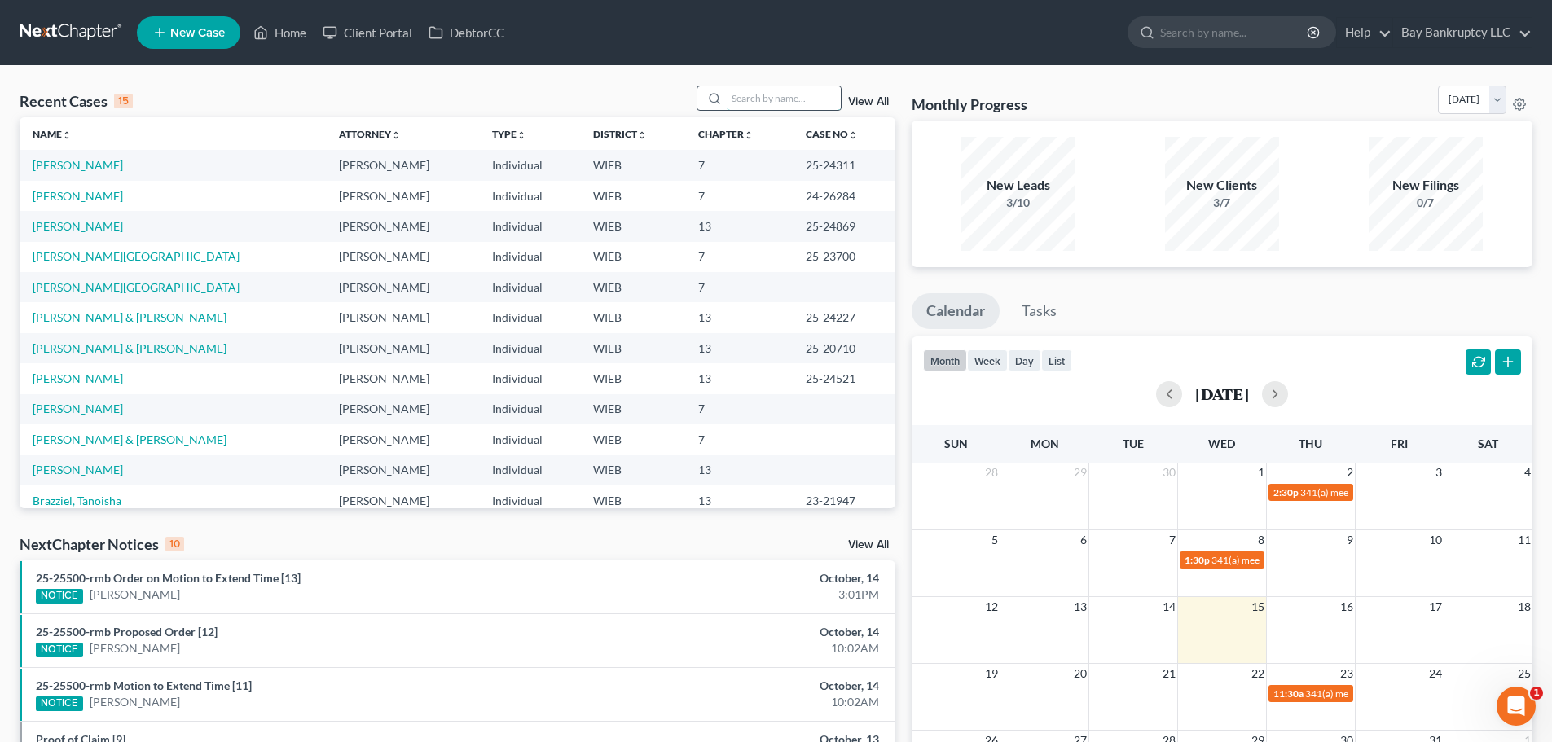
click at [779, 104] on input "search" at bounding box center [784, 98] width 114 height 24
type input "browns"
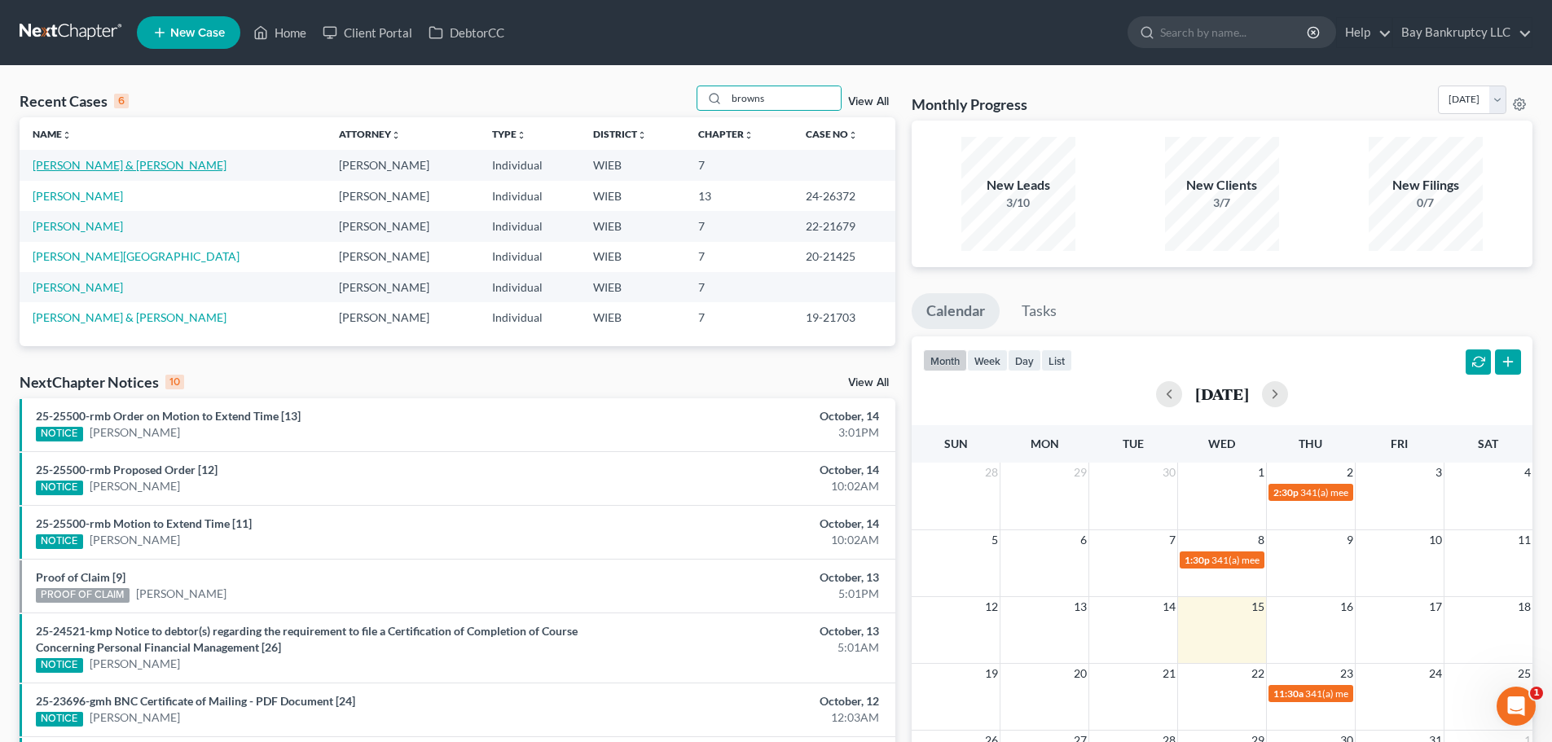
click at [102, 163] on link "[PERSON_NAME] & [PERSON_NAME]" at bounding box center [130, 165] width 194 height 14
select select "1"
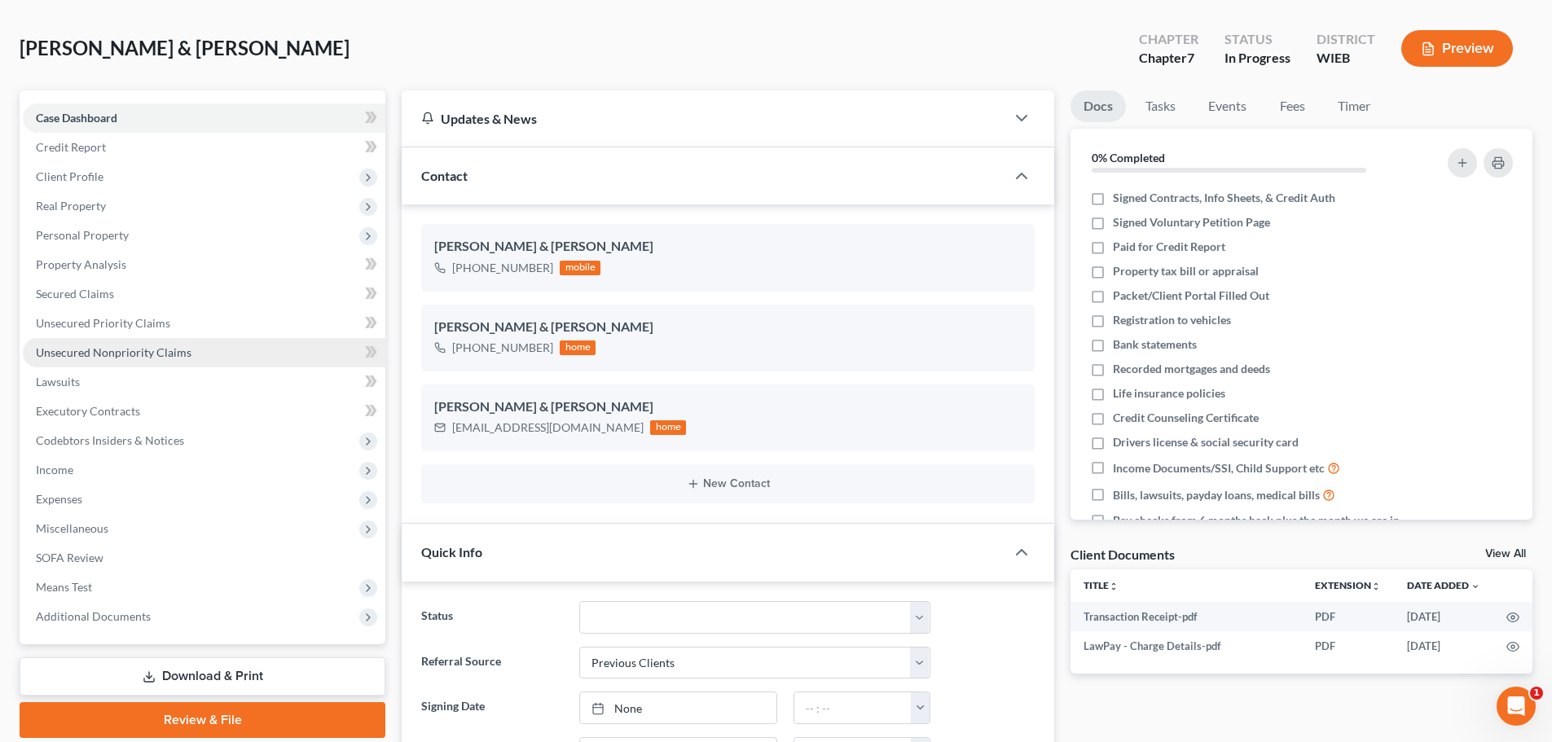
scroll to position [505, 0]
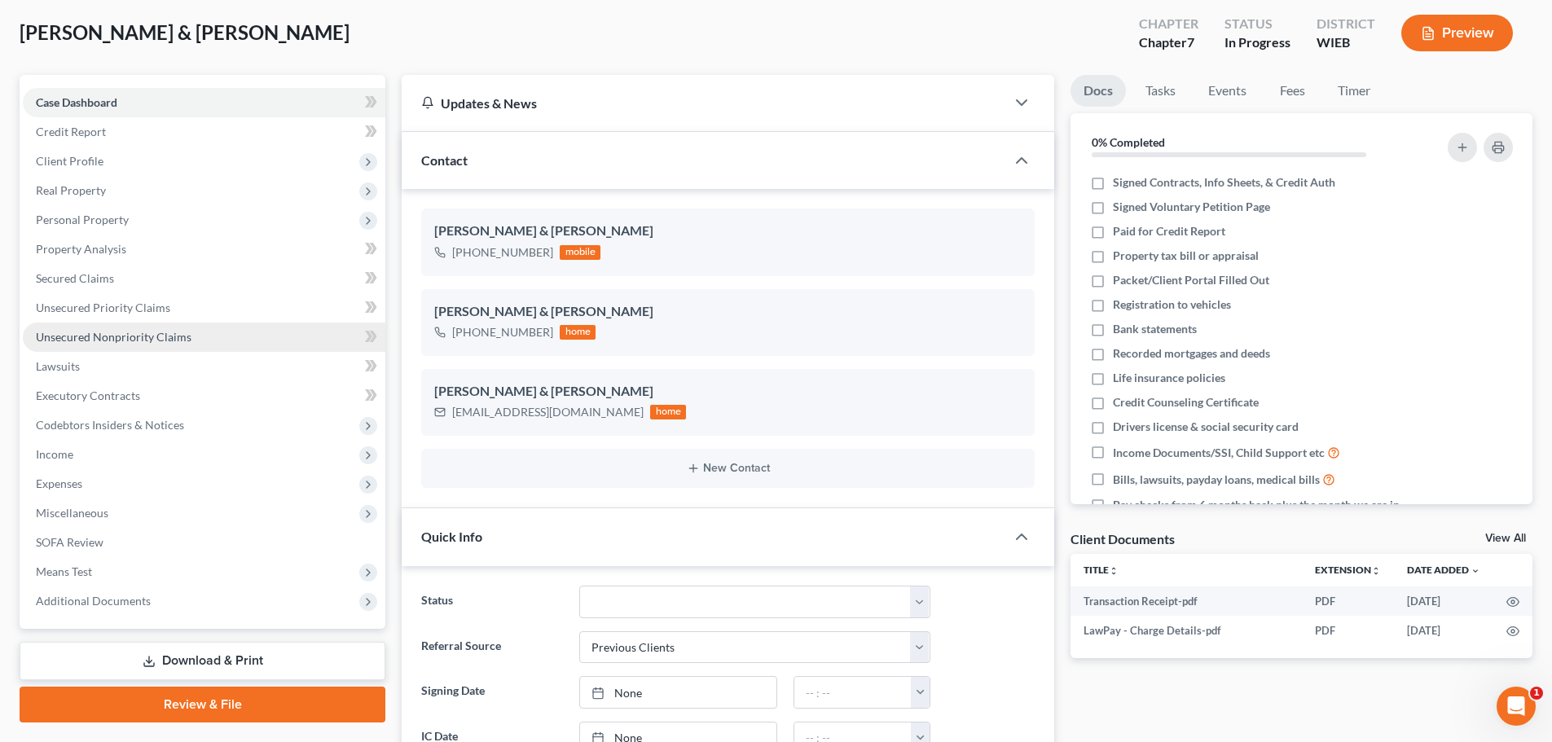
click at [133, 336] on span "Unsecured Nonpriority Claims" at bounding box center [114, 337] width 156 height 14
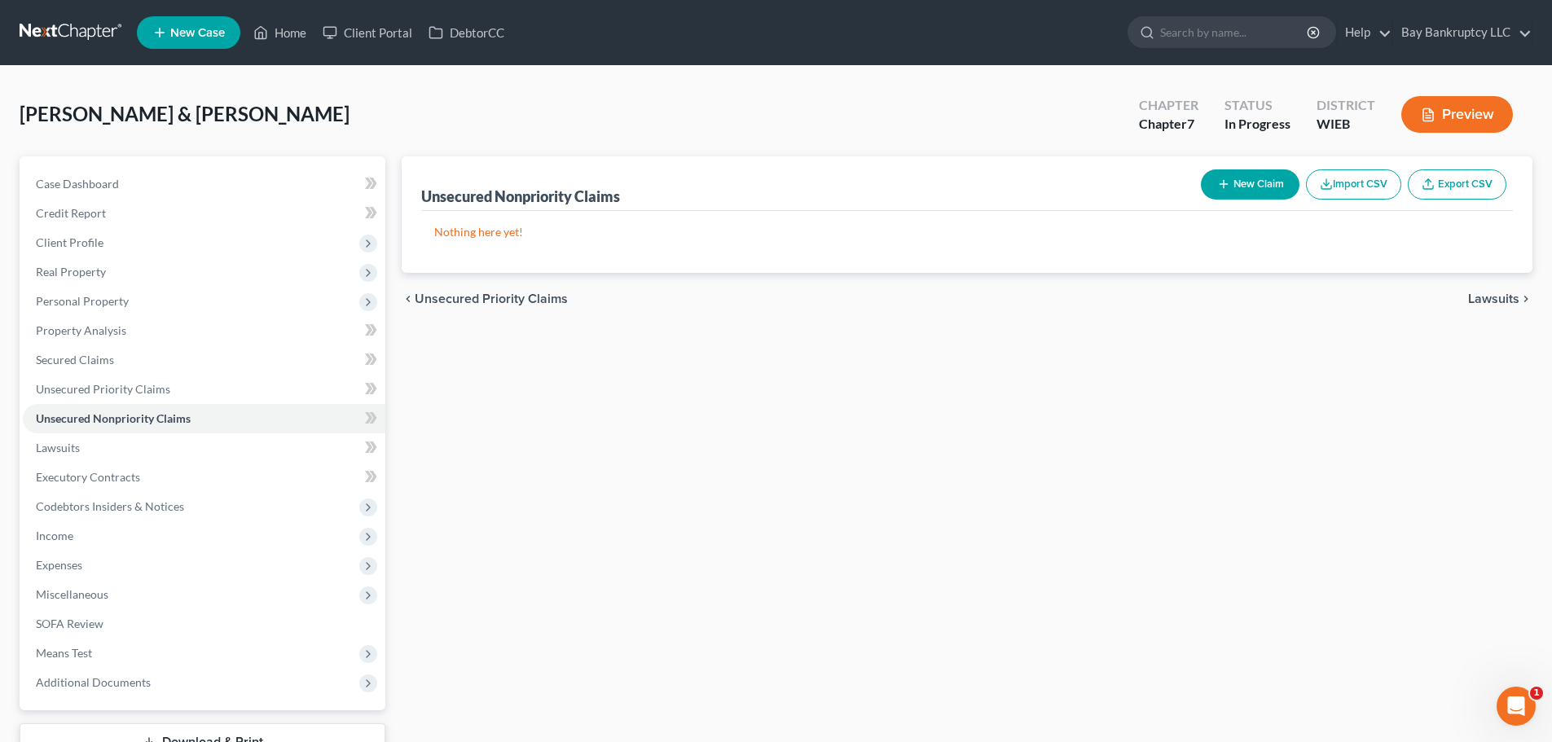
click at [1228, 176] on button "New Claim" at bounding box center [1250, 184] width 99 height 30
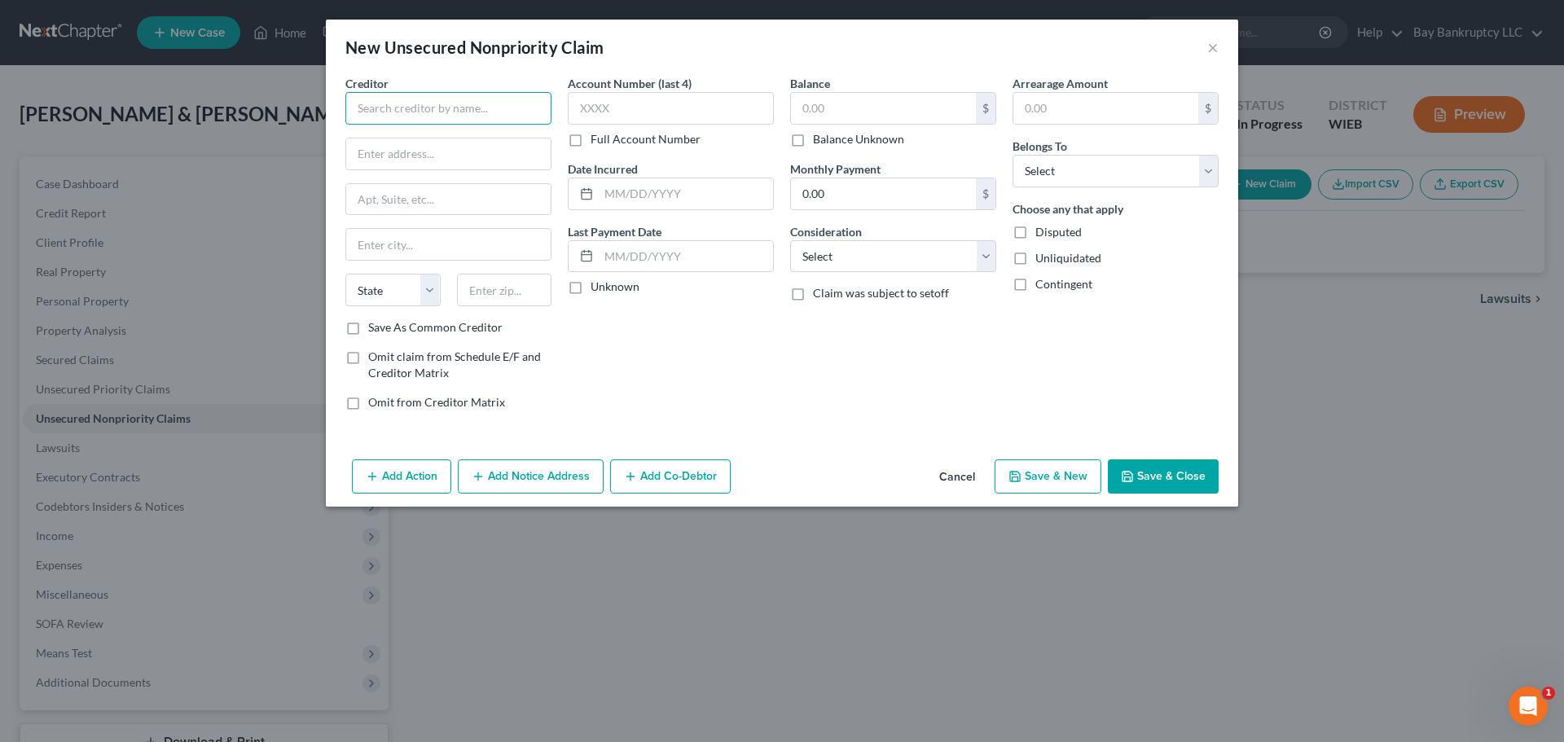
click at [411, 112] on input "text" at bounding box center [448, 108] width 206 height 33
click at [448, 162] on input "text" at bounding box center [448, 153] width 204 height 31
click at [502, 107] on input "City of Milwaukee Water" at bounding box center [448, 108] width 206 height 33
drag, startPoint x: 502, startPoint y: 107, endPoint x: 261, endPoint y: 125, distance: 241.0
click at [261, 125] on div "New Unsecured Nonpriority Claim × Creditor * City of Milwaukee Water State [US_…" at bounding box center [782, 371] width 1564 height 742
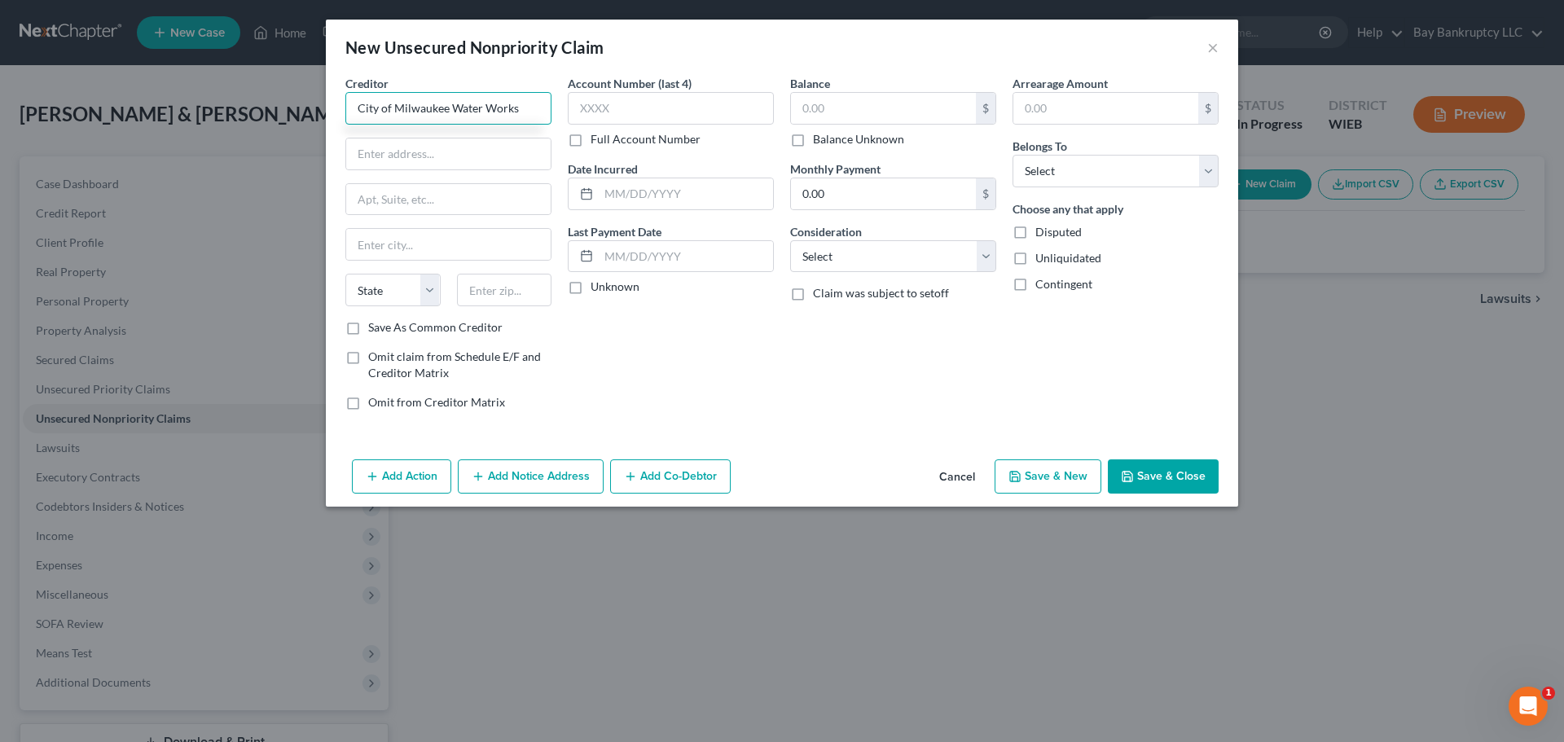
type input "City of Milwaukee Water Works"
click at [370, 151] on input "text" at bounding box center [448, 153] width 204 height 31
paste input "[STREET_ADDRESS]"
type input "[STREET_ADDRESS]"
click at [399, 244] on input "text" at bounding box center [448, 244] width 204 height 31
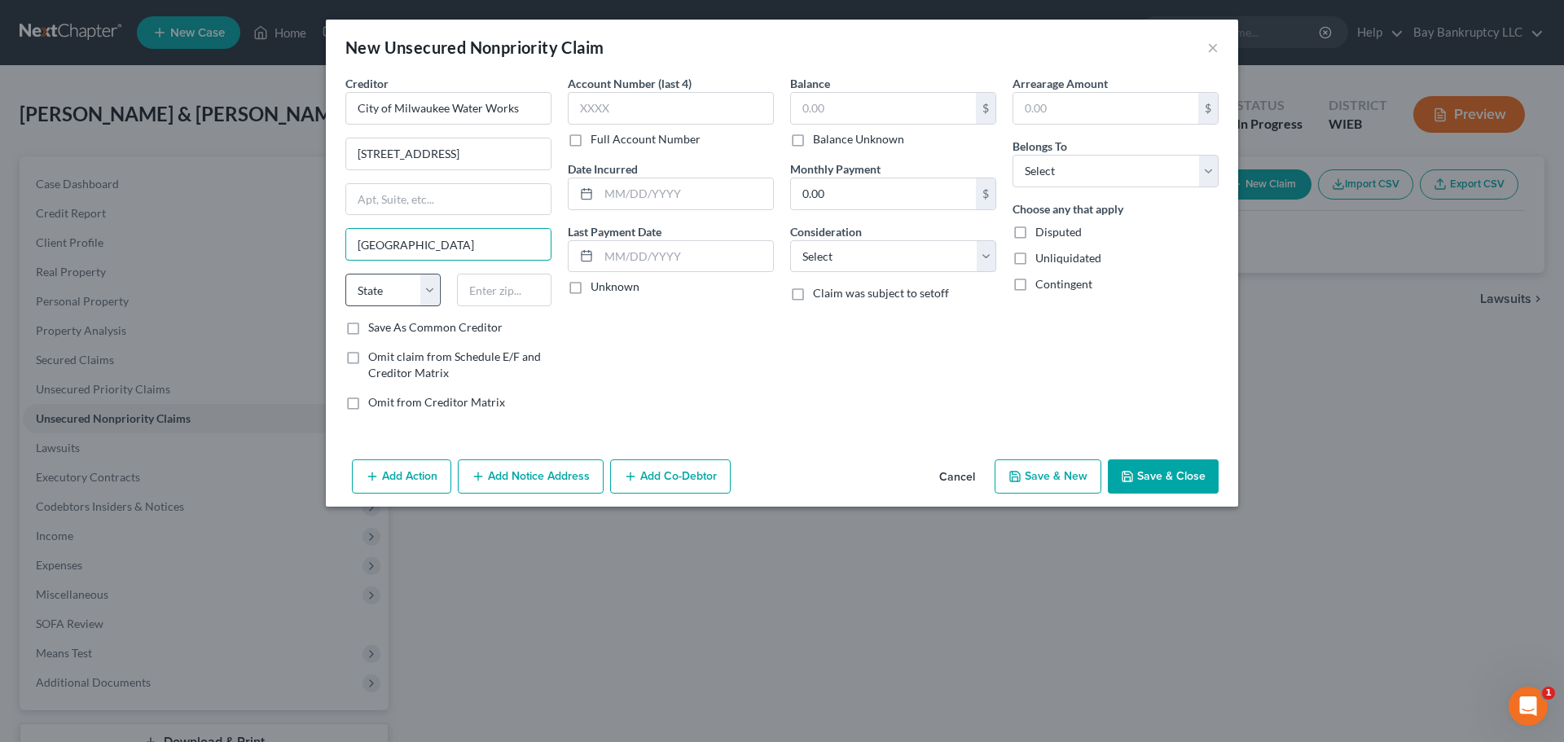
type input "[GEOGRAPHIC_DATA]"
click at [396, 288] on select "State [US_STATE] AK AR AZ CA CO CT DE DC [GEOGRAPHIC_DATA] [GEOGRAPHIC_DATA] GU…" at bounding box center [392, 290] width 95 height 33
select select "52"
click at [345, 274] on select "State [US_STATE] AK AR AZ CA CO CT DE DC [GEOGRAPHIC_DATA] [GEOGRAPHIC_DATA] GU…" at bounding box center [392, 290] width 95 height 33
click at [530, 297] on input "text" at bounding box center [504, 290] width 95 height 33
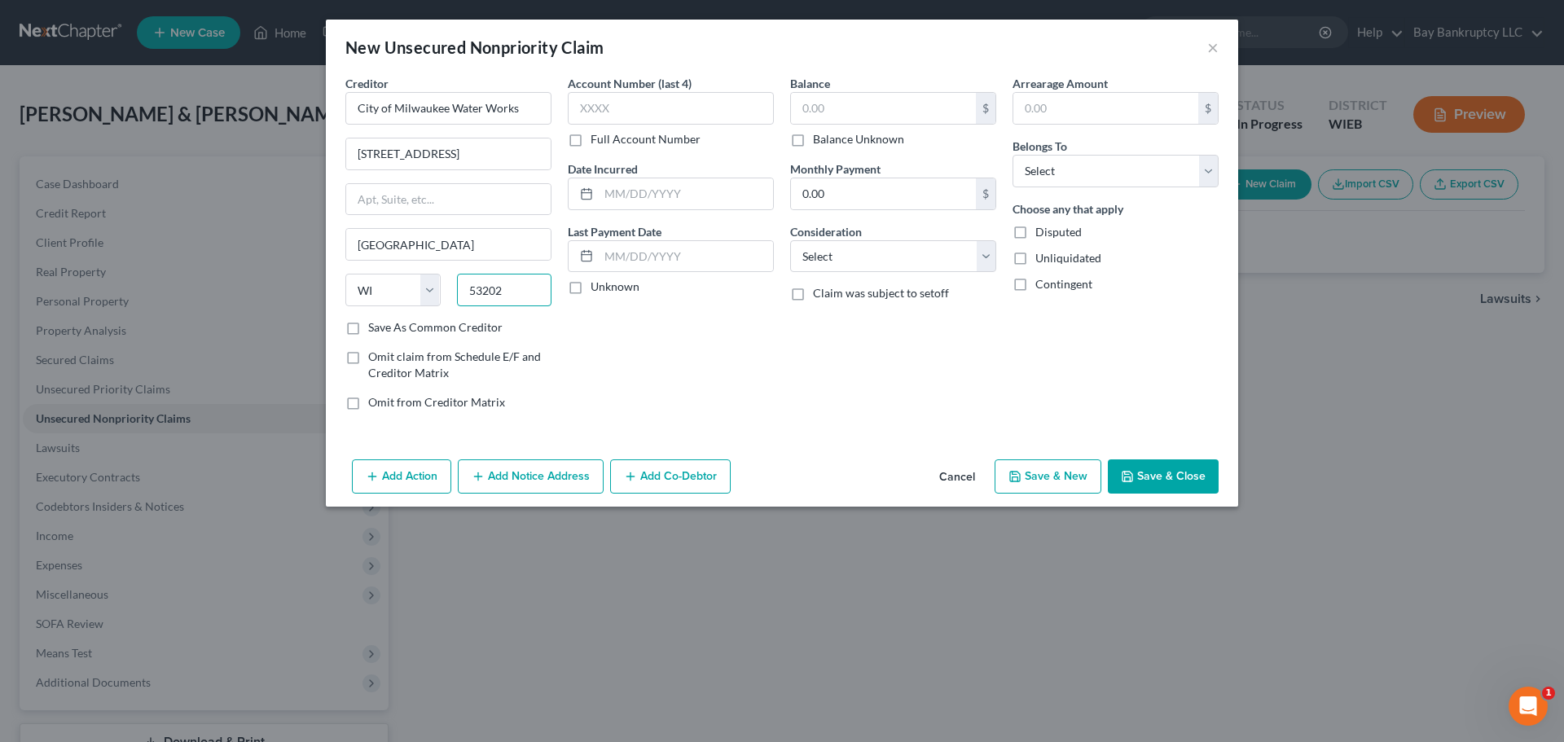
type input "53202"
click at [676, 370] on div "Account Number (last 4) Full Account Number Date Incurred Last Payment Date Unk…" at bounding box center [671, 249] width 222 height 349
click at [821, 116] on input "text" at bounding box center [883, 108] width 185 height 31
type input "300"
click at [1147, 471] on button "Save & Close" at bounding box center [1163, 476] width 111 height 34
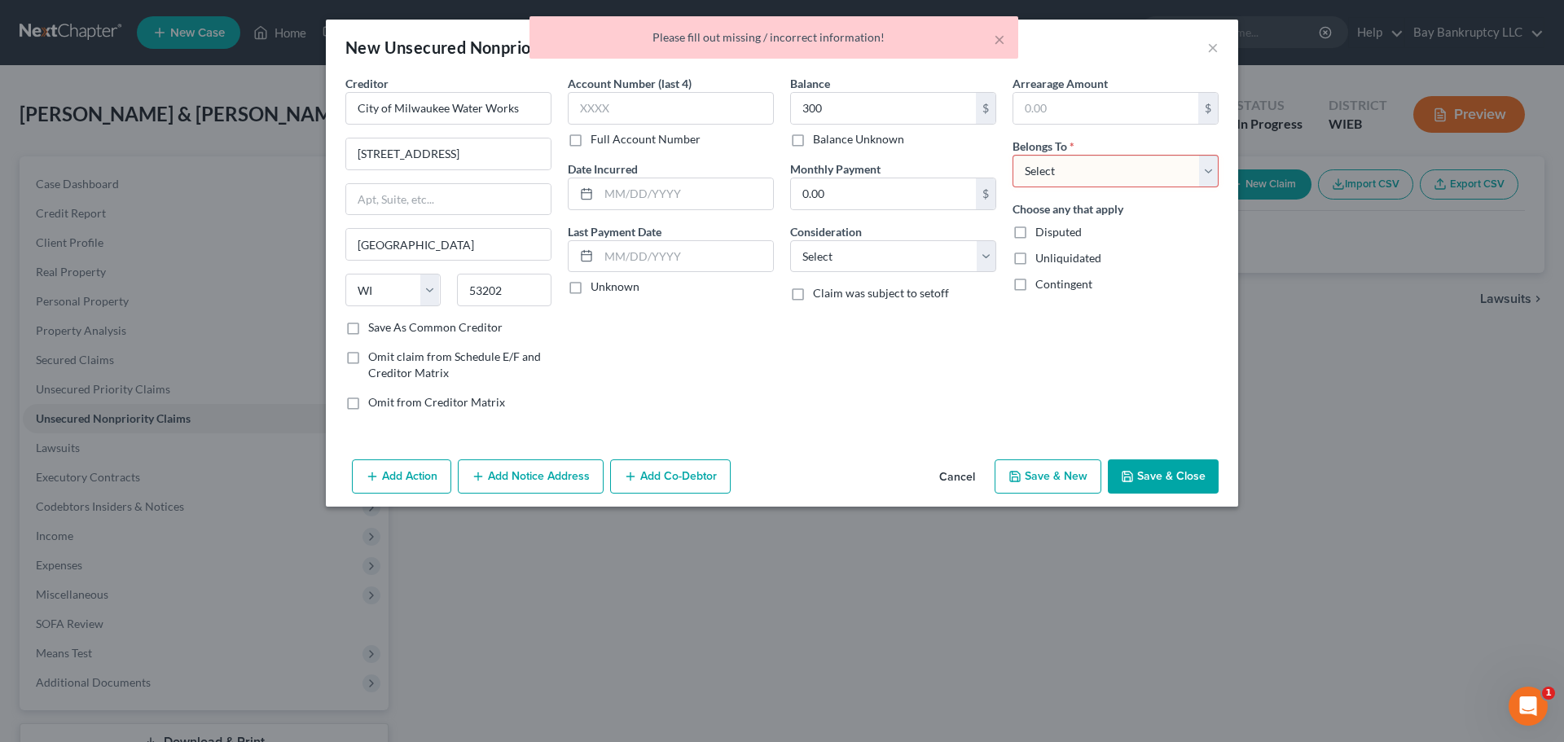
click at [1066, 169] on select "Select Debtor 1 Only Debtor 2 Only Debtor 1 And Debtor 2 Only At Least One Of T…" at bounding box center [1116, 171] width 206 height 33
select select "0"
click at [1013, 155] on select "Select Debtor 1 Only Debtor 2 Only Debtor 1 And Debtor 2 Only At Least One Of T…" at bounding box center [1116, 171] width 206 height 33
click at [1145, 470] on button "Save & Close" at bounding box center [1163, 476] width 111 height 34
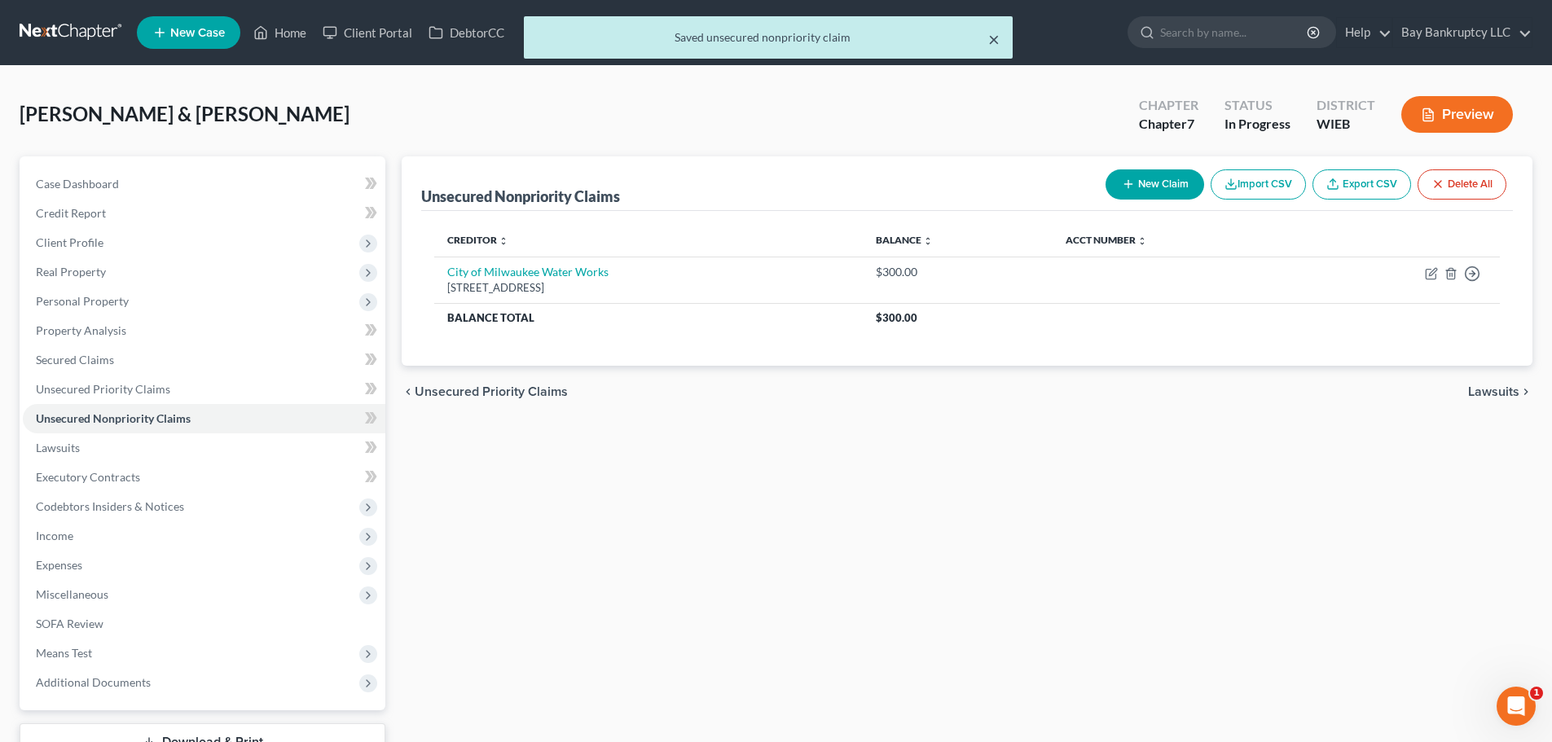
click at [995, 39] on button "×" at bounding box center [993, 39] width 11 height 20
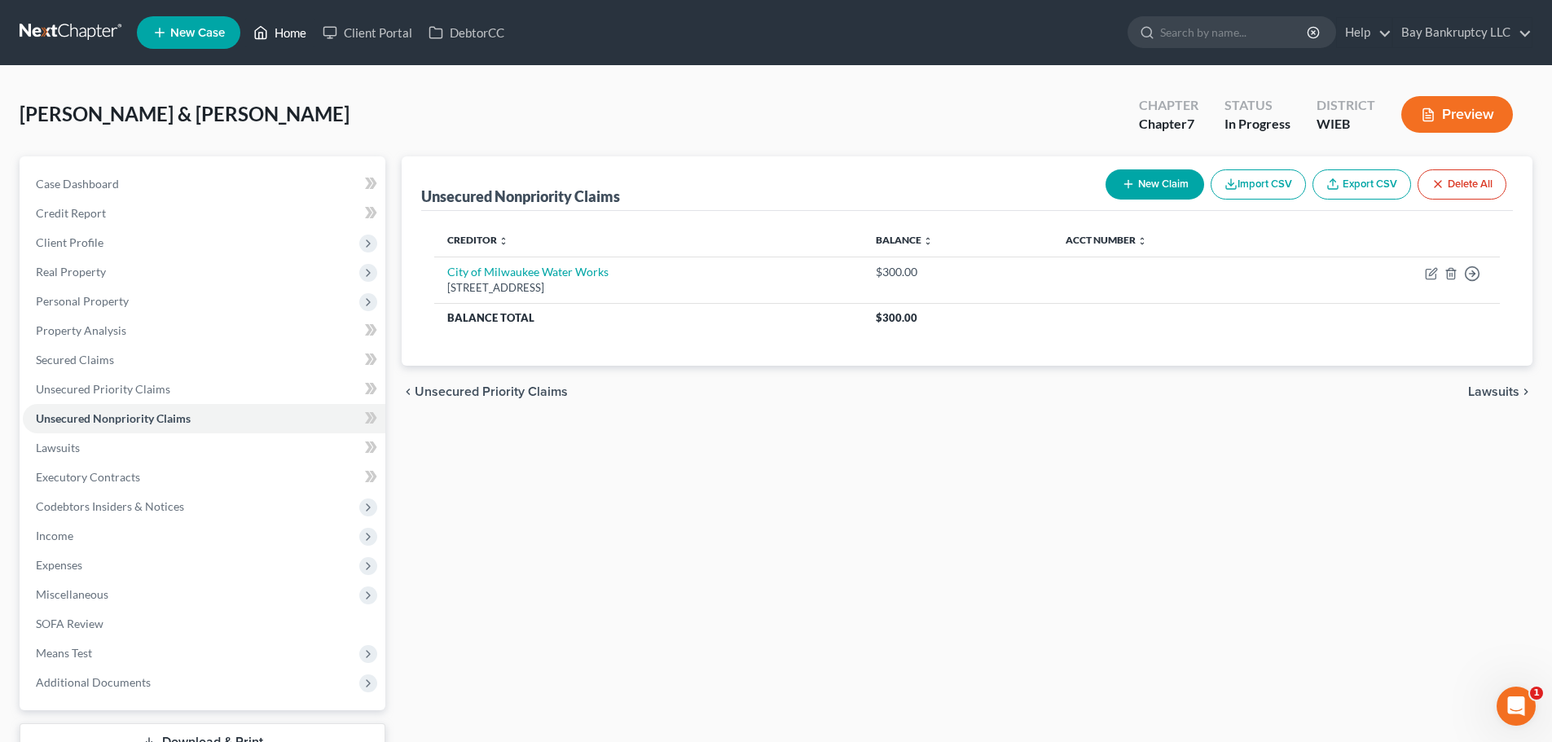
click at [287, 33] on link "Home" at bounding box center [279, 32] width 69 height 29
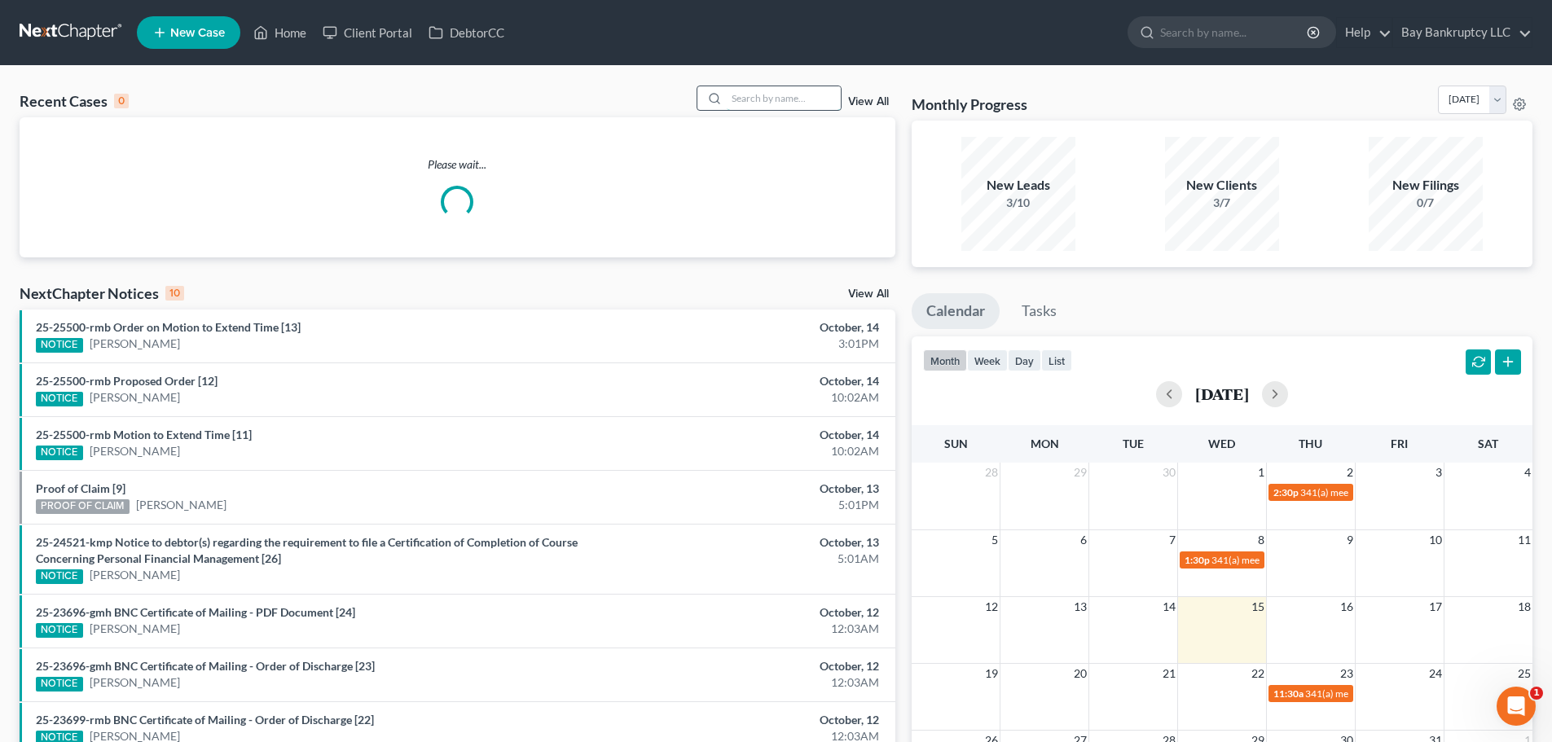
click at [789, 99] on input "search" at bounding box center [784, 98] width 114 height 24
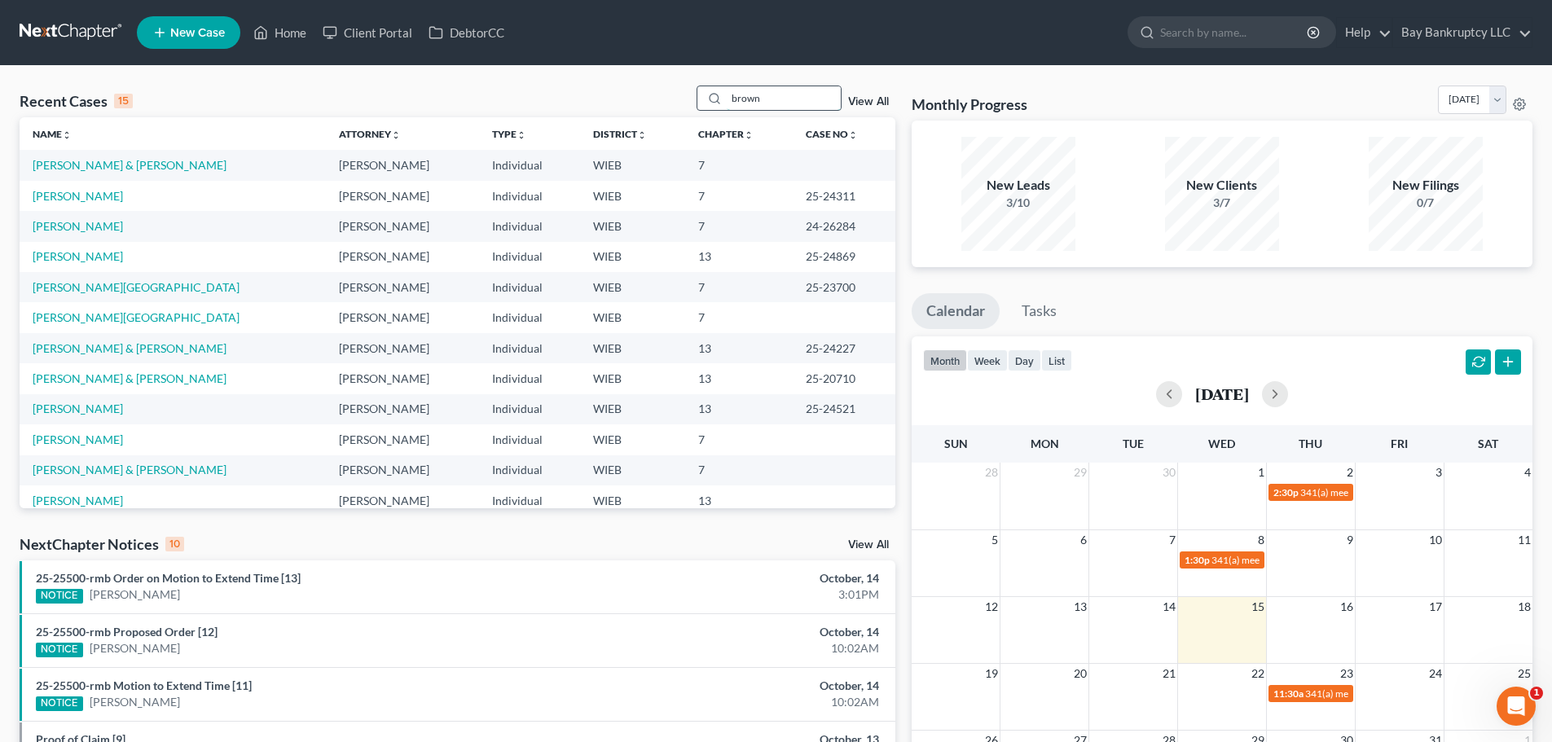
type input "brown"
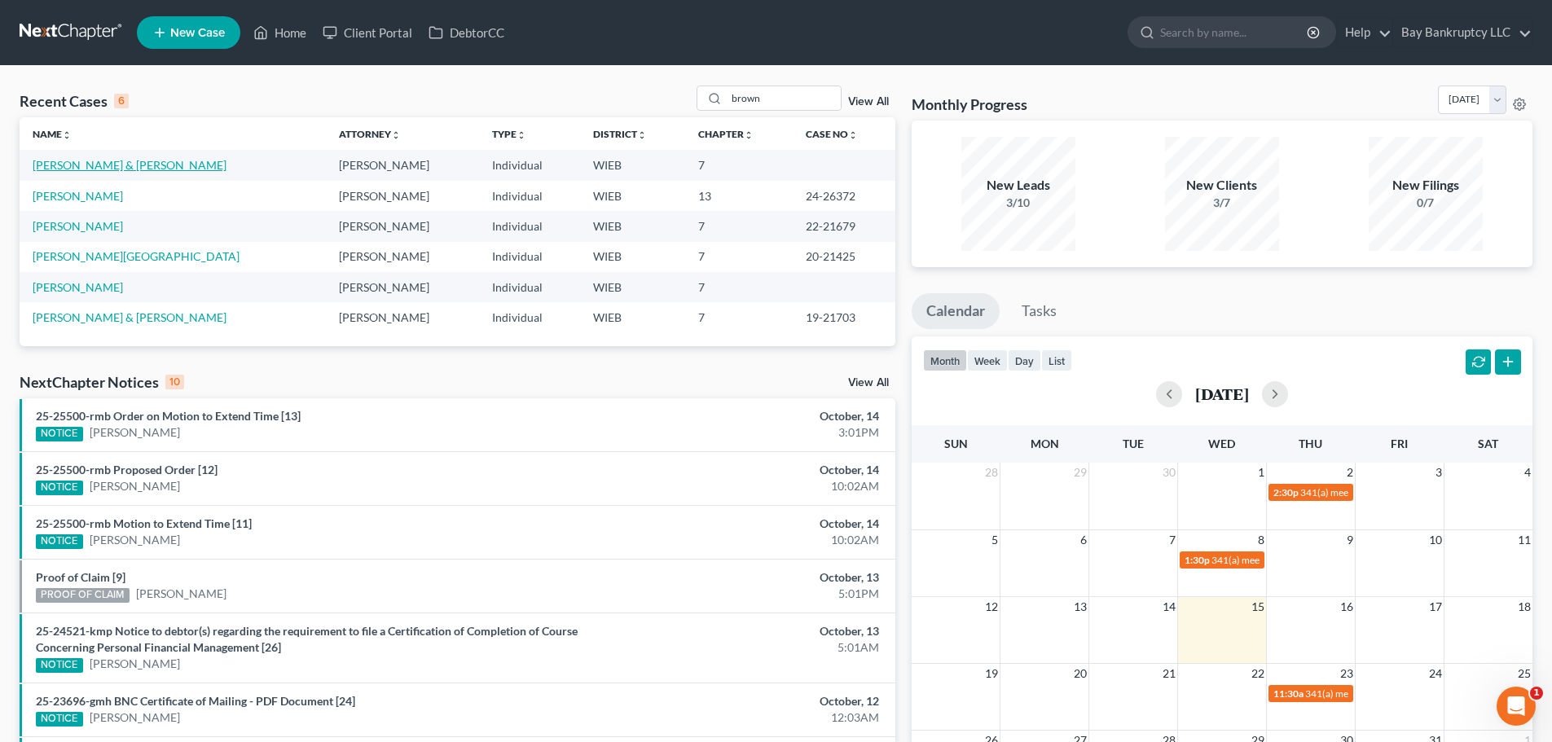
click at [134, 169] on link "[PERSON_NAME] & [PERSON_NAME]" at bounding box center [130, 165] width 194 height 14
select select "3"
select select "1"
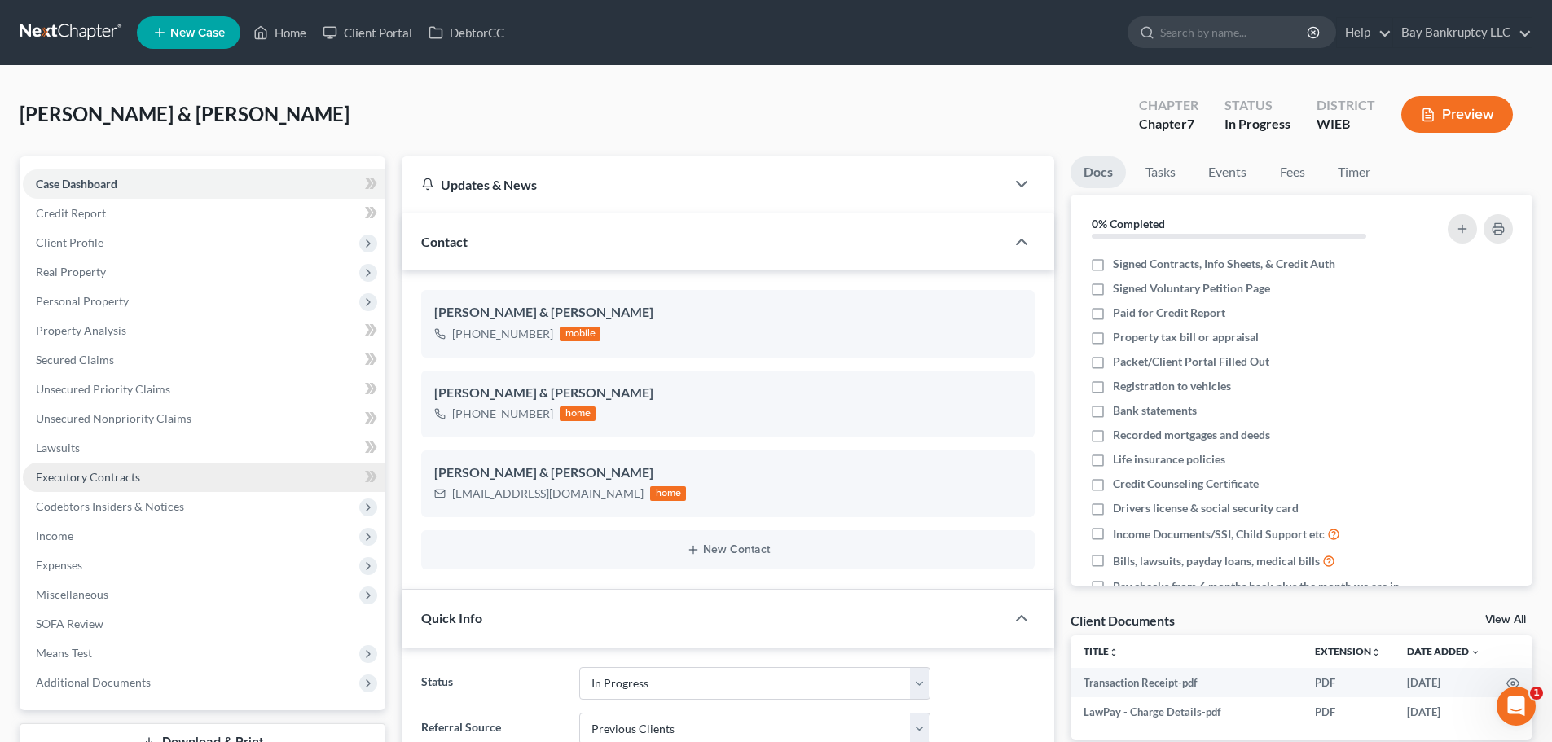
click at [92, 240] on span "Client Profile" at bounding box center [70, 242] width 68 height 14
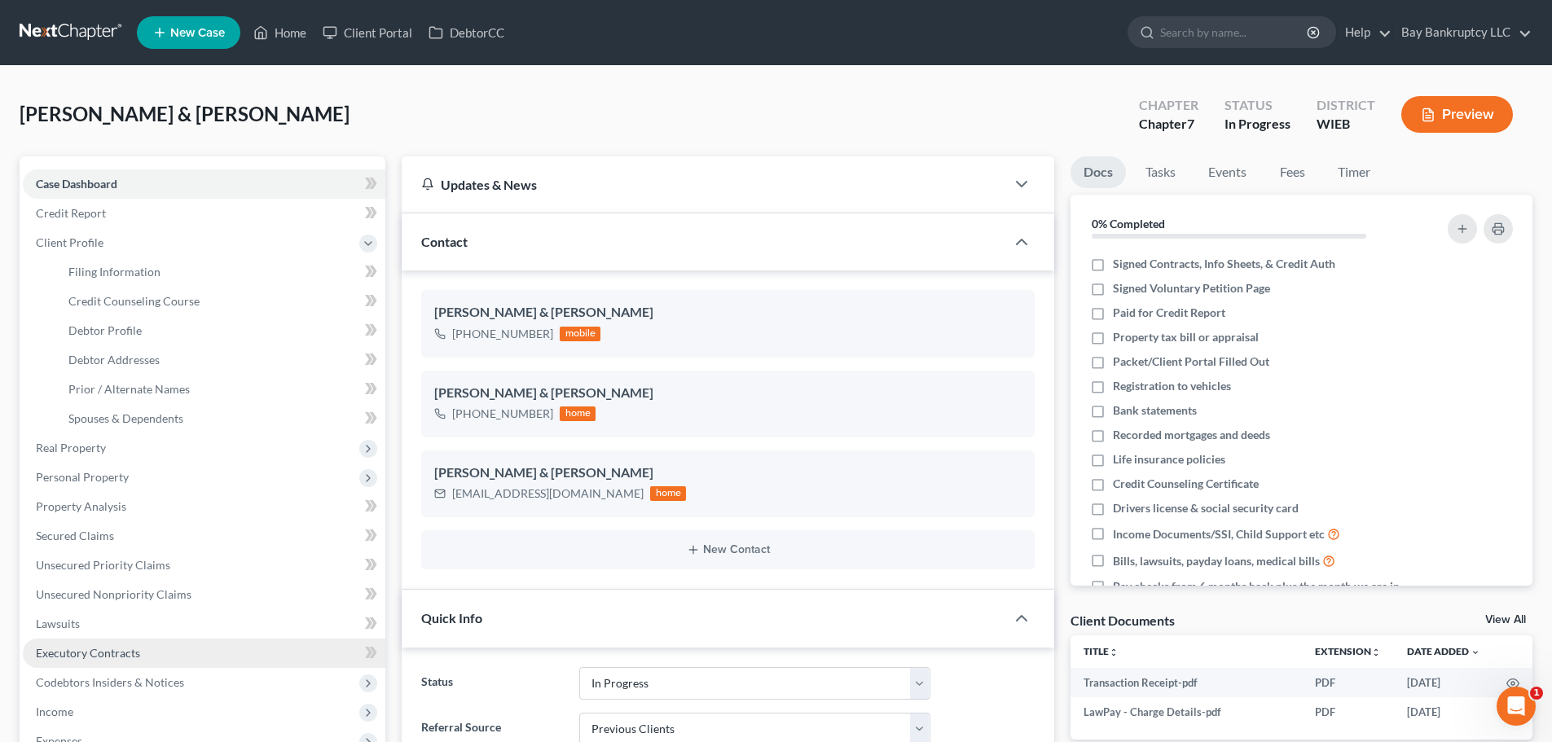
scroll to position [505, 0]
click at [290, 38] on link "Home" at bounding box center [279, 32] width 69 height 29
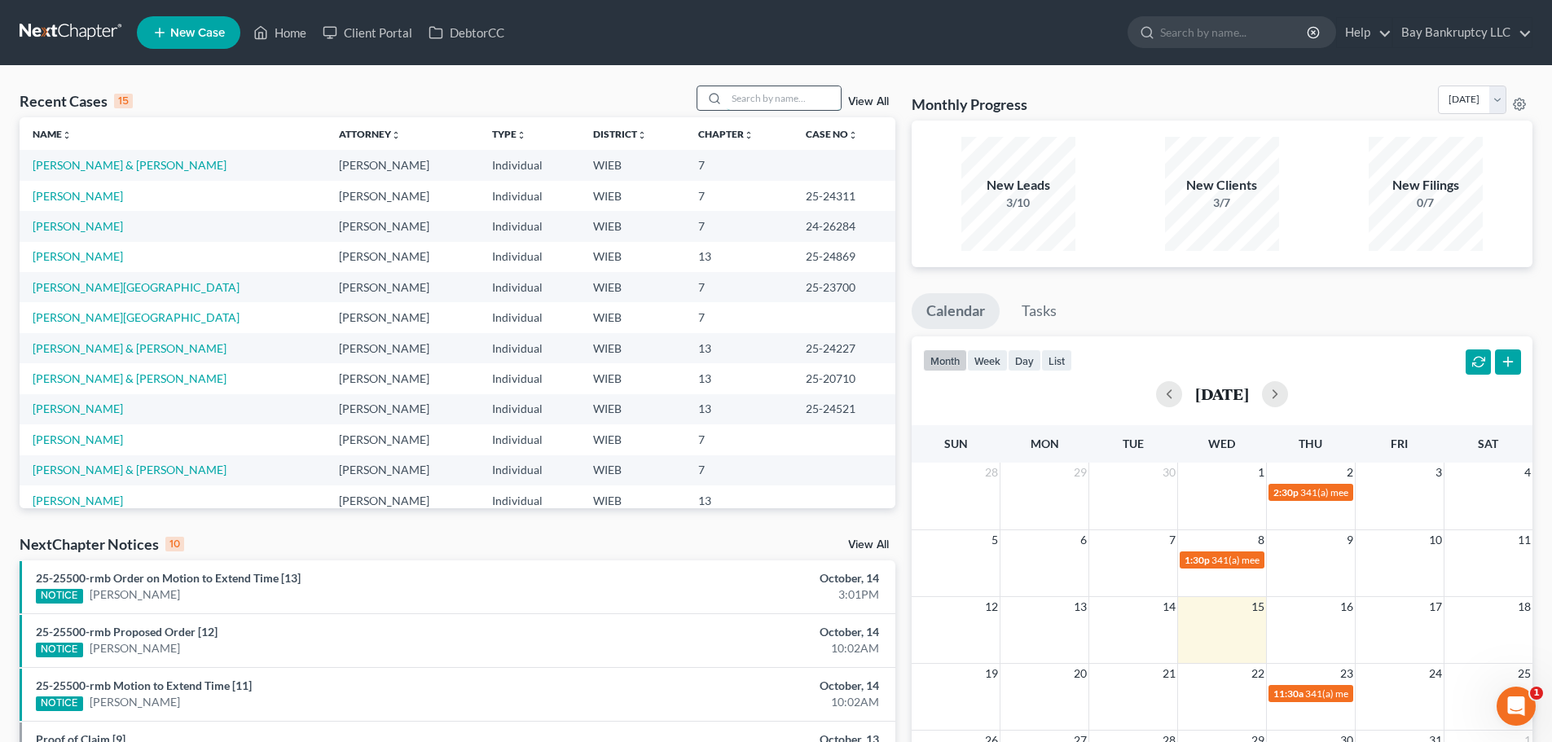
click at [756, 103] on input "search" at bounding box center [784, 98] width 114 height 24
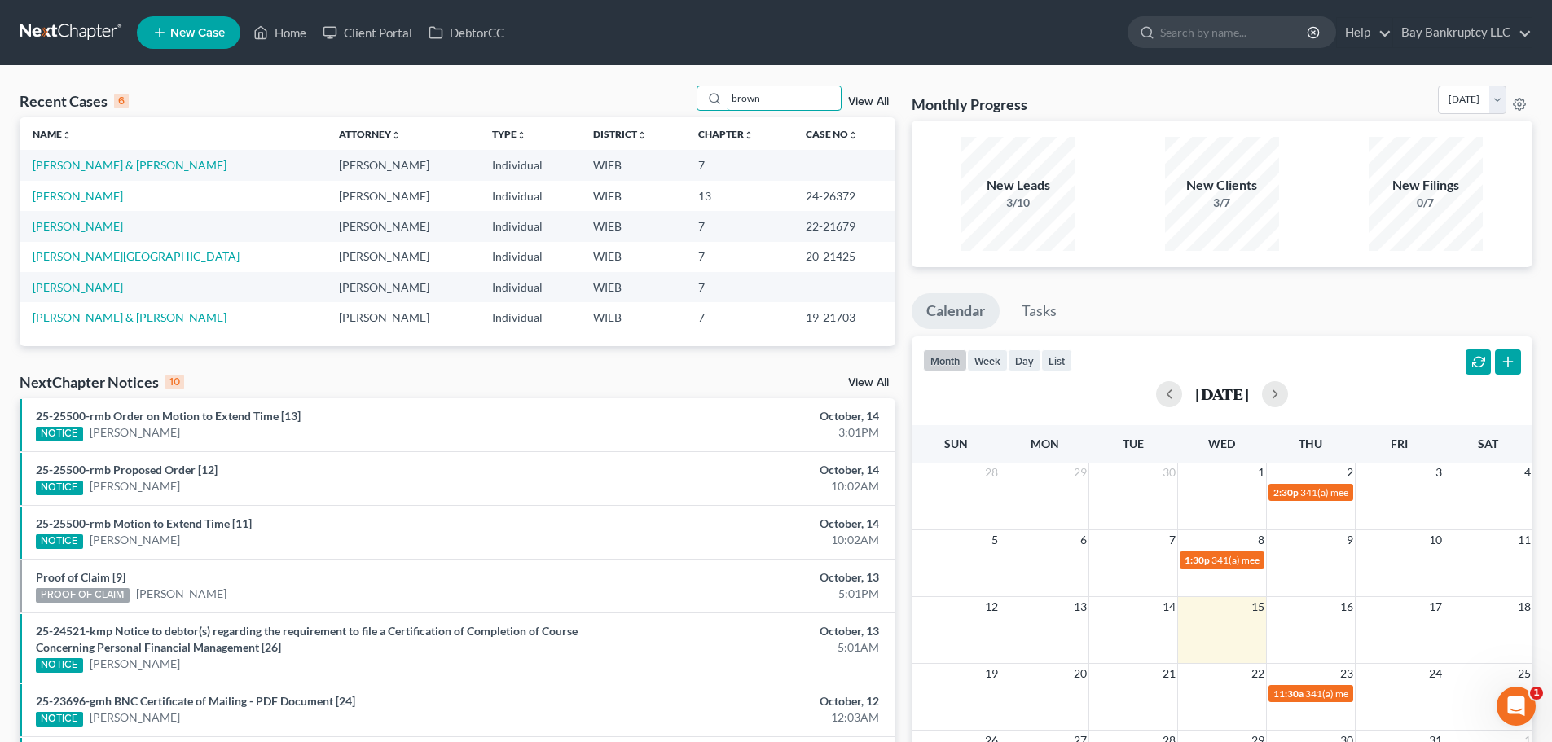
drag, startPoint x: 784, startPoint y: 99, endPoint x: 690, endPoint y: 116, distance: 95.1
click at [690, 116] on div "Recent Cases 6 brown View All" at bounding box center [458, 102] width 876 height 32
type input "[PERSON_NAME]"
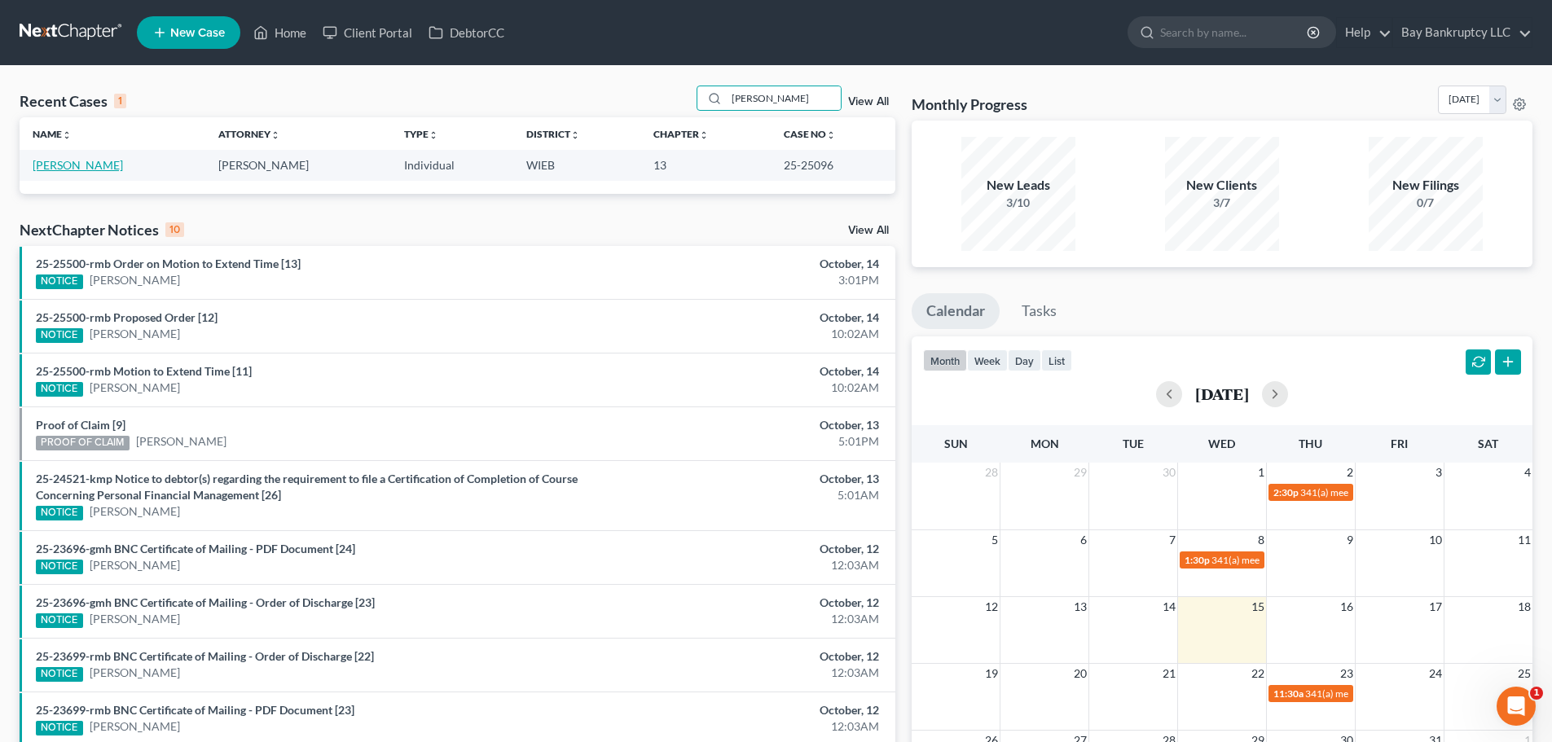
click at [112, 165] on link "[PERSON_NAME]" at bounding box center [78, 165] width 90 height 14
select select "2"
select select "0"
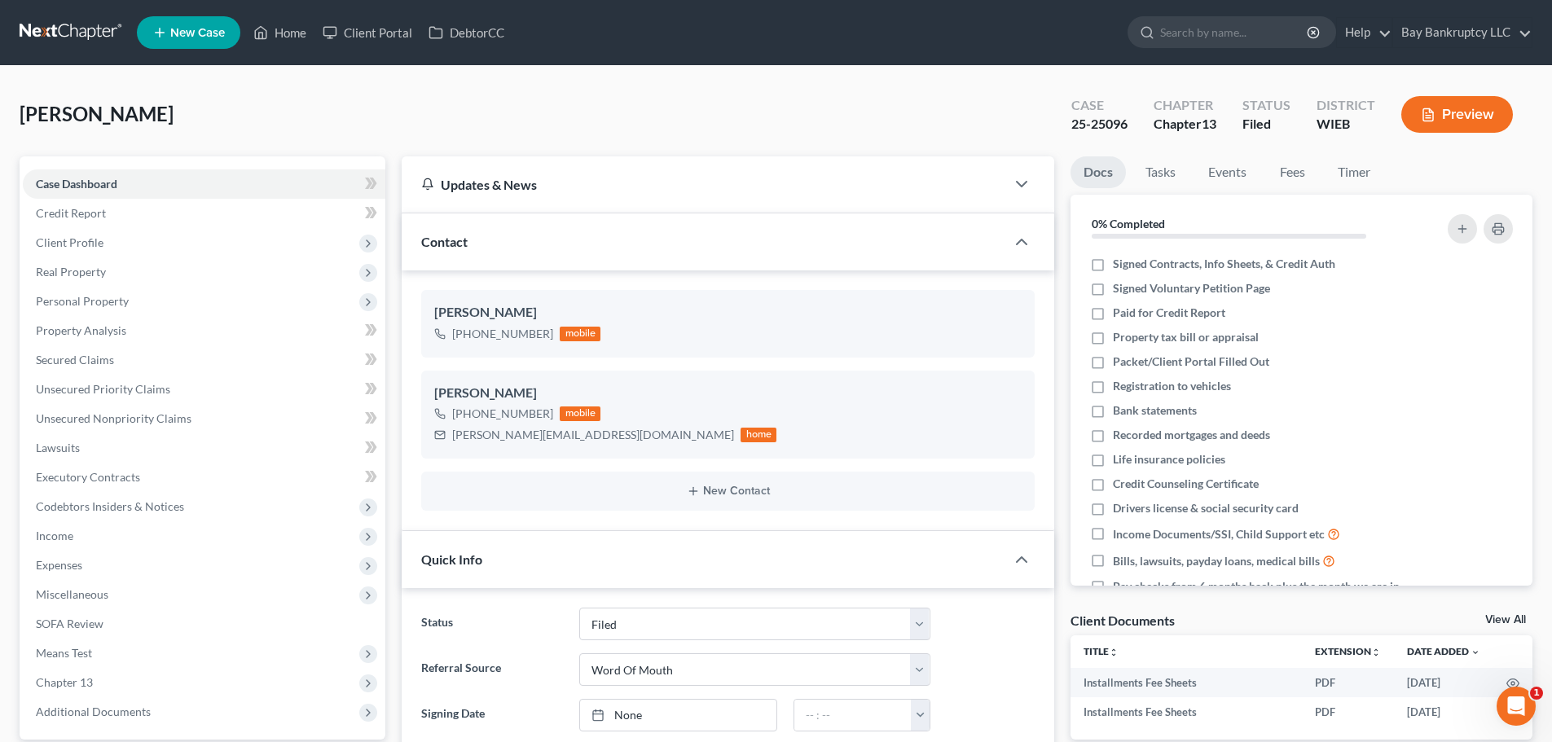
scroll to position [12443, 0]
drag, startPoint x: 1063, startPoint y: 128, endPoint x: 1126, endPoint y: 132, distance: 62.9
click at [1126, 132] on div "Case 25-25096" at bounding box center [1099, 116] width 82 height 48
copy div "25-25096"
drag, startPoint x: 100, startPoint y: 244, endPoint x: 157, endPoint y: 271, distance: 63.0
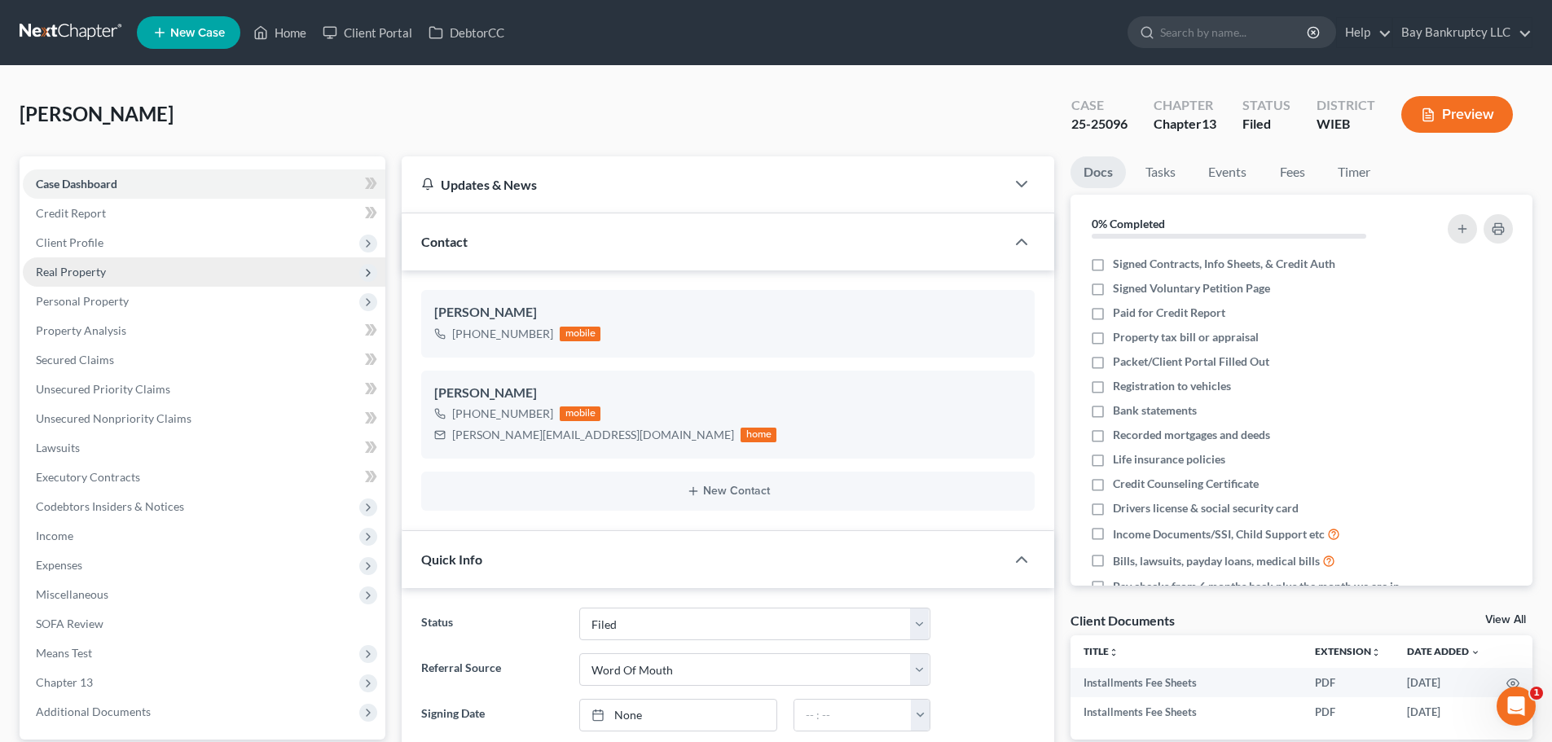
click at [100, 244] on span "Client Profile" at bounding box center [70, 242] width 68 height 14
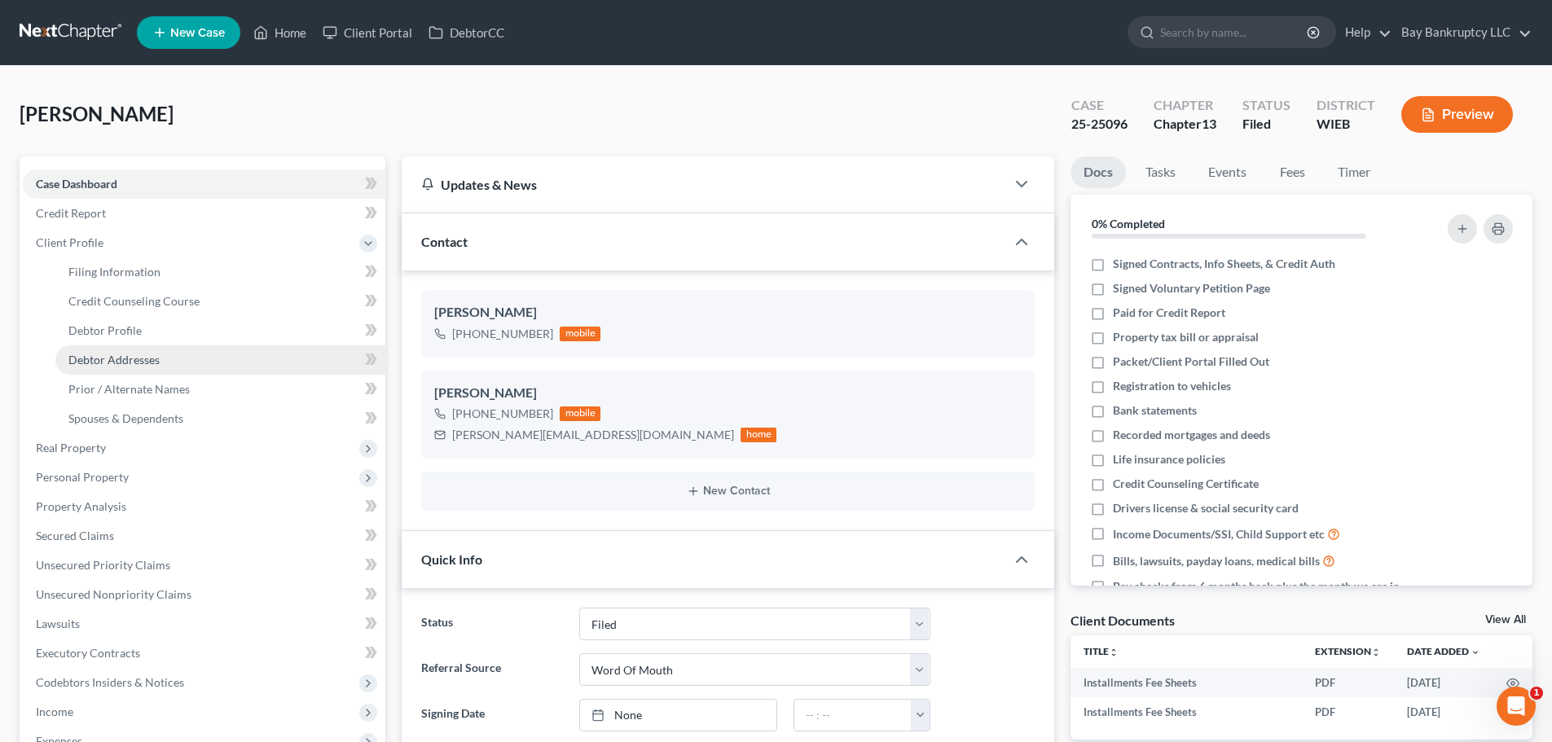
click at [153, 353] on span "Debtor Addresses" at bounding box center [113, 360] width 91 height 14
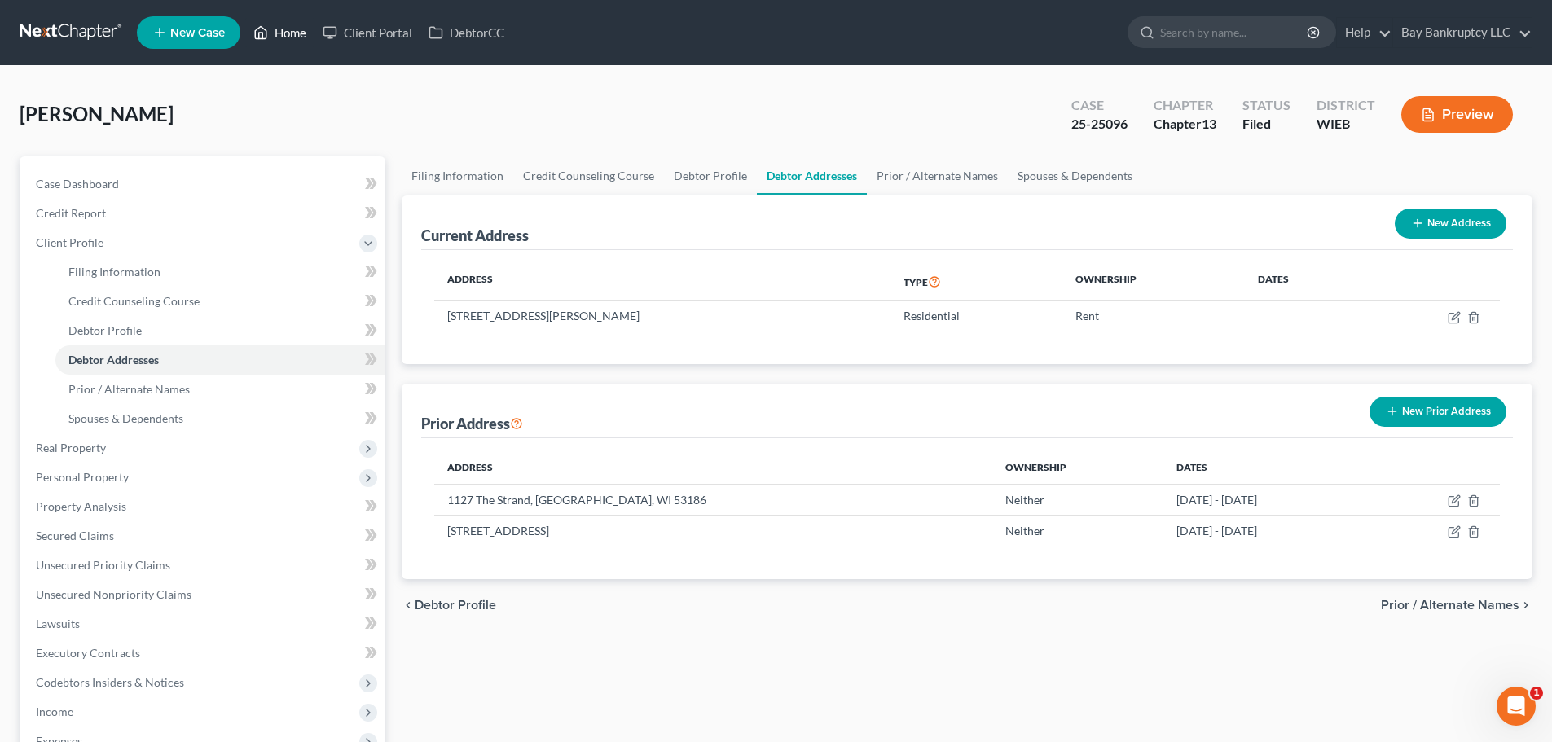
drag, startPoint x: 290, startPoint y: 37, endPoint x: 649, endPoint y: 202, distance: 395.1
click at [290, 37] on link "Home" at bounding box center [279, 32] width 69 height 29
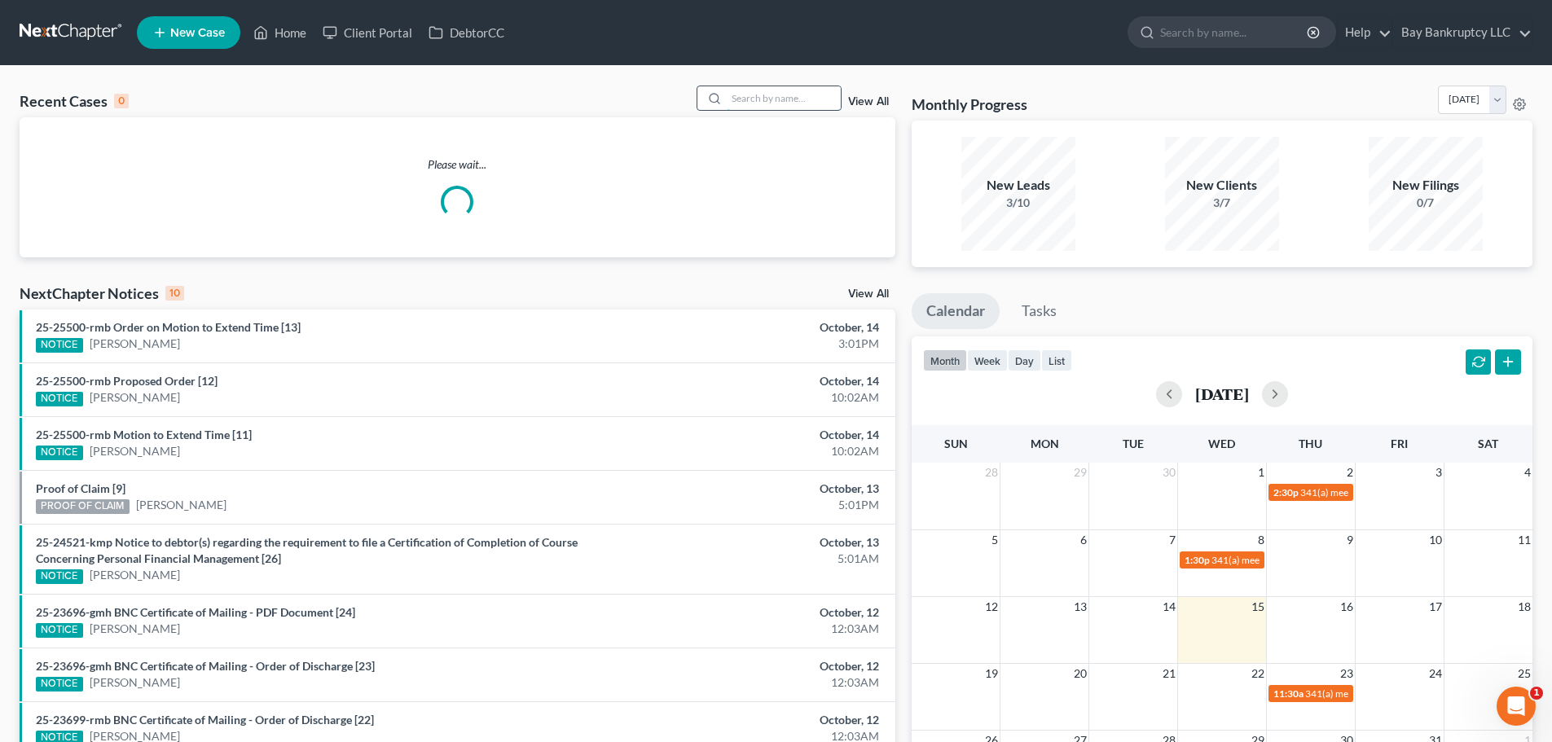
click at [772, 103] on input "search" at bounding box center [784, 98] width 114 height 24
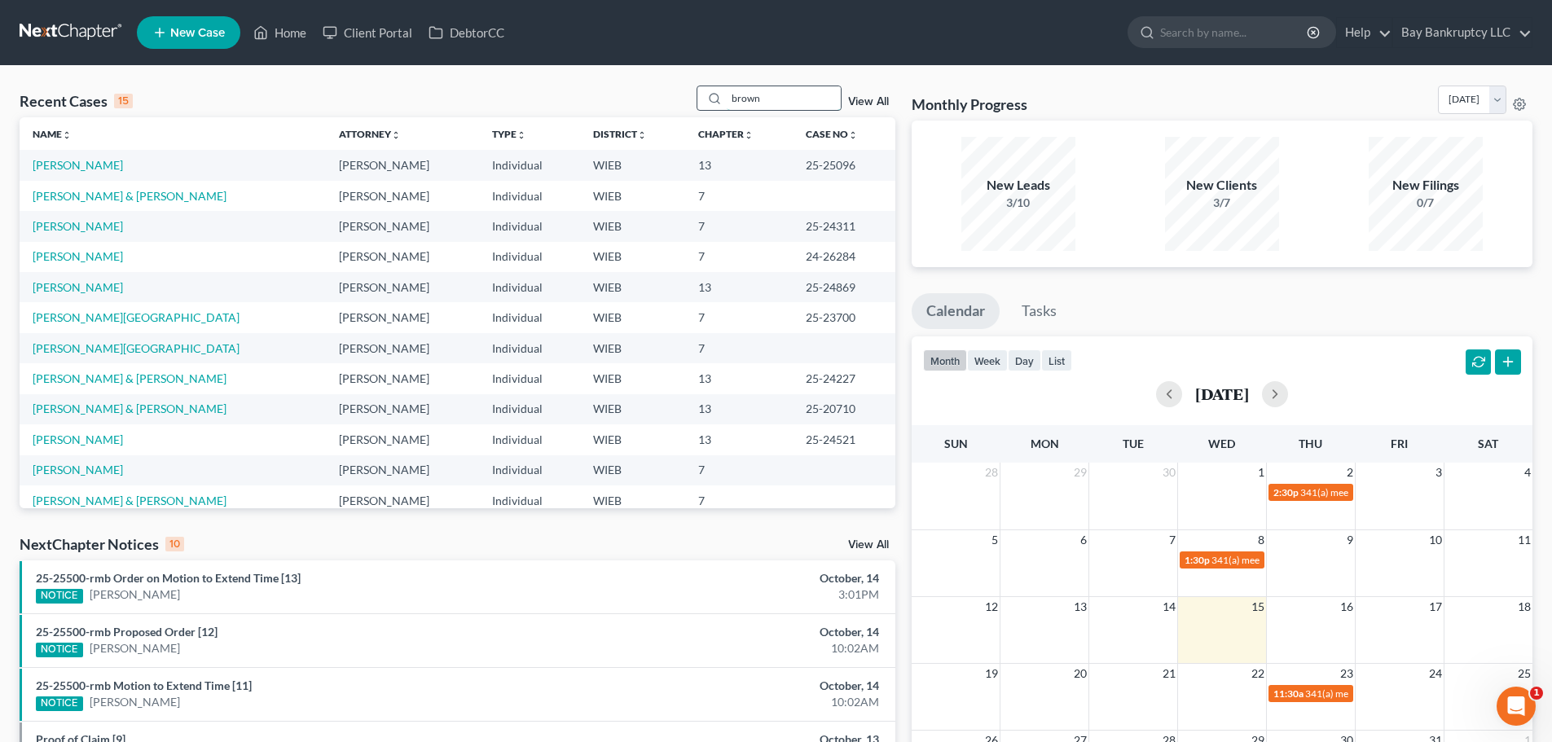
type input "brown"
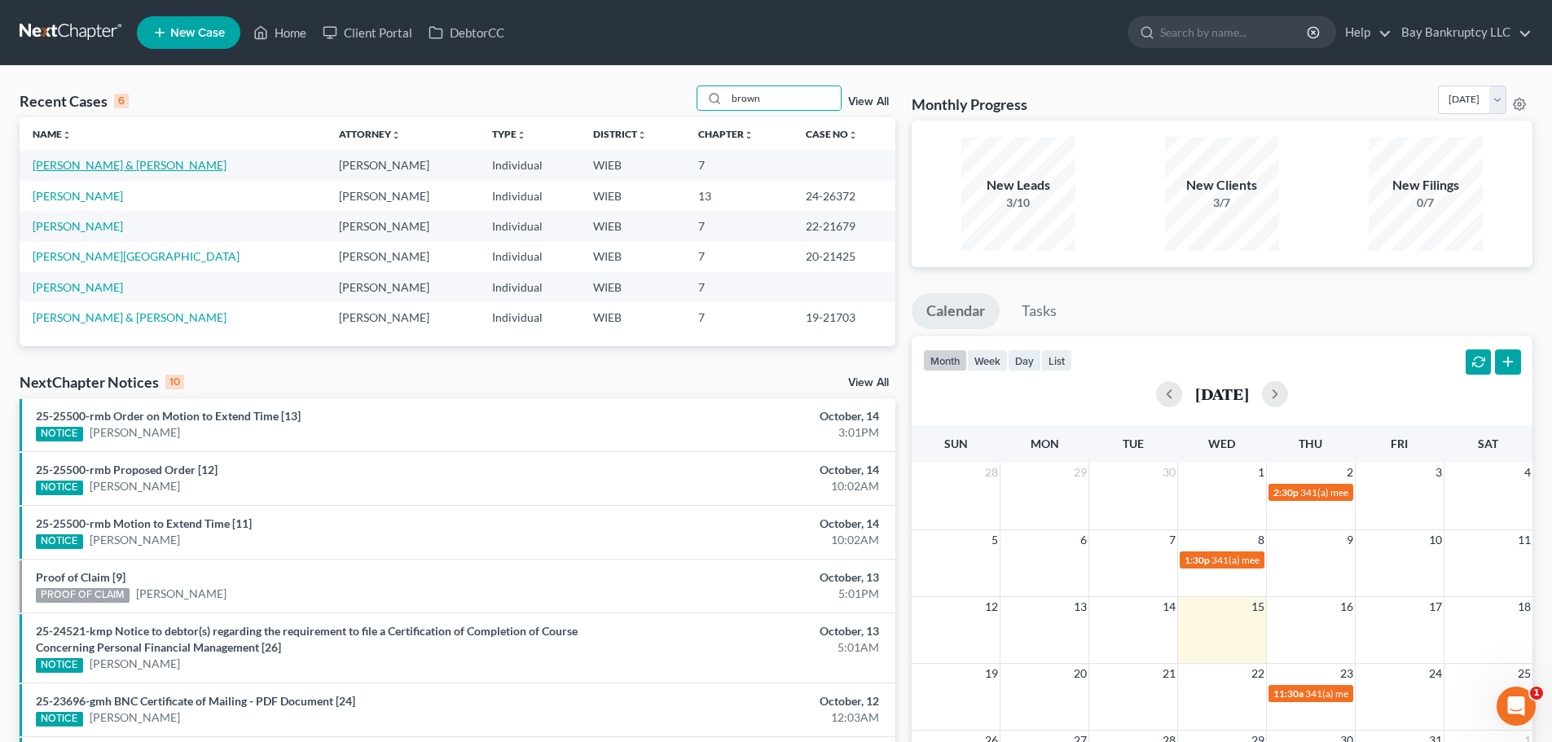
click at [69, 165] on link "[PERSON_NAME] & [PERSON_NAME]" at bounding box center [130, 165] width 194 height 14
select select "3"
select select "1"
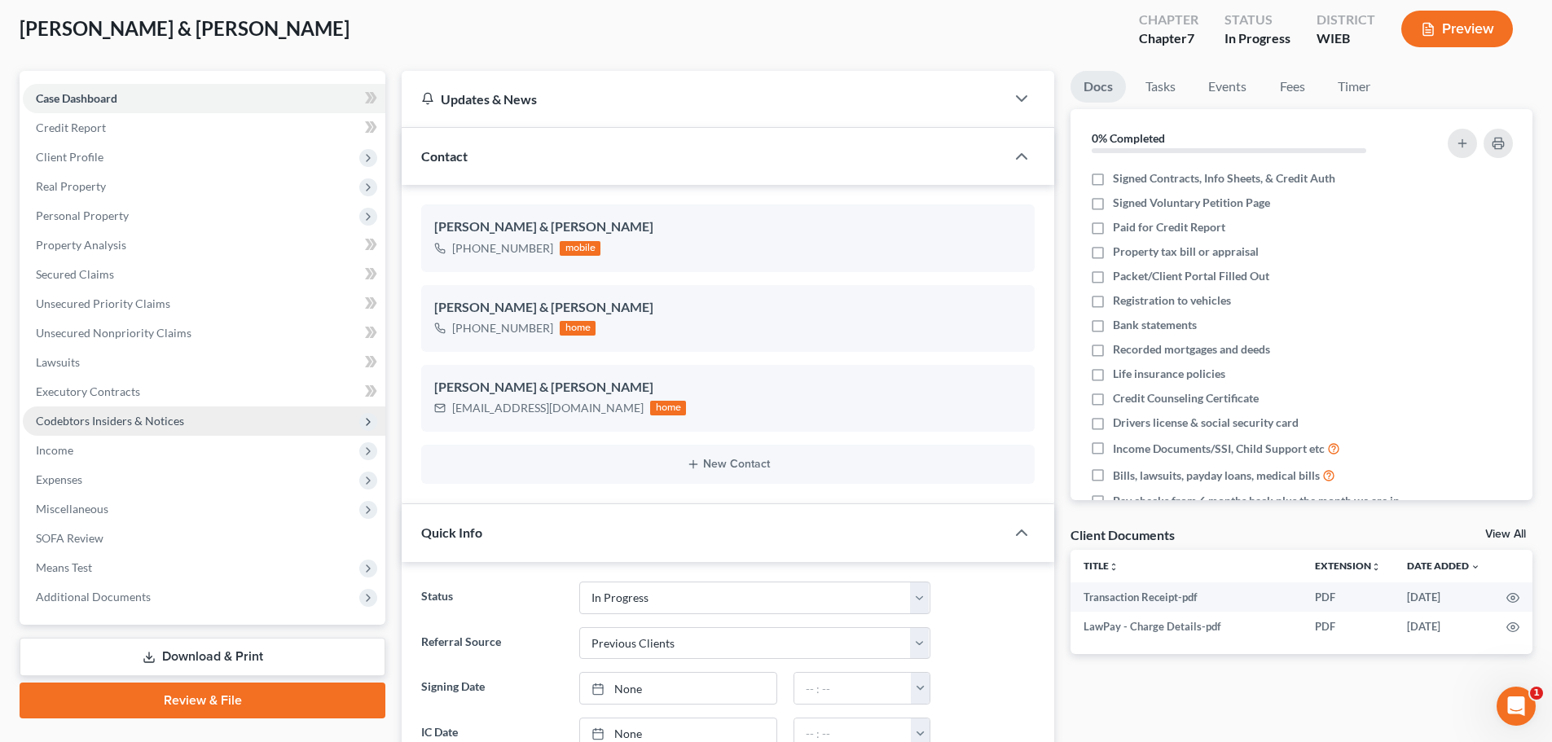
scroll to position [81, 0]
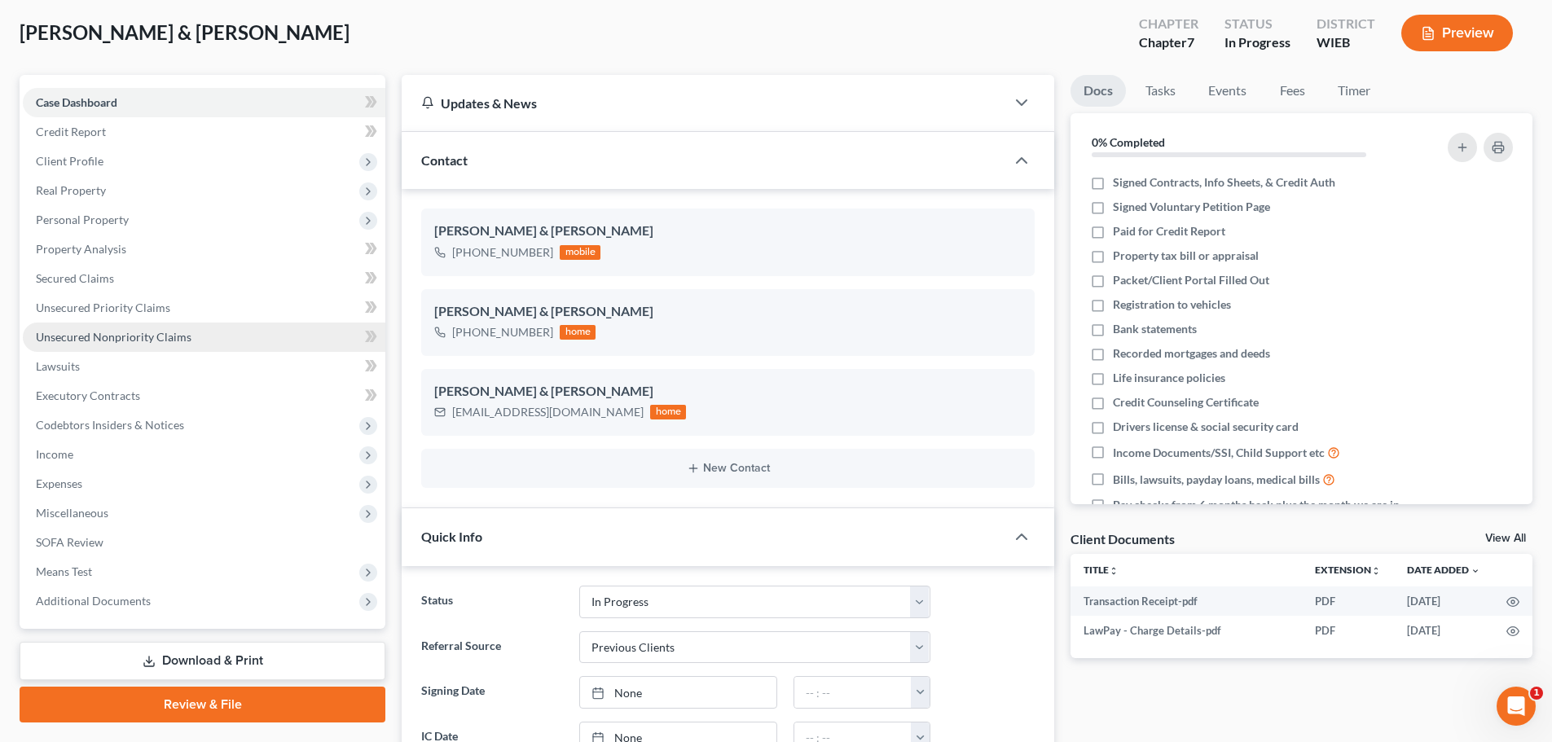
click at [158, 336] on span "Unsecured Nonpriority Claims" at bounding box center [114, 337] width 156 height 14
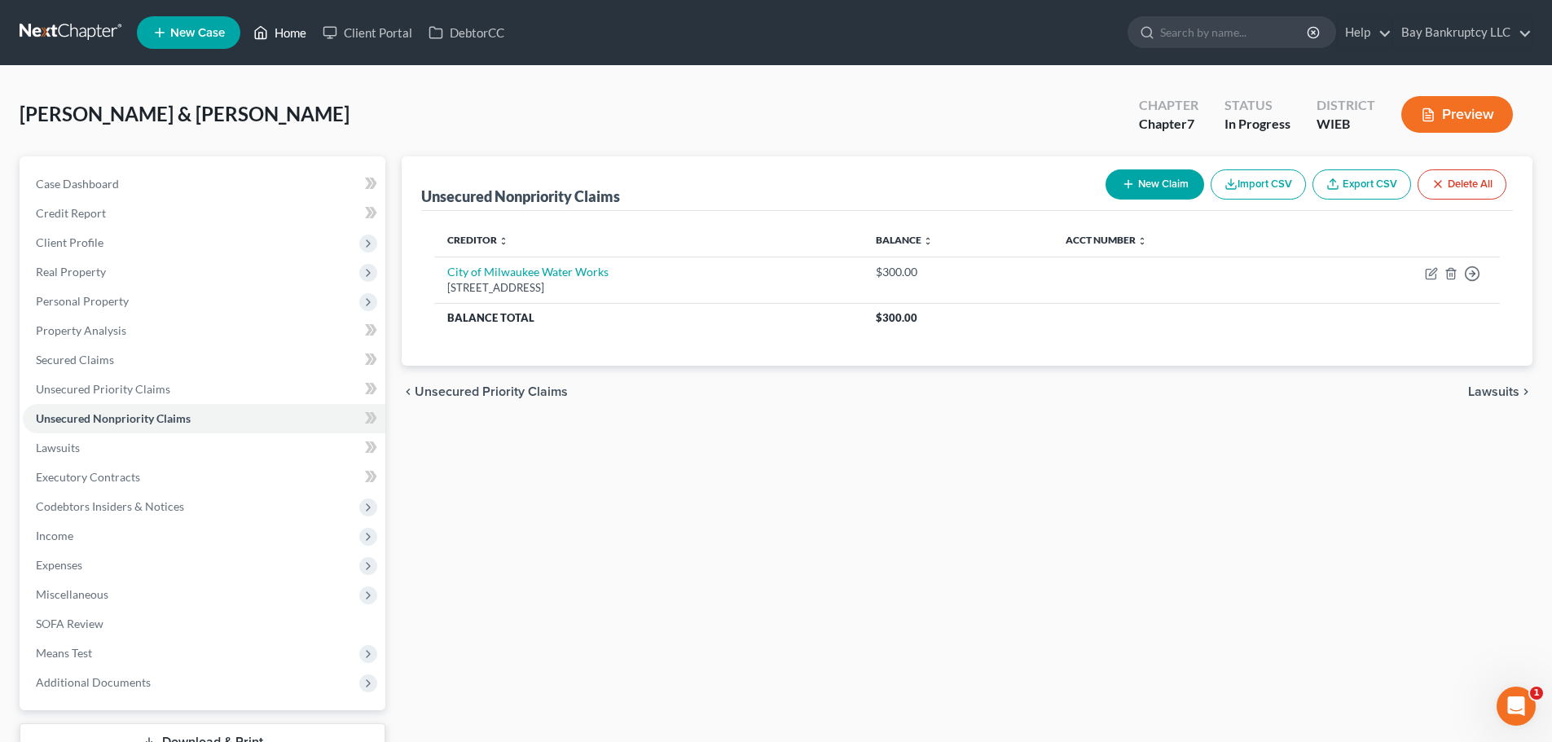
click at [283, 34] on link "Home" at bounding box center [279, 32] width 69 height 29
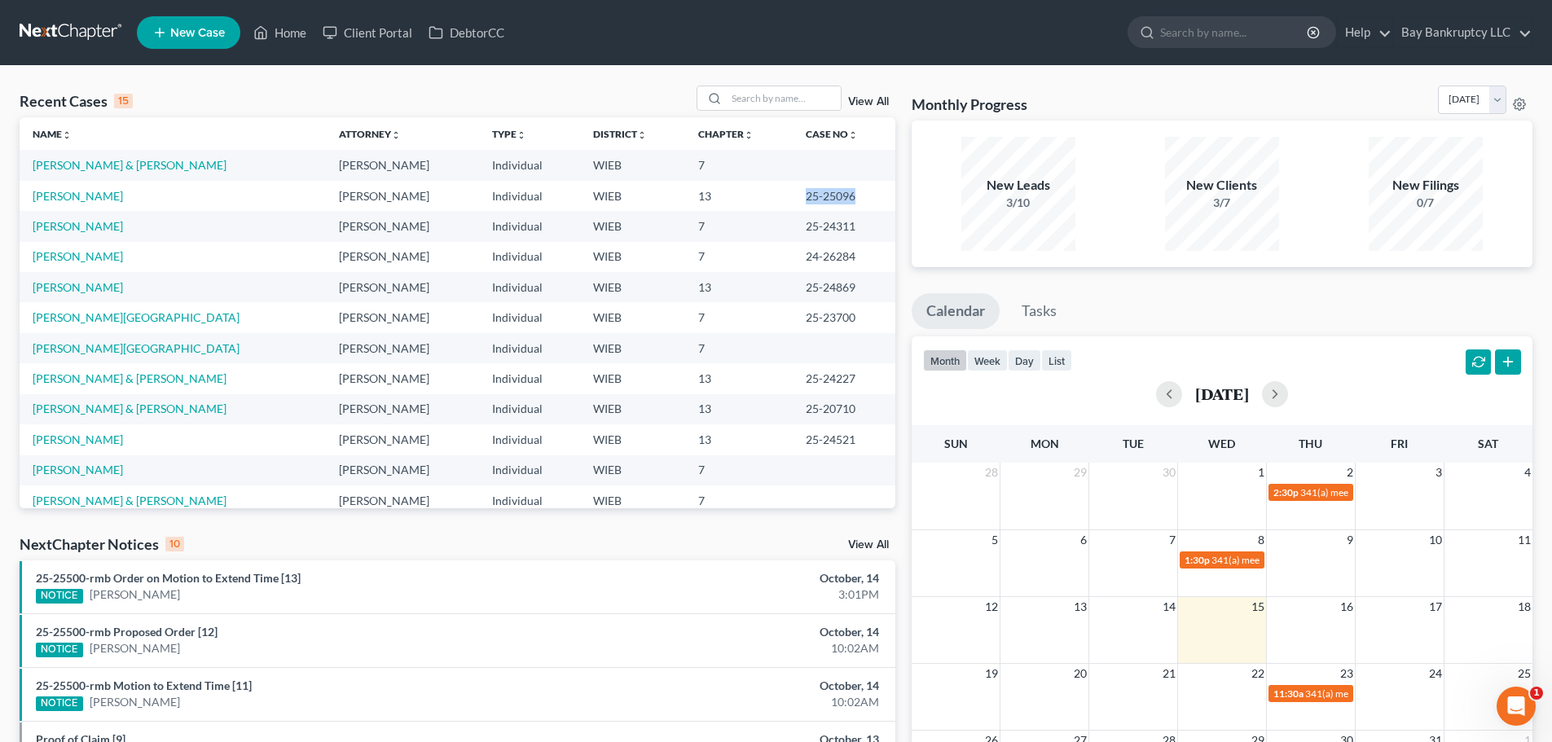
drag, startPoint x: 779, startPoint y: 198, endPoint x: 832, endPoint y: 203, distance: 53.2
click at [832, 203] on td "25-25096" at bounding box center [844, 196] width 103 height 30
copy td "25-25096"
click at [778, 99] on input "search" at bounding box center [784, 98] width 114 height 24
type input "kortnee"
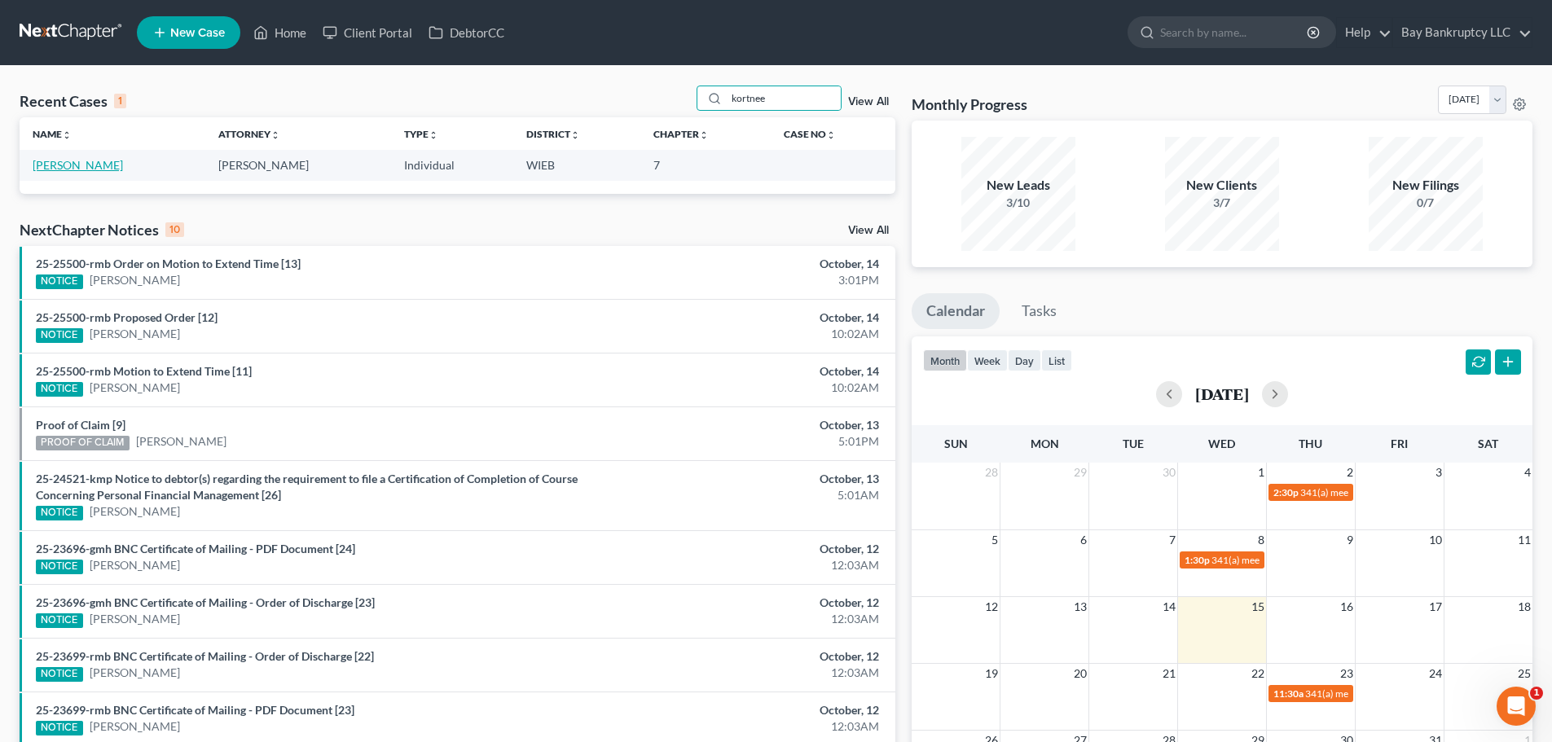
click at [63, 172] on link "[PERSON_NAME]" at bounding box center [78, 165] width 90 height 14
select select "3"
select select "4"
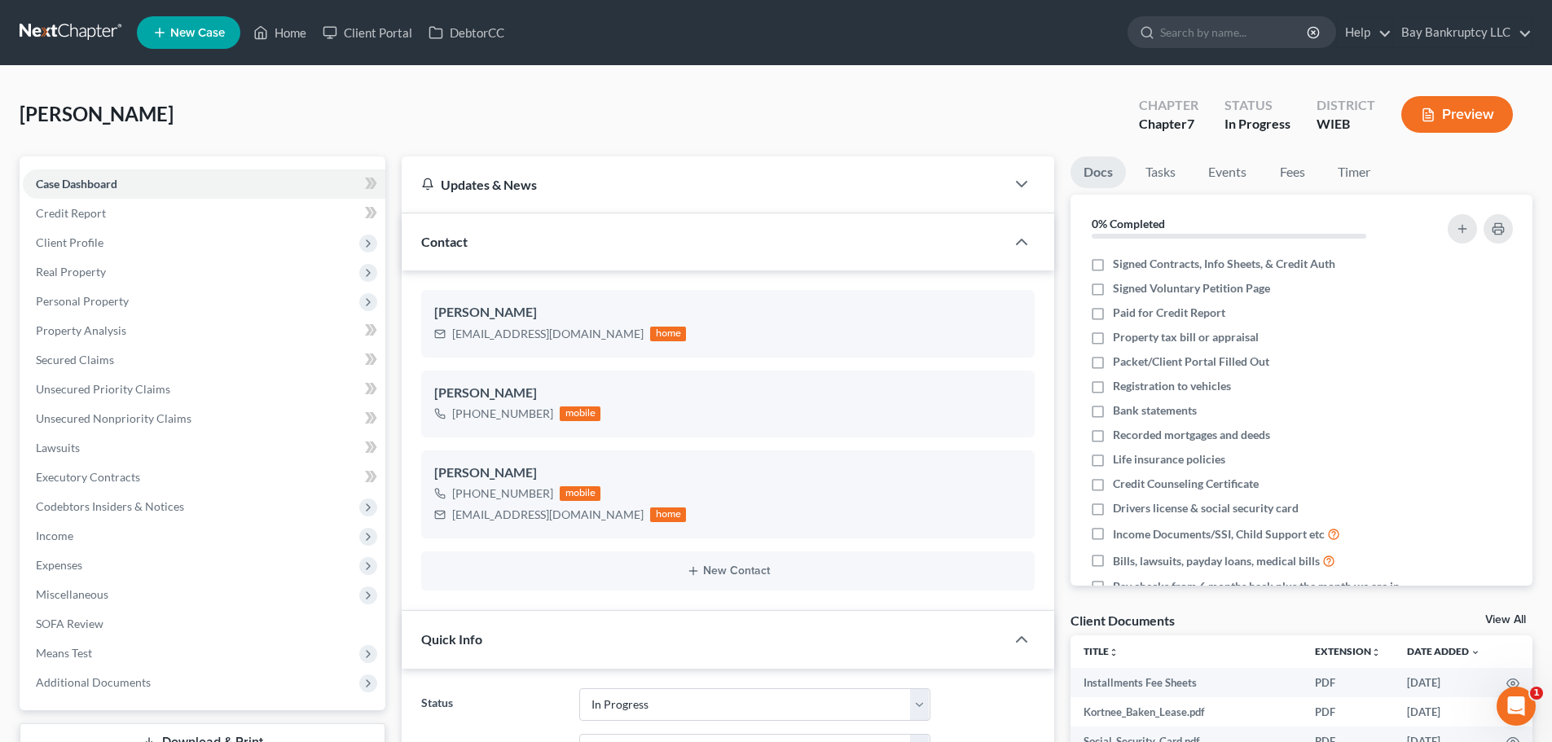
scroll to position [1227, 0]
drag, startPoint x: 283, startPoint y: 41, endPoint x: 676, endPoint y: 169, distance: 413.7
click at [283, 41] on link "Home" at bounding box center [279, 32] width 69 height 29
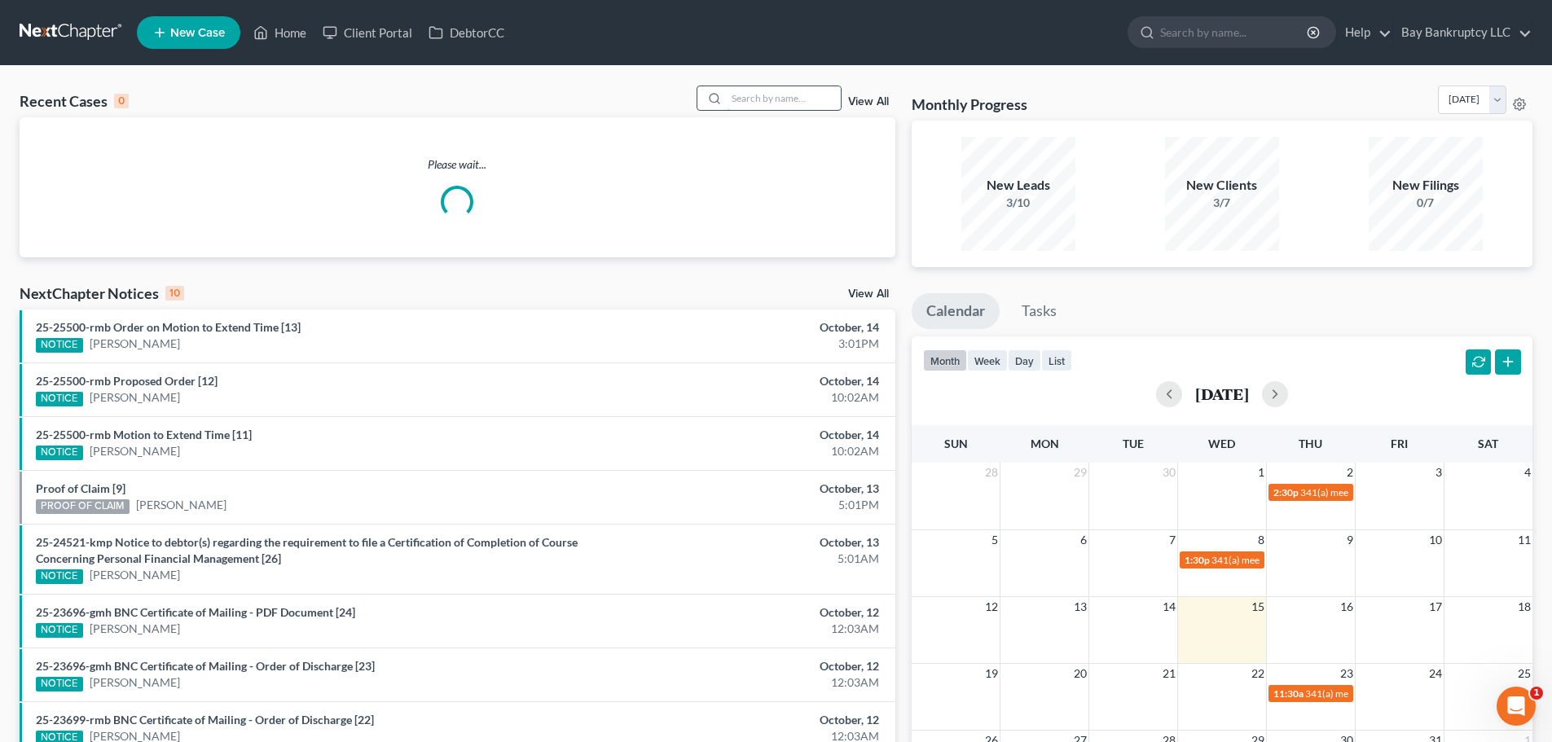
click at [768, 98] on input "search" at bounding box center [784, 98] width 114 height 24
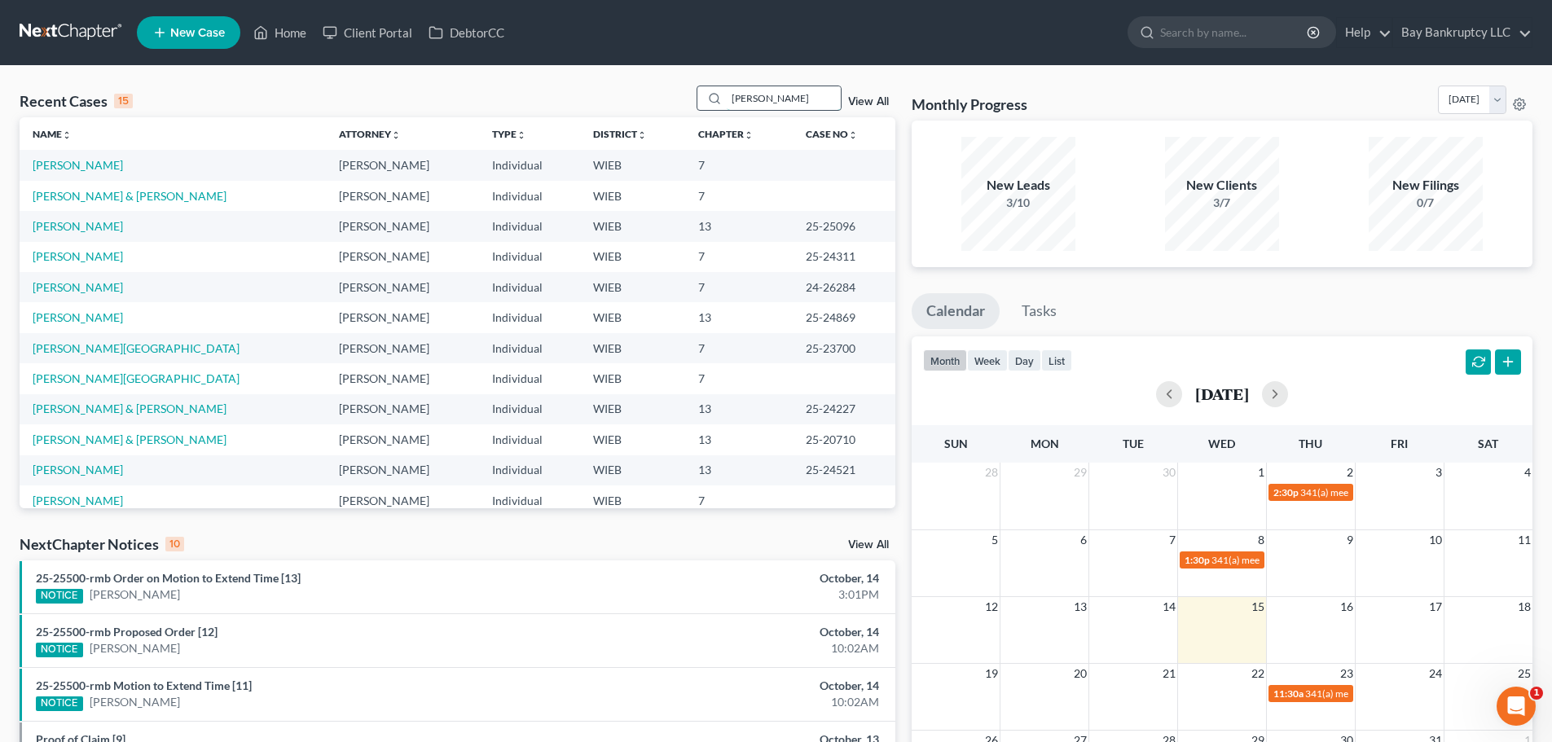
type input "[PERSON_NAME]"
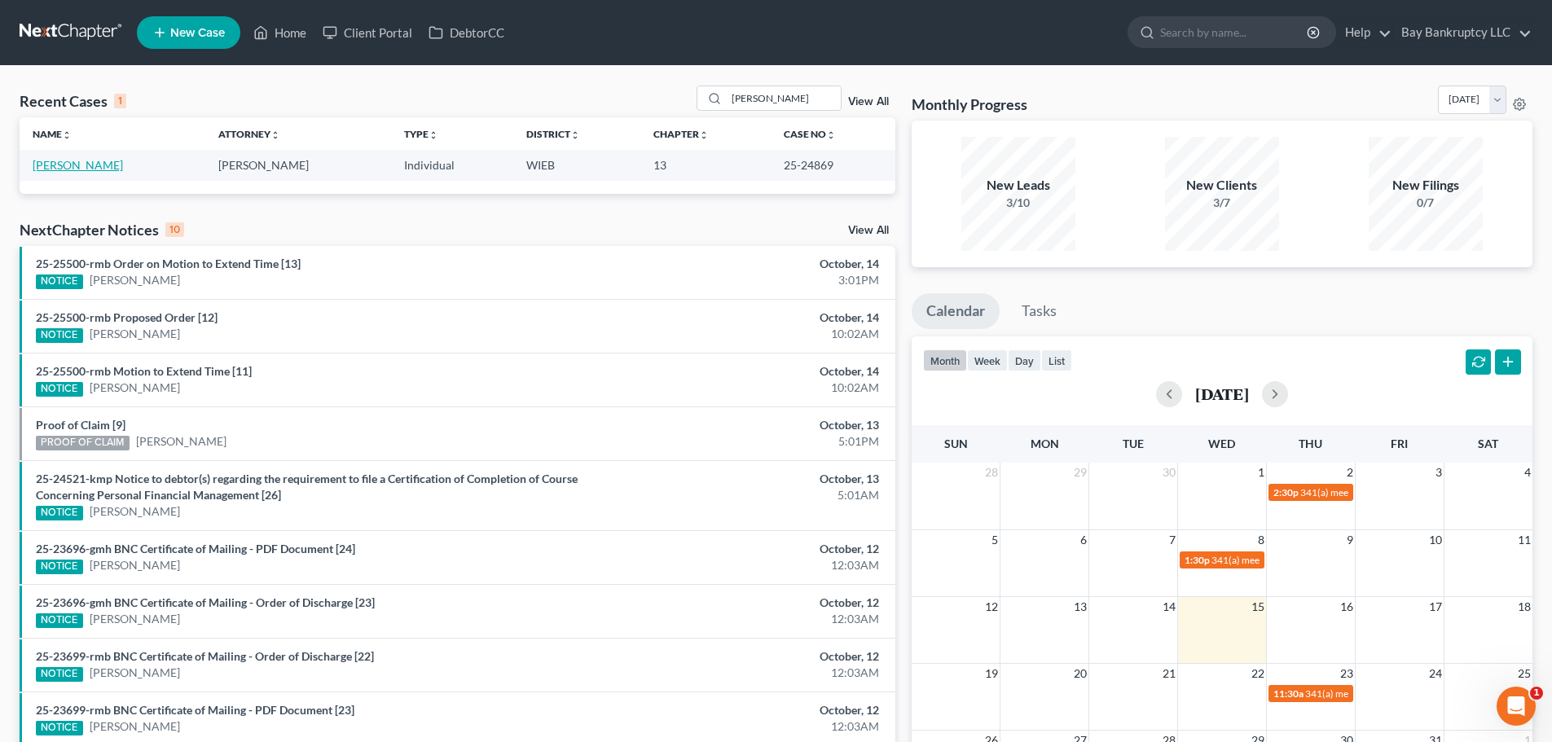
click at [88, 166] on link "[PERSON_NAME]" at bounding box center [78, 165] width 90 height 14
select select "2"
select select "0"
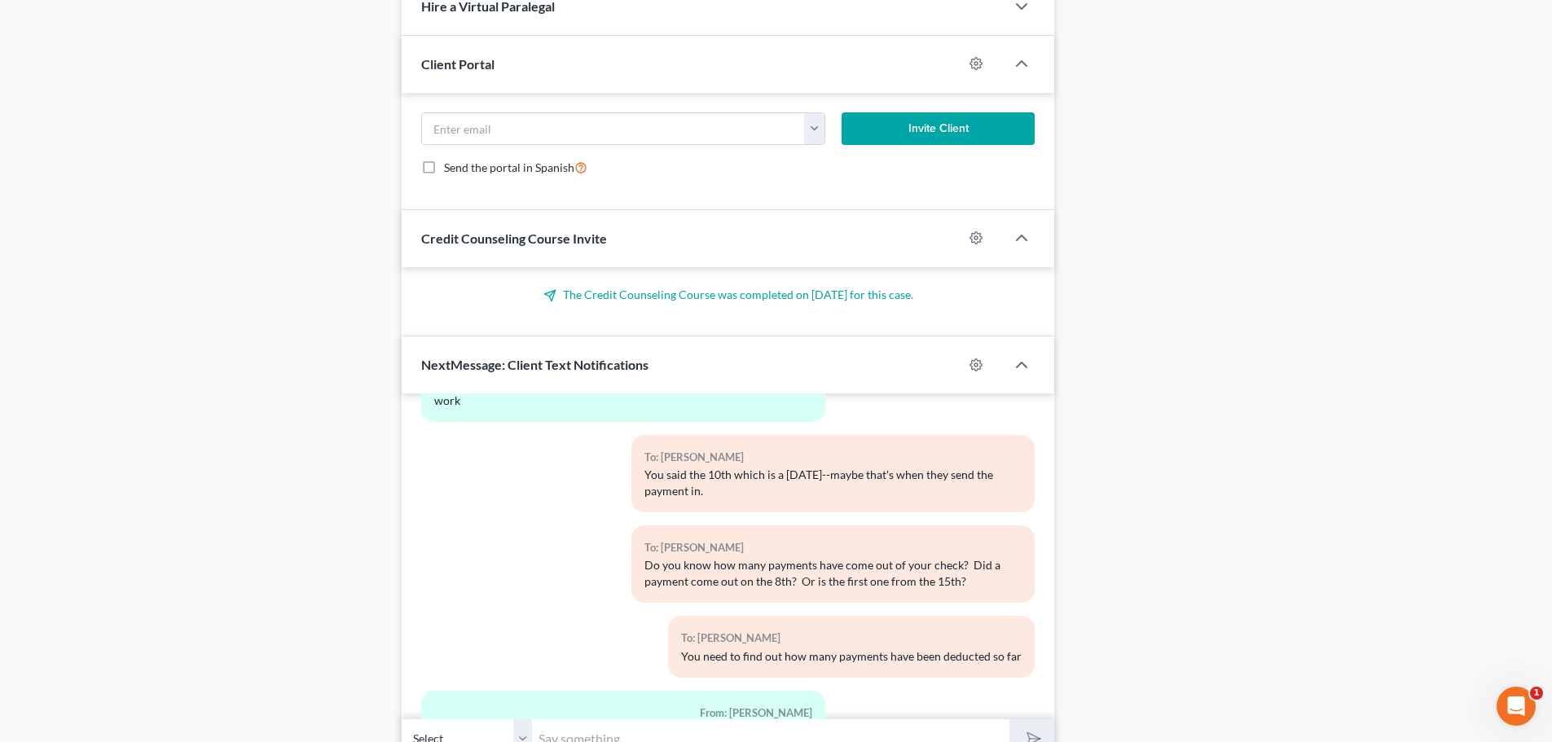
scroll to position [1388, 0]
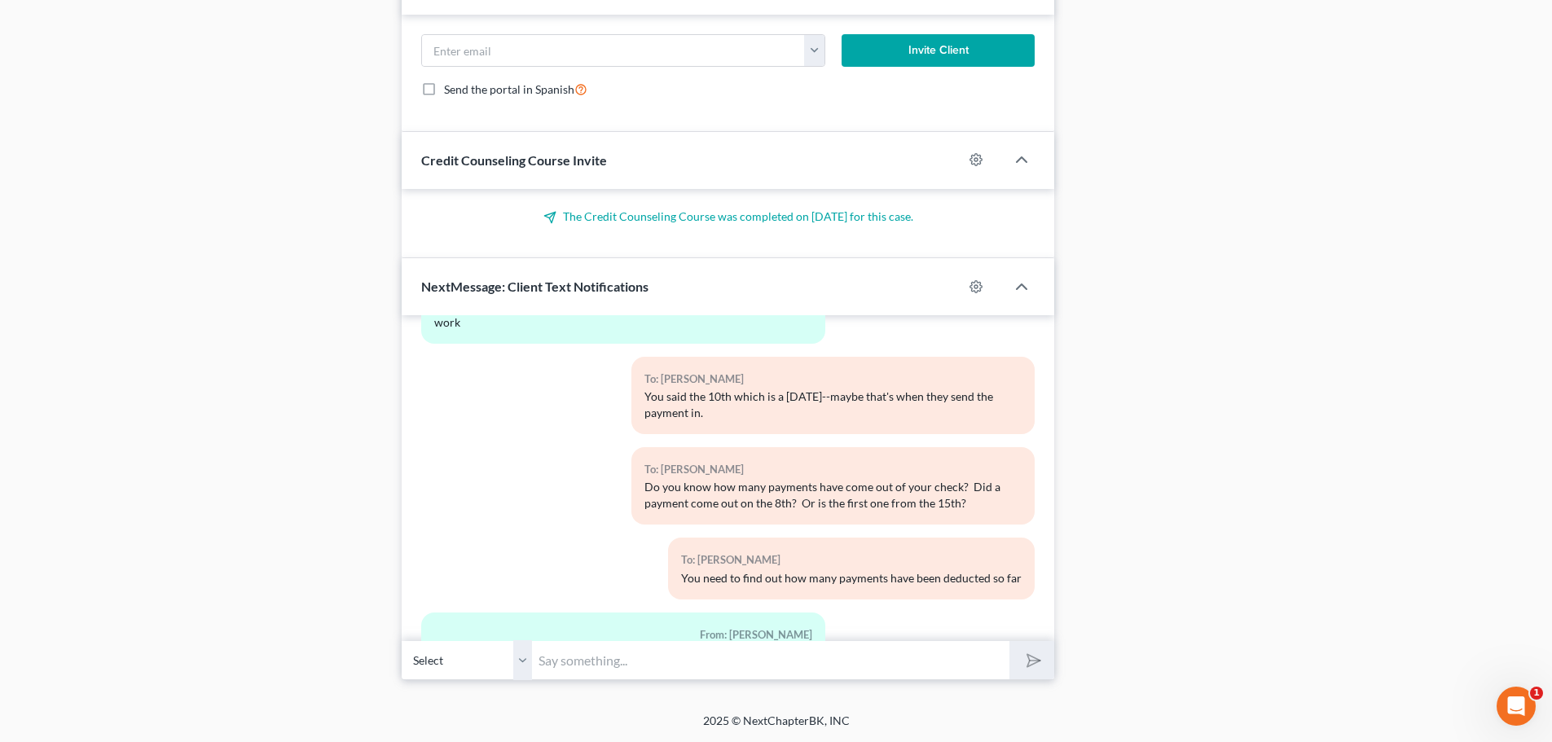
click at [577, 667] on input "text" at bounding box center [770, 660] width 477 height 40
click at [572, 669] on input "it" at bounding box center [770, 660] width 477 height 40
type input "i"
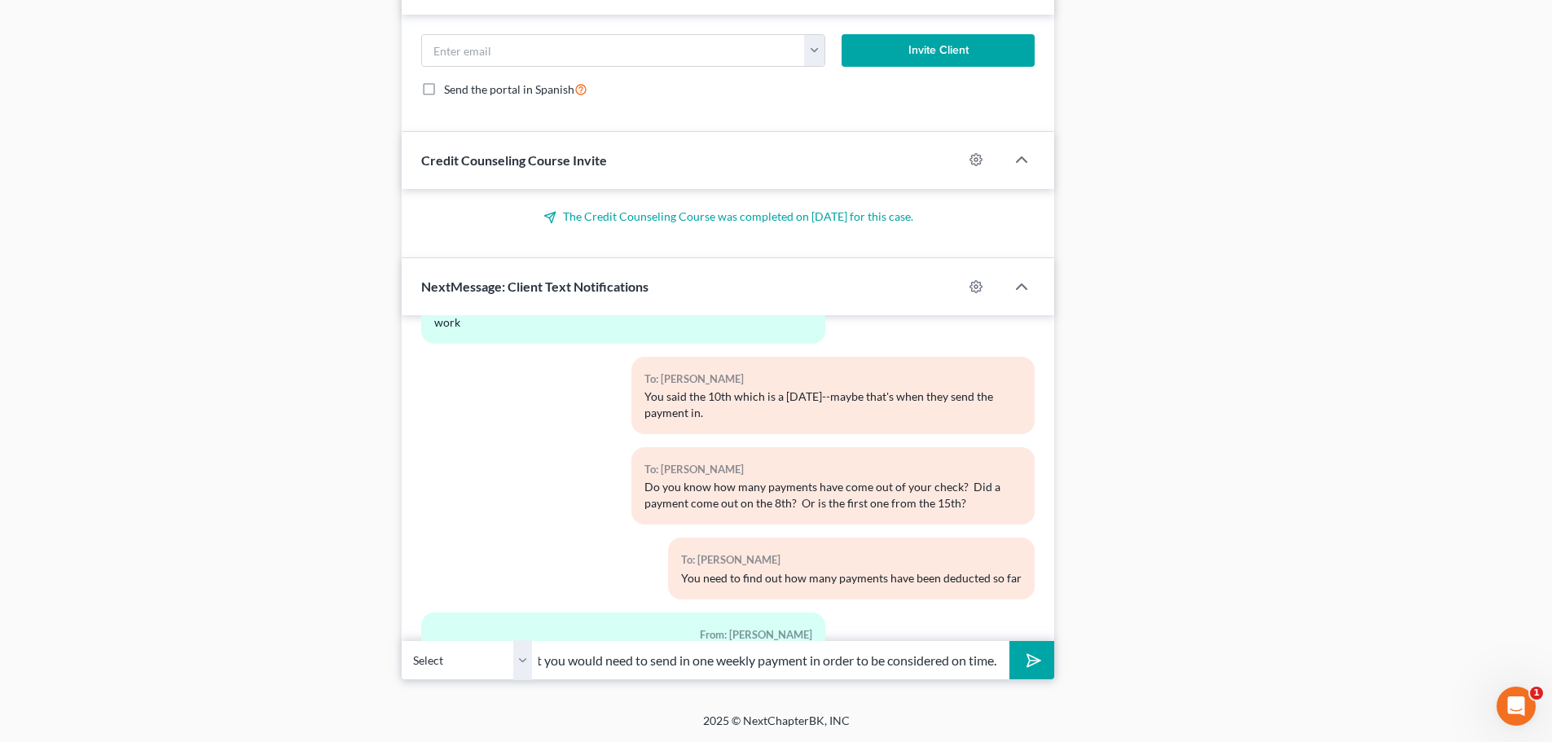
scroll to position [0, 442]
type input "Technically, for the first payment, it has to be in by the 24th which means tha…"
click at [1041, 656] on button "submit" at bounding box center [1031, 660] width 45 height 38
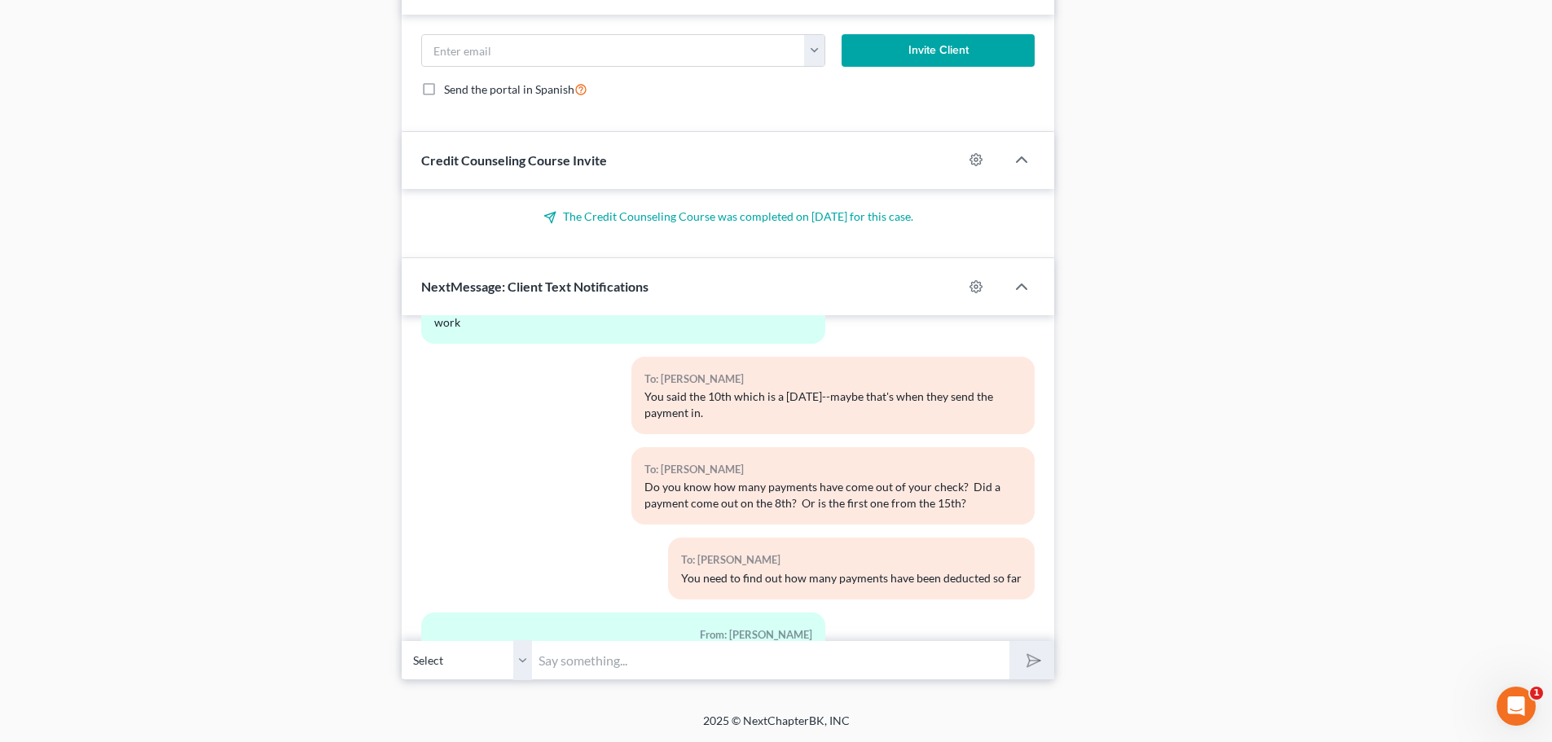
scroll to position [9320, 0]
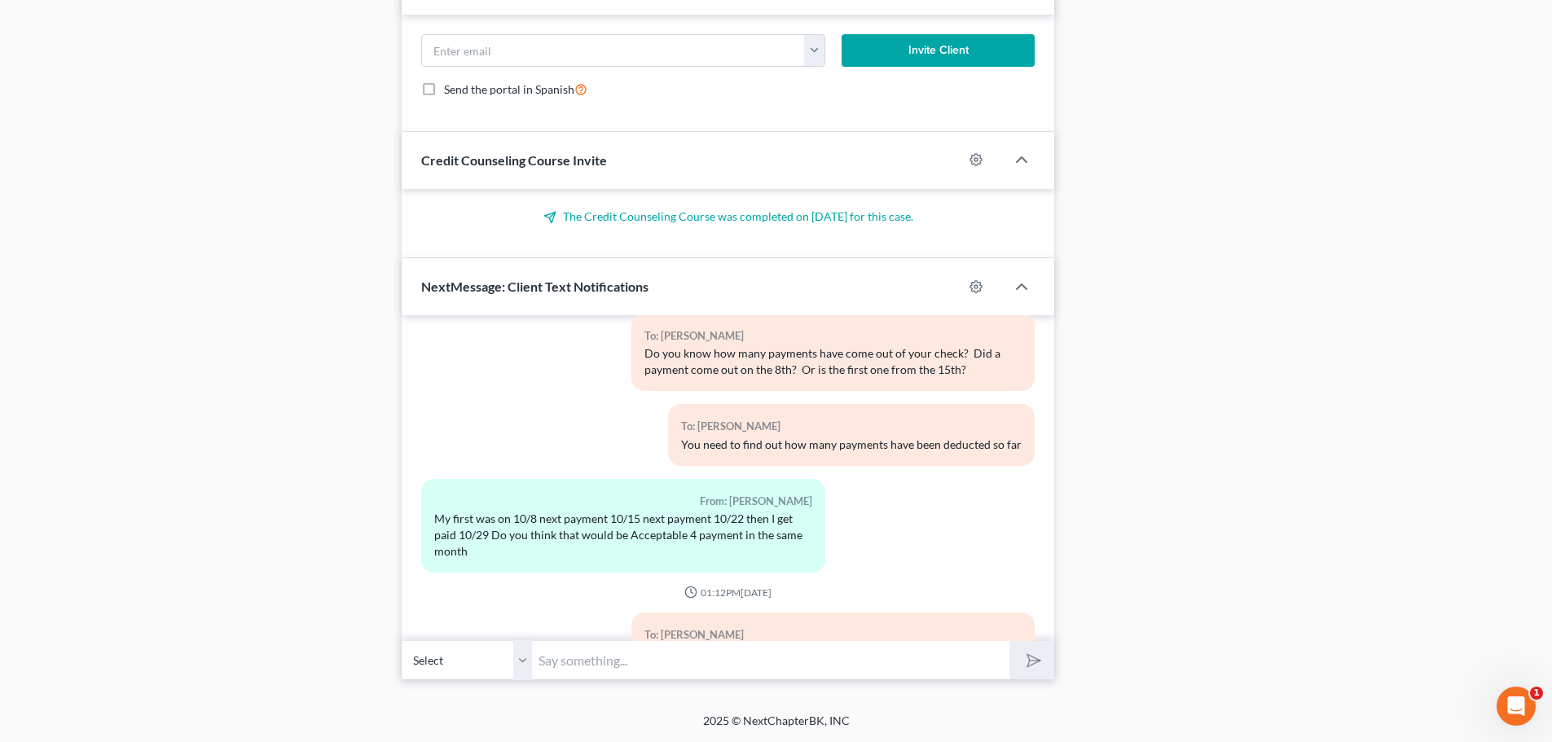
click at [840, 659] on input "text" at bounding box center [770, 660] width 477 height 40
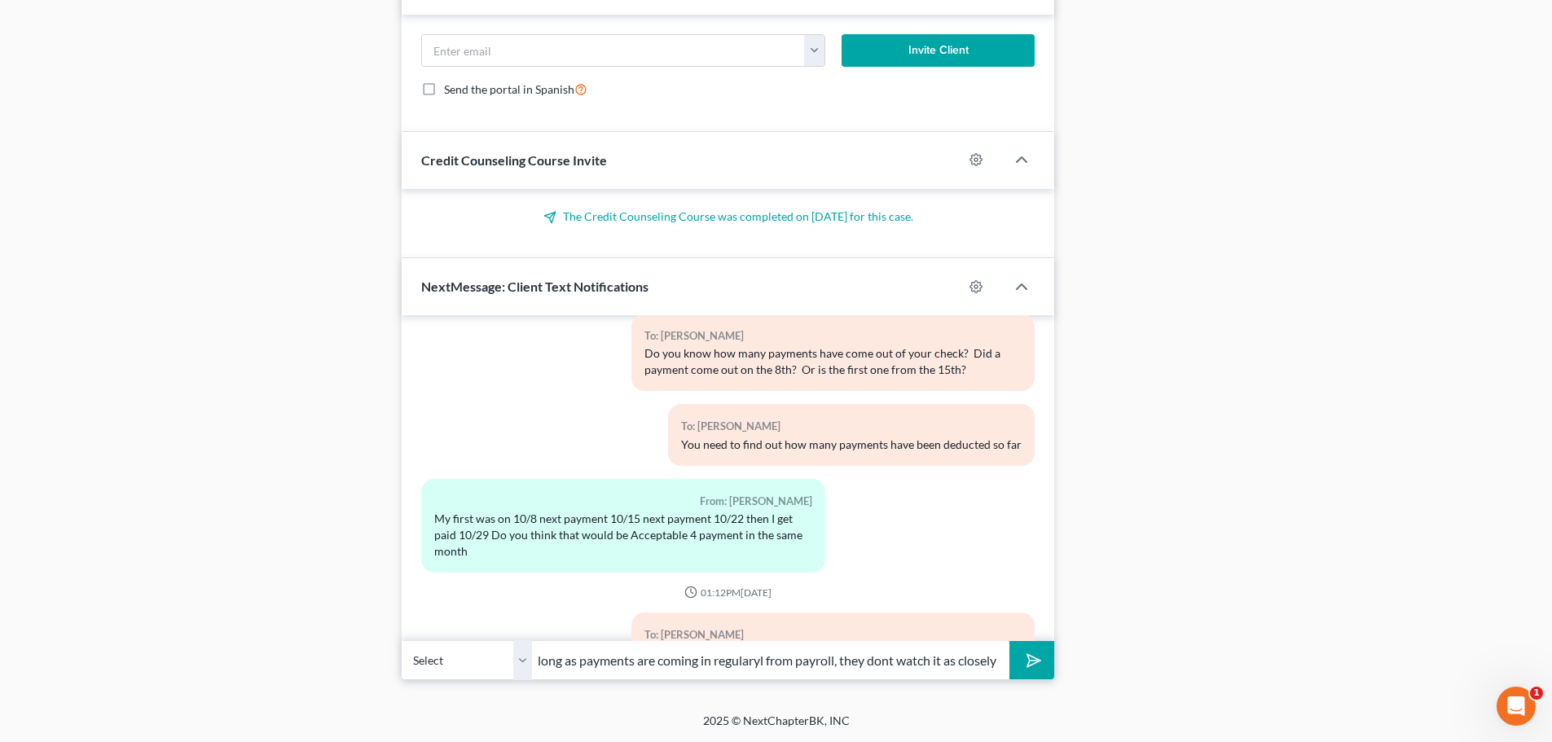
scroll to position [0, 145]
type input "After the first month, as long as payments are coming in regularly from payroll…"
click at [1034, 664] on polygon "submit" at bounding box center [1031, 661] width 20 height 20
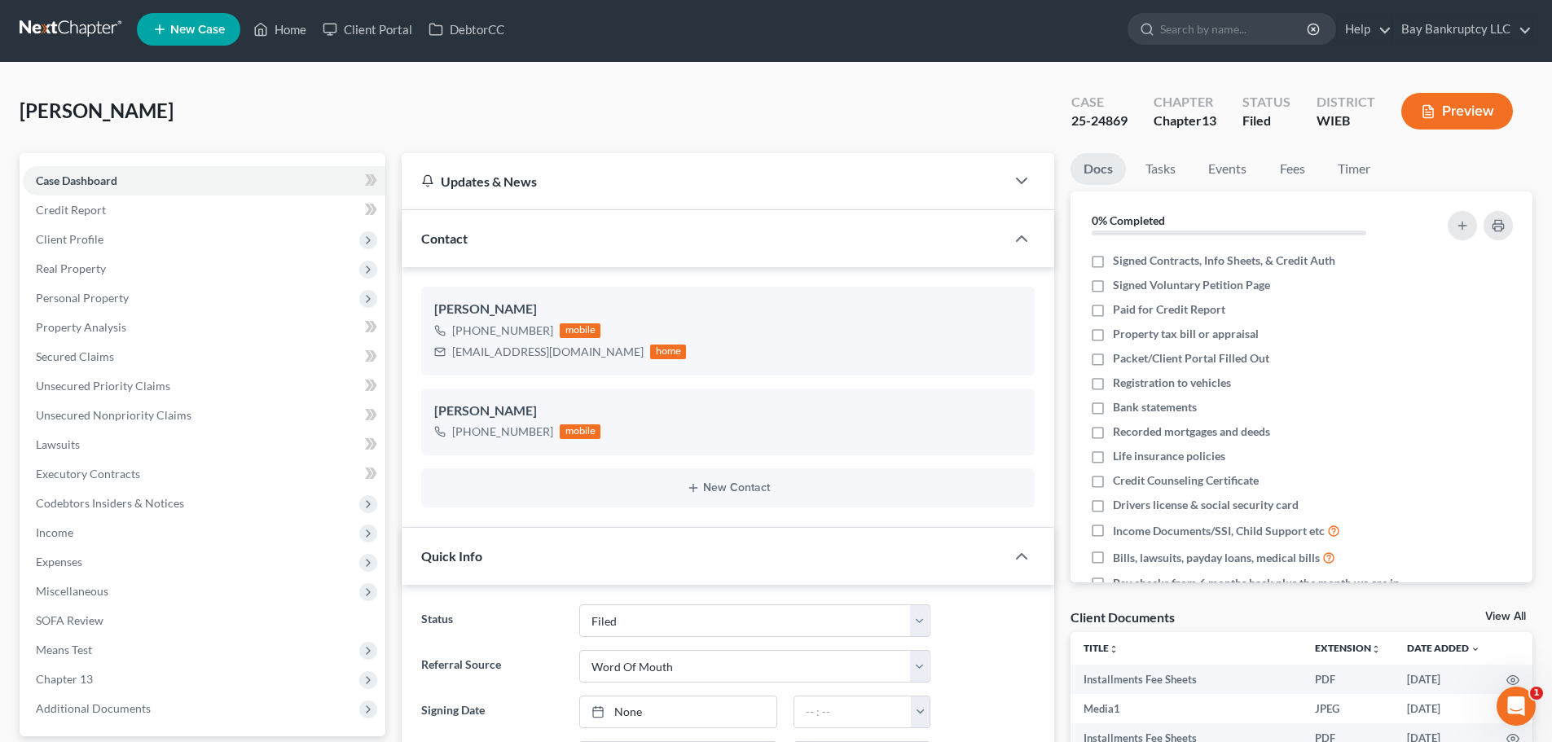
scroll to position [0, 0]
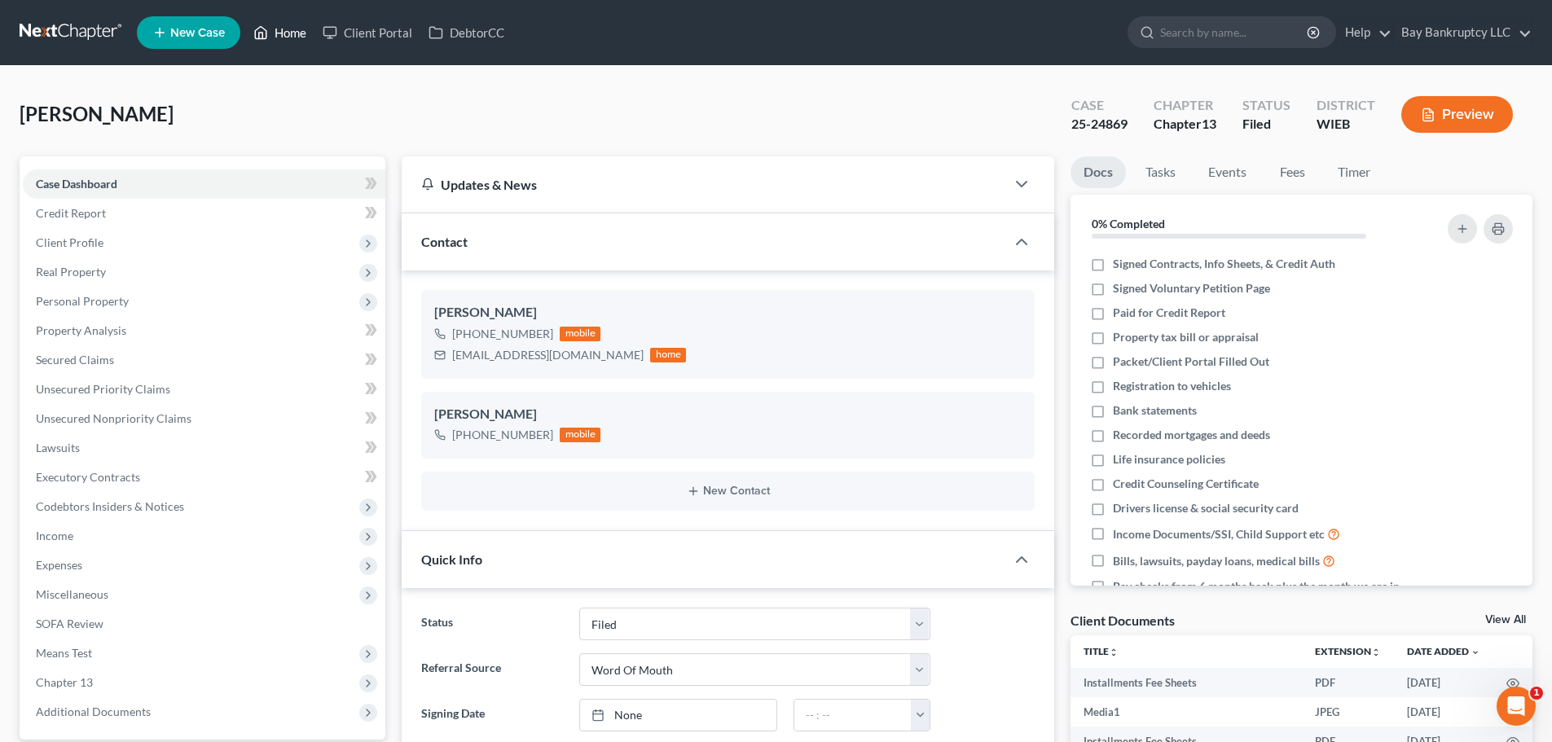
click at [284, 33] on link "Home" at bounding box center [279, 32] width 69 height 29
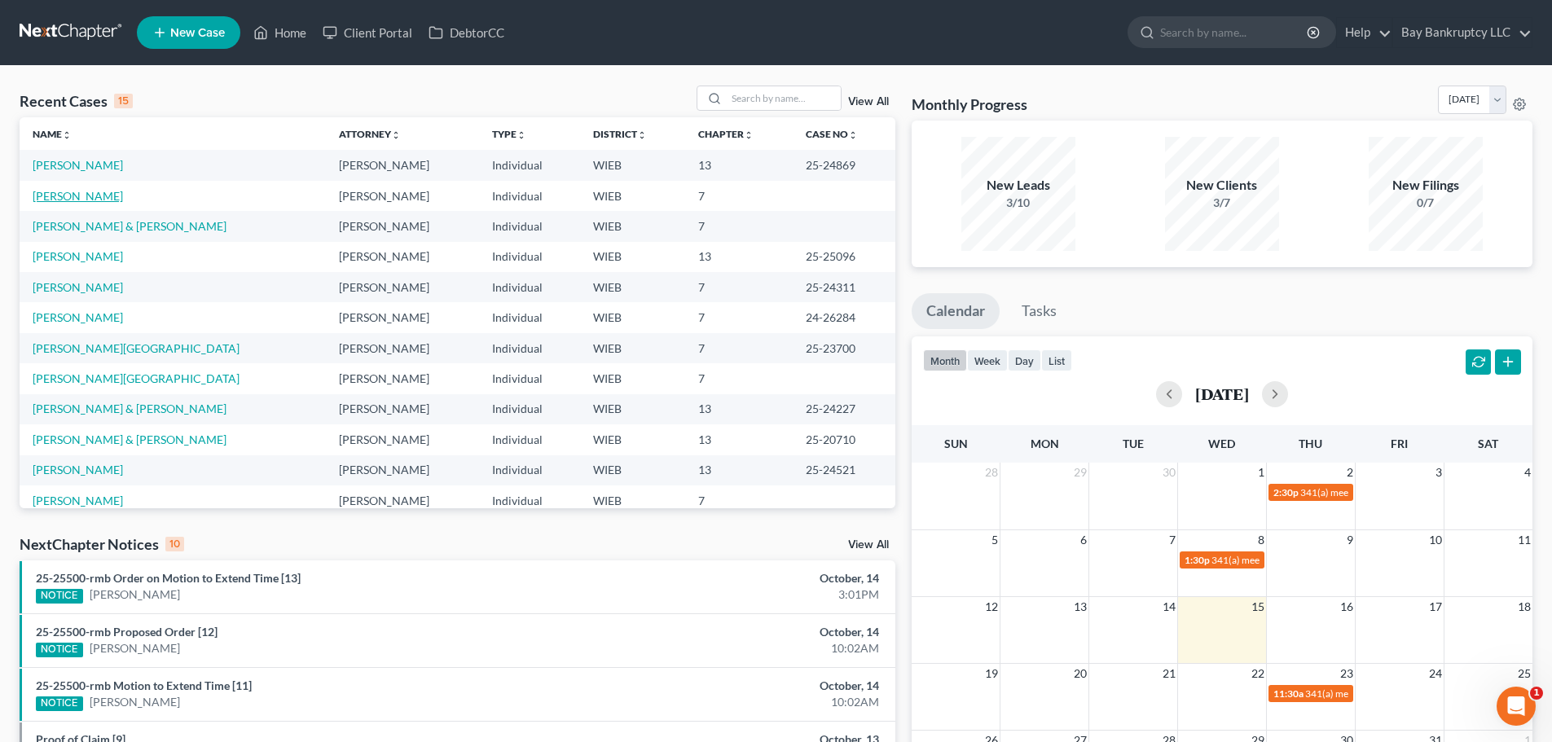
click at [67, 198] on link "[PERSON_NAME]" at bounding box center [78, 196] width 90 height 14
select select "3"
select select "4"
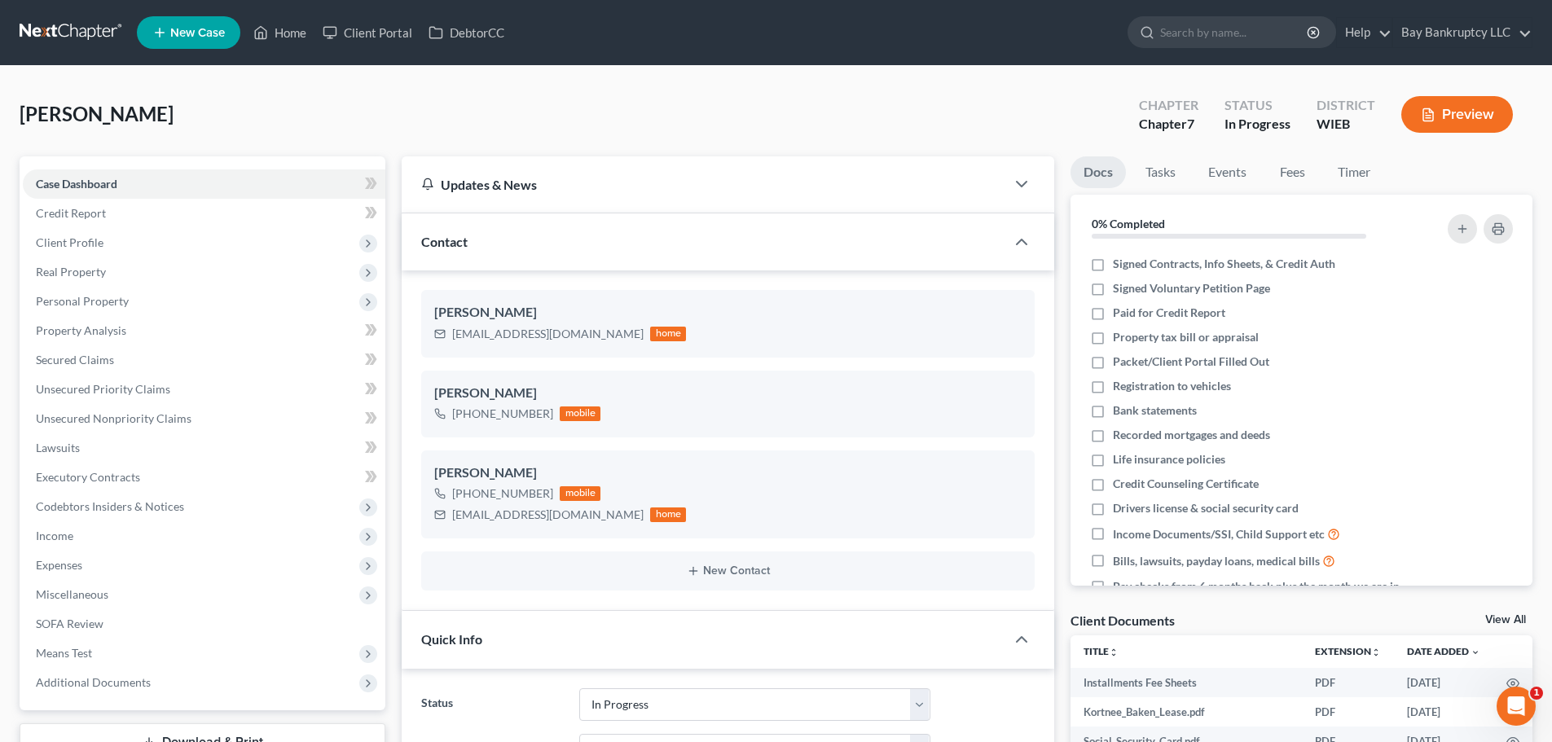
scroll to position [1227, 0]
drag, startPoint x: 299, startPoint y: 33, endPoint x: 283, endPoint y: 77, distance: 45.9
click at [299, 33] on link "Home" at bounding box center [279, 32] width 69 height 29
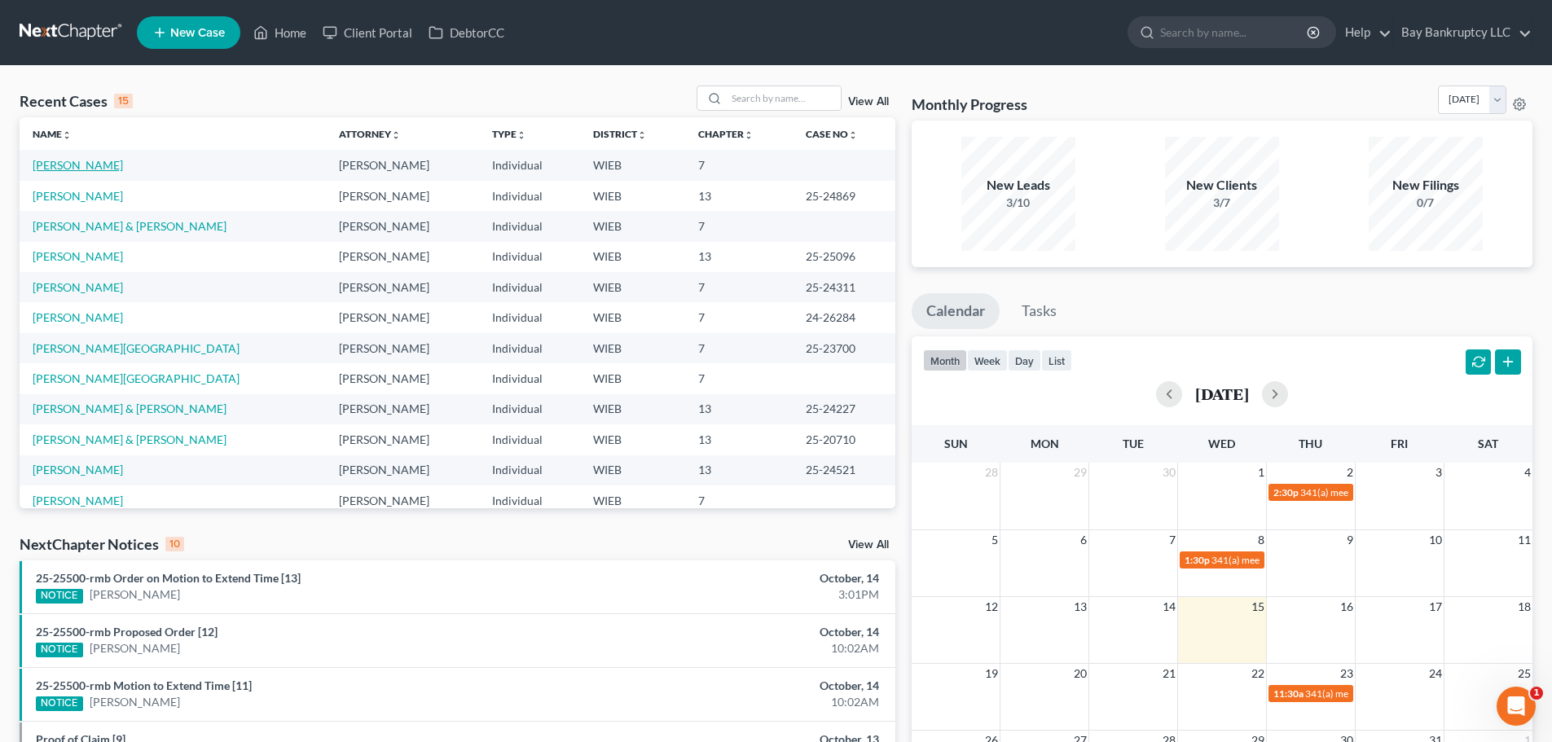
click at [104, 160] on link "[PERSON_NAME]" at bounding box center [78, 165] width 90 height 14
select select "4"
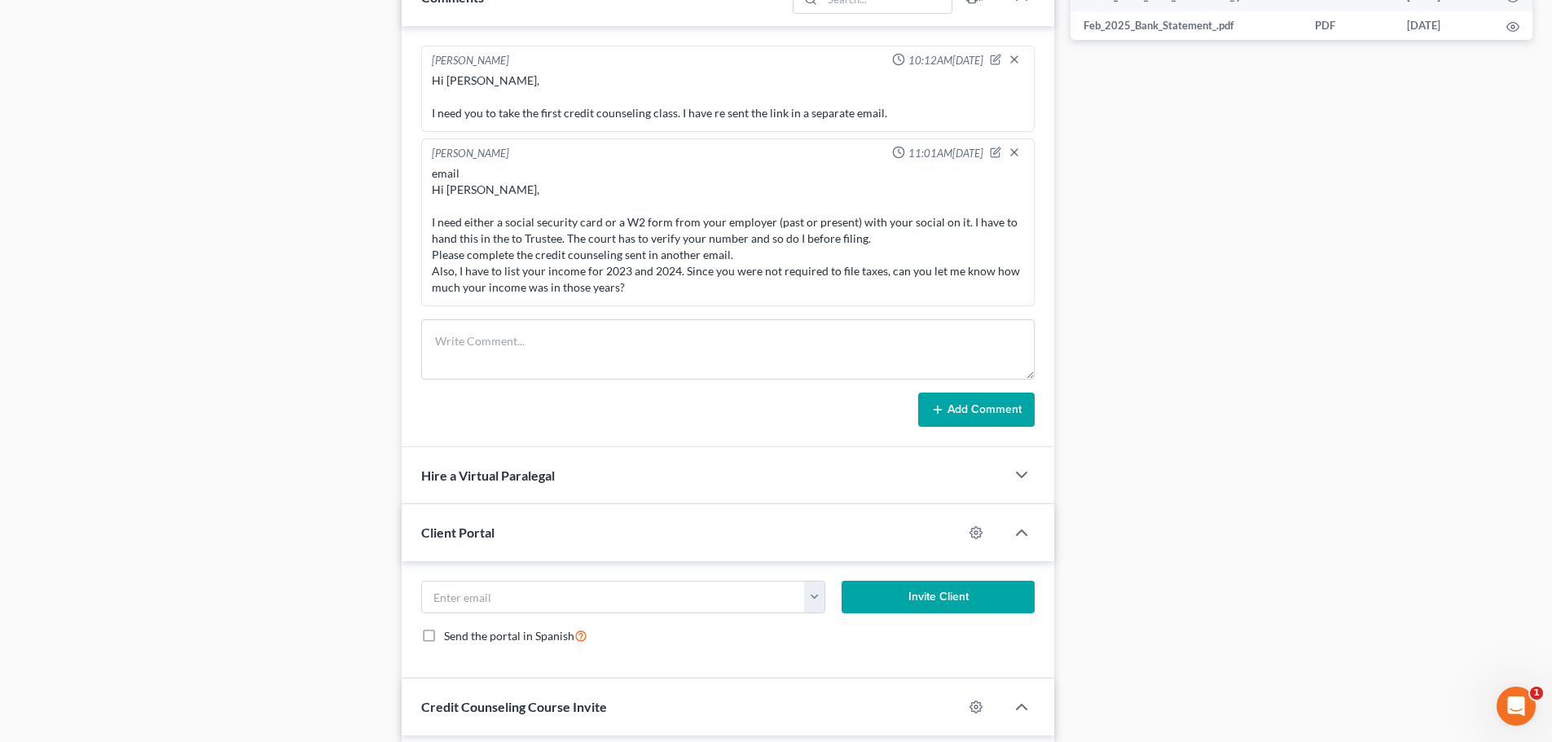
scroll to position [960, 0]
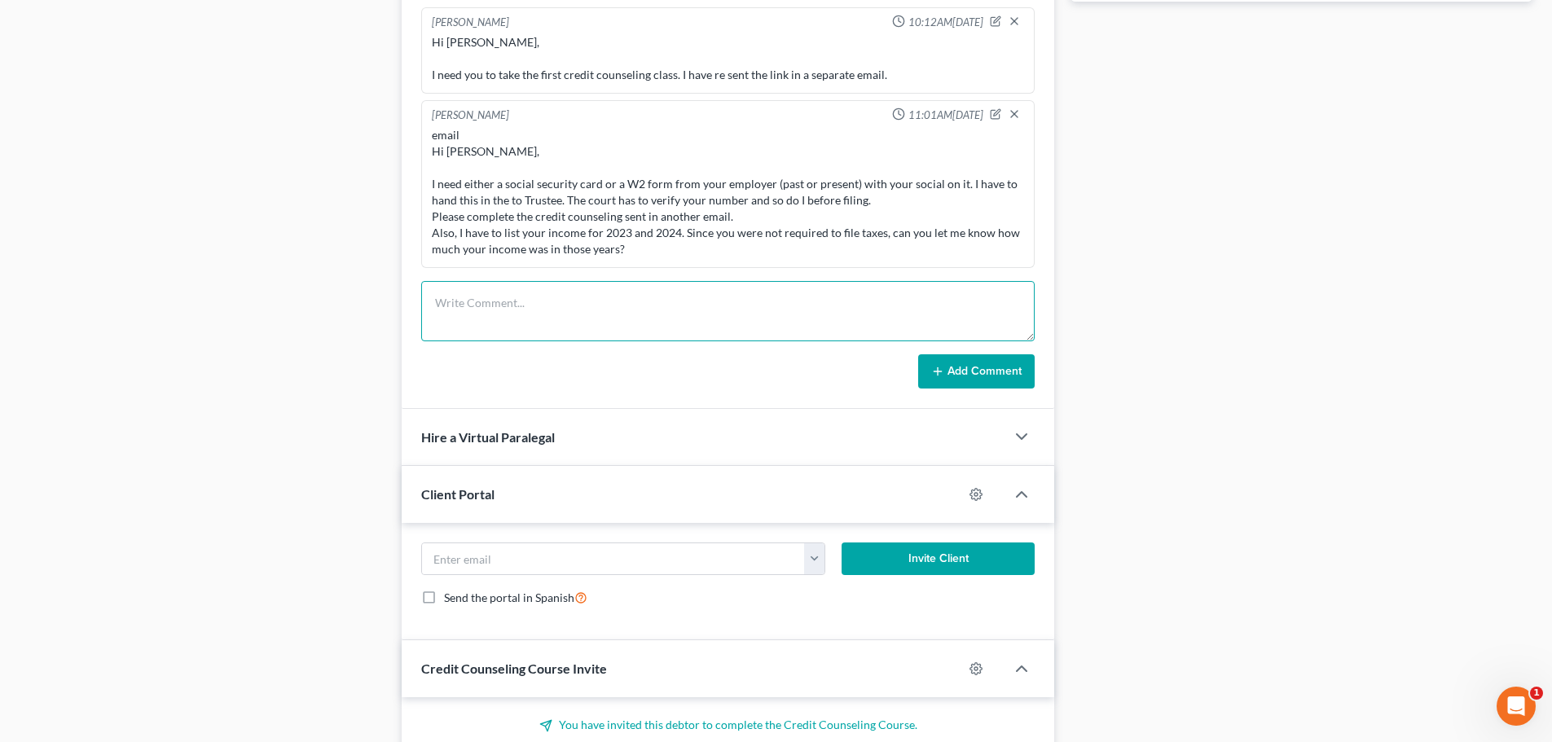
click at [457, 316] on textarea at bounding box center [727, 311] width 613 height 60
type textarea "talked to her-she will work on the things i emailed about no work in 23 and 24 …"
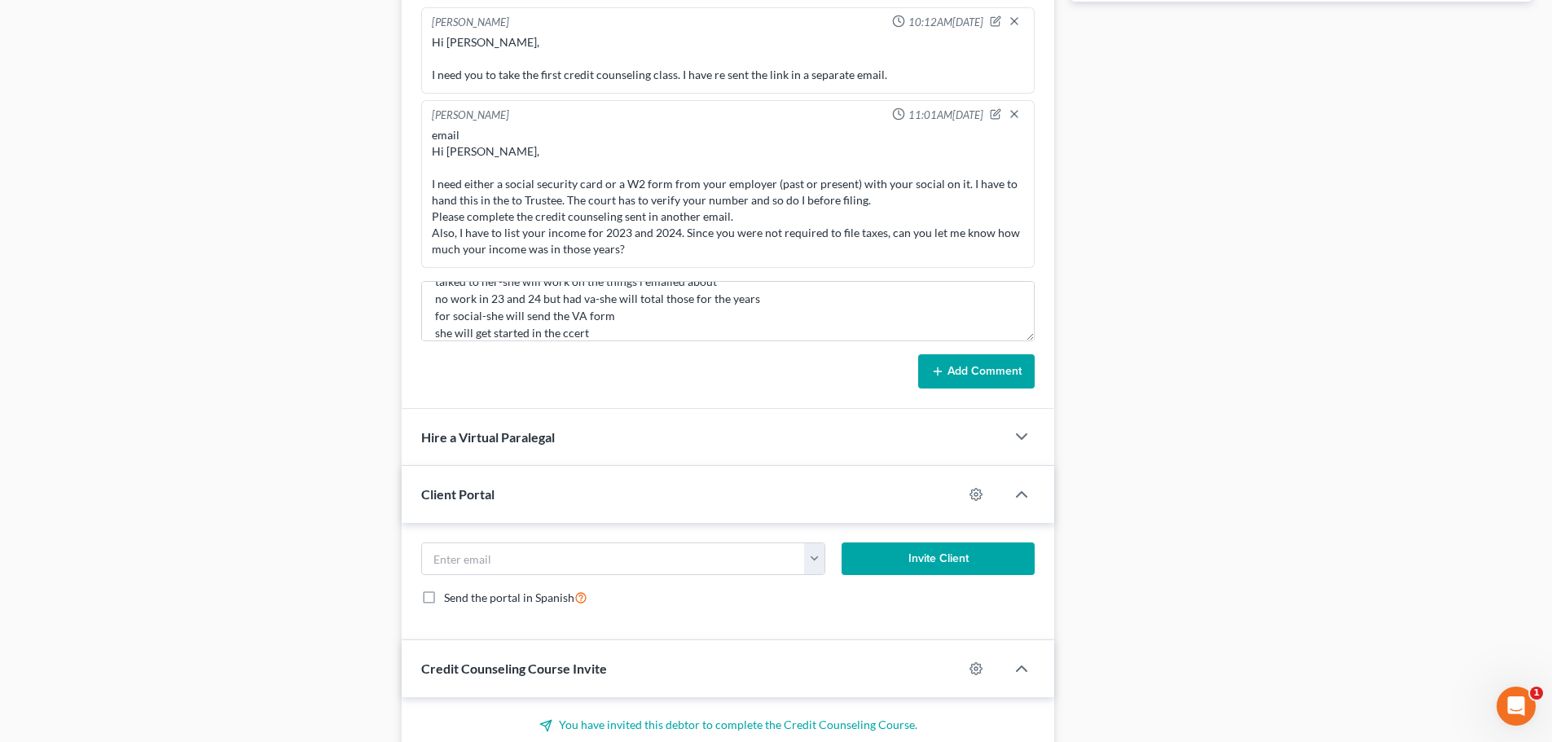
click at [974, 362] on button "Add Comment" at bounding box center [976, 371] width 116 height 34
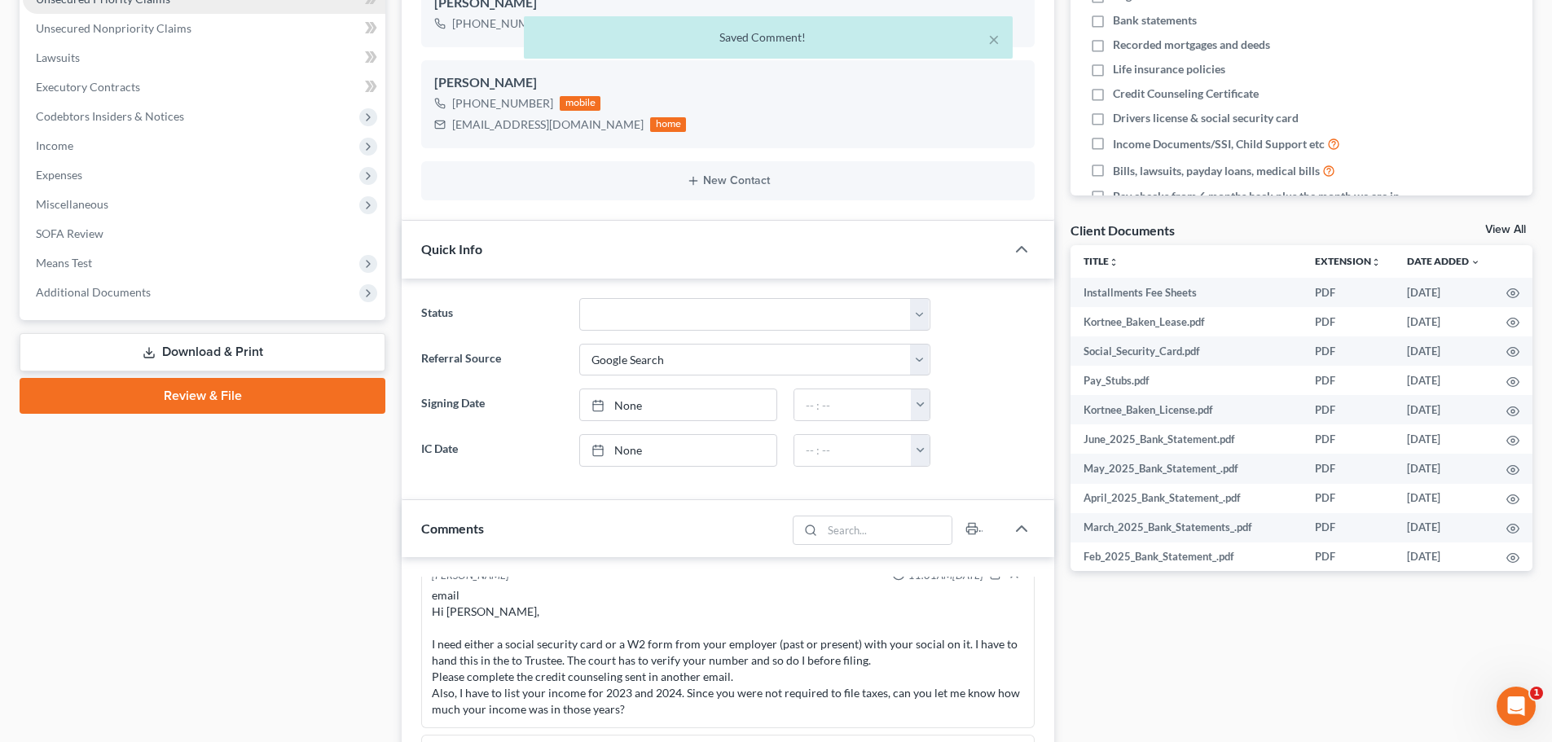
scroll to position [389, 0]
